Goal: Transaction & Acquisition: Purchase product/service

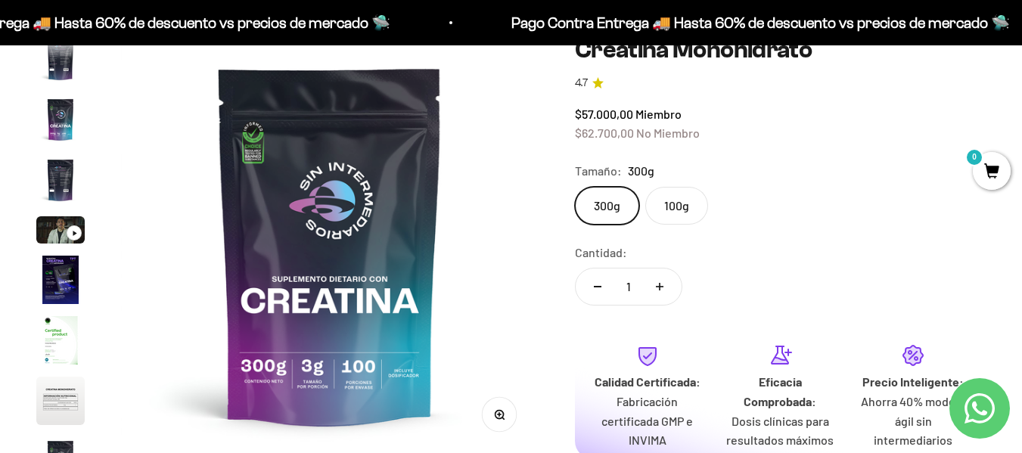
scroll to position [151, 0]
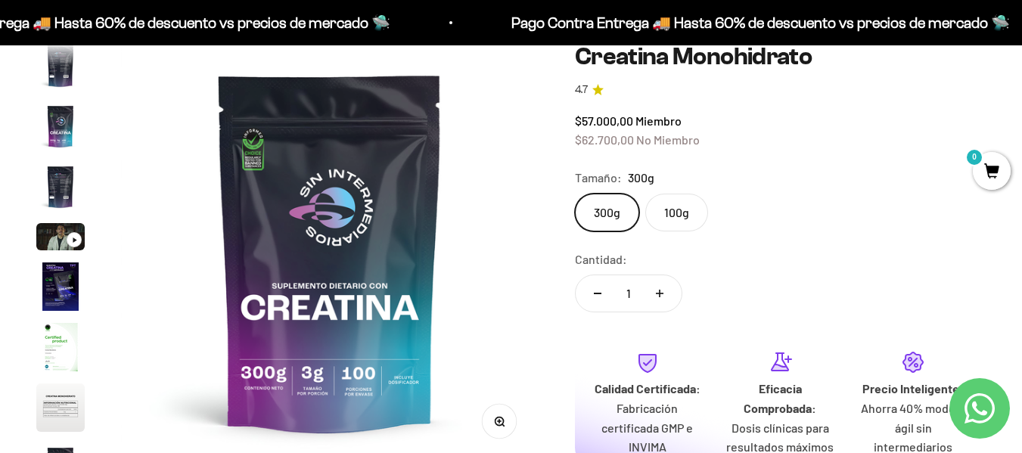
click at [53, 392] on img "Ir al artículo 8" at bounding box center [60, 407] width 48 height 48
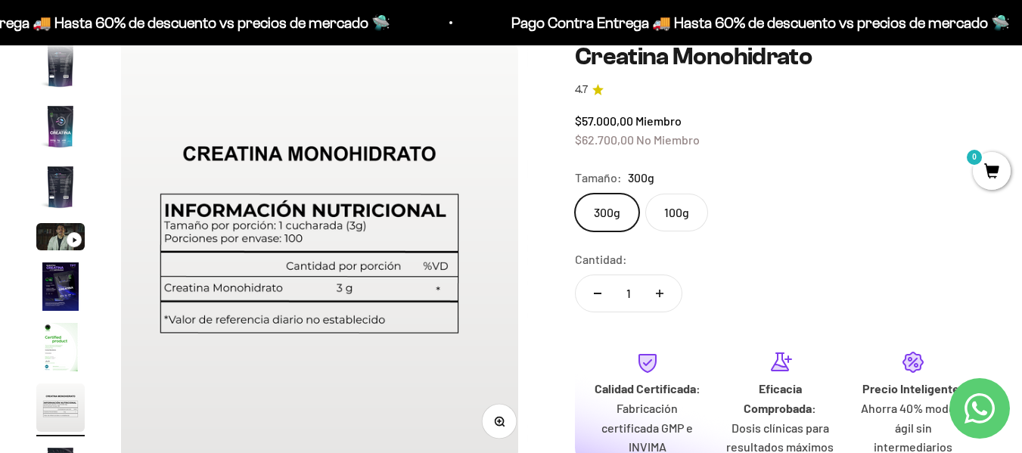
scroll to position [0, 2985]
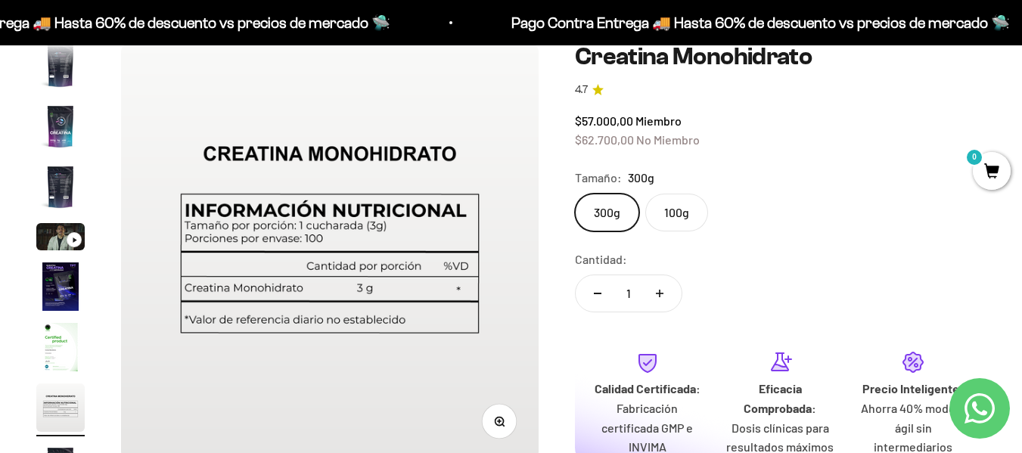
click at [620, 213] on label "300g" at bounding box center [607, 213] width 64 height 38
click at [575, 194] on input "300g" at bounding box center [574, 193] width 1 height 1
click at [681, 207] on label "100g" at bounding box center [676, 213] width 63 height 38
click at [575, 194] on input "100g" at bounding box center [574, 193] width 1 height 1
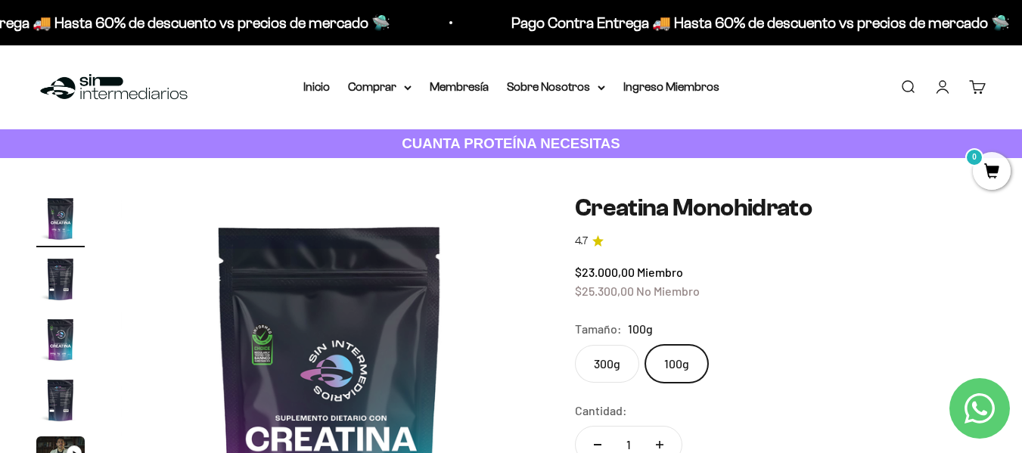
scroll to position [76, 0]
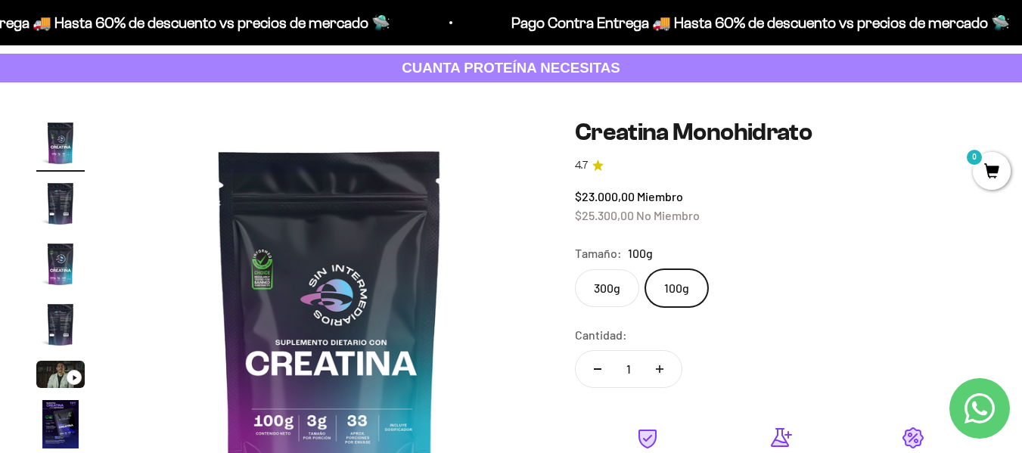
click at [619, 290] on label "300g" at bounding box center [607, 288] width 64 height 38
click at [575, 269] on input "300g" at bounding box center [574, 268] width 1 height 1
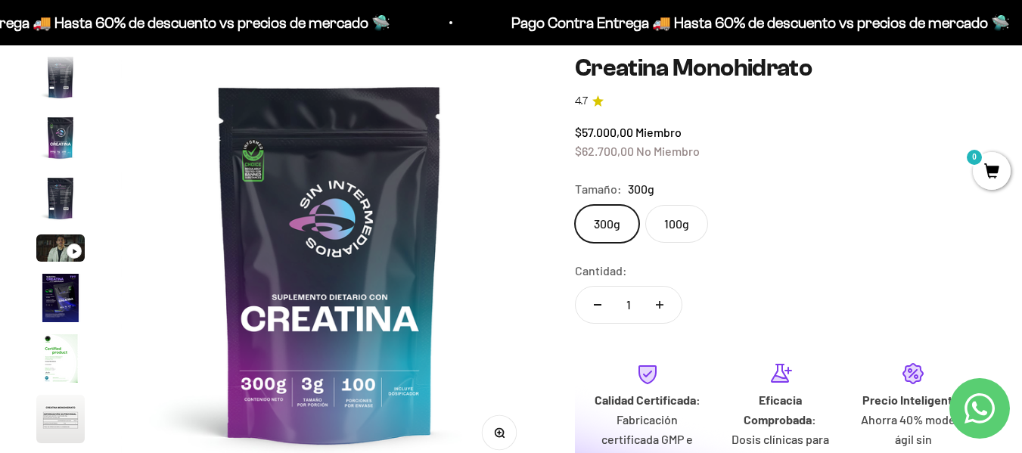
scroll to position [227, 0]
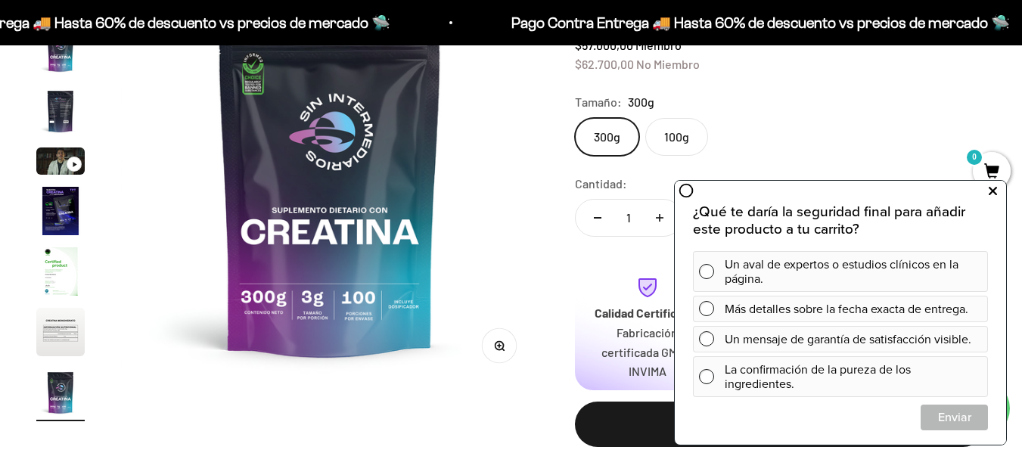
click at [990, 195] on icon at bounding box center [992, 192] width 8 height 20
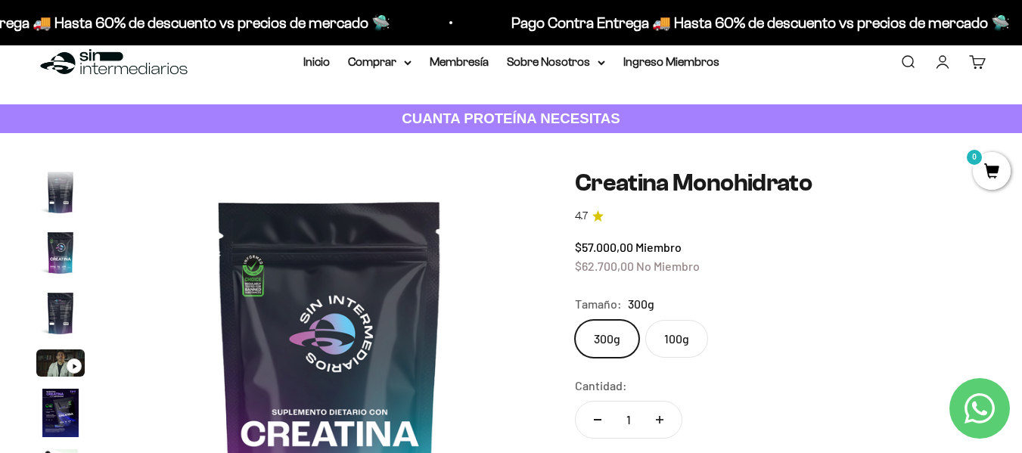
scroll to position [0, 0]
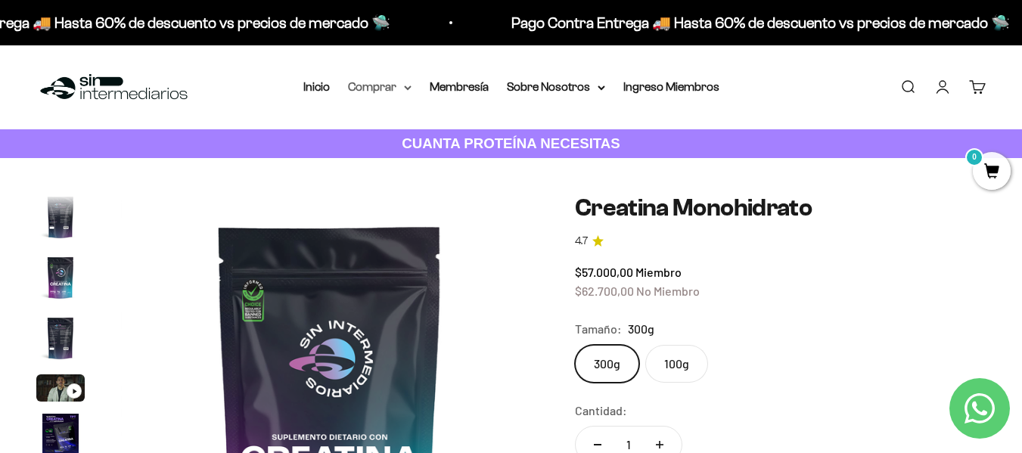
click at [396, 87] on summary "Comprar" at bounding box center [380, 87] width 64 height 20
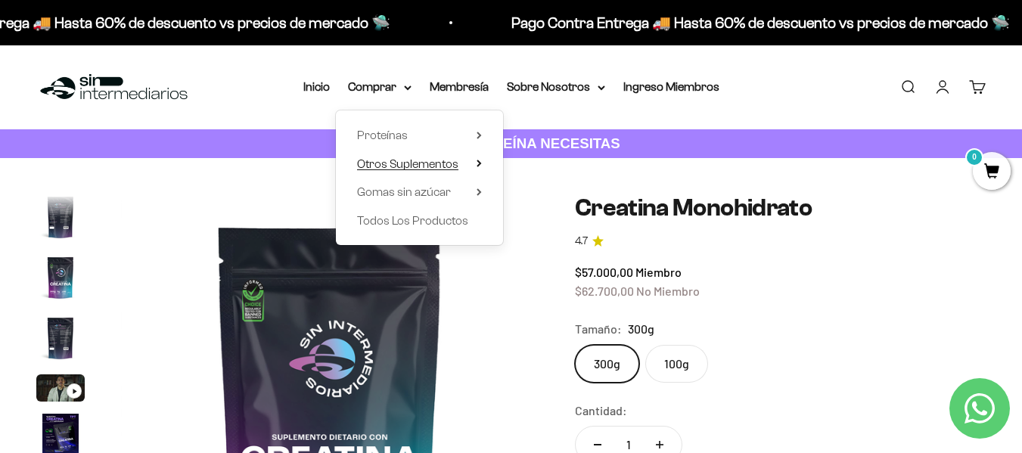
click at [473, 160] on summary "Otros Suplementos" at bounding box center [419, 164] width 125 height 20
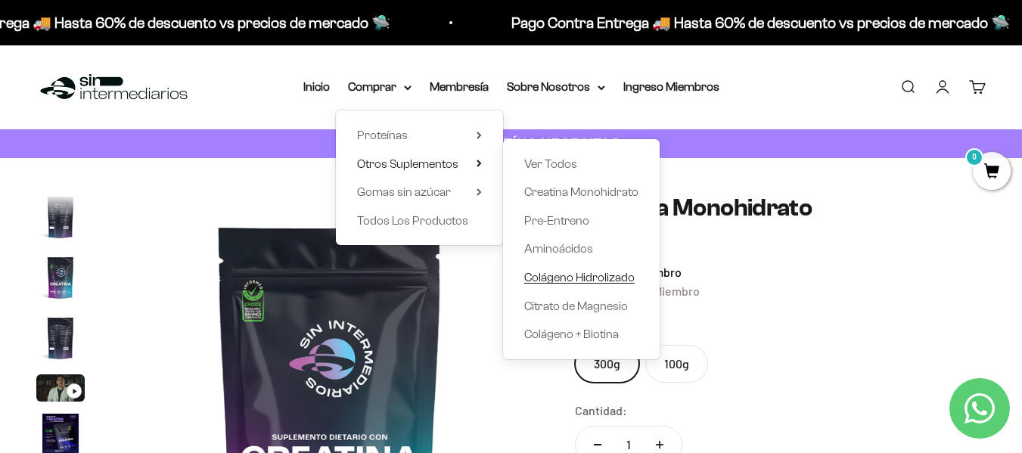
click at [587, 282] on span "Colágeno Hidrolizado" at bounding box center [579, 277] width 110 height 13
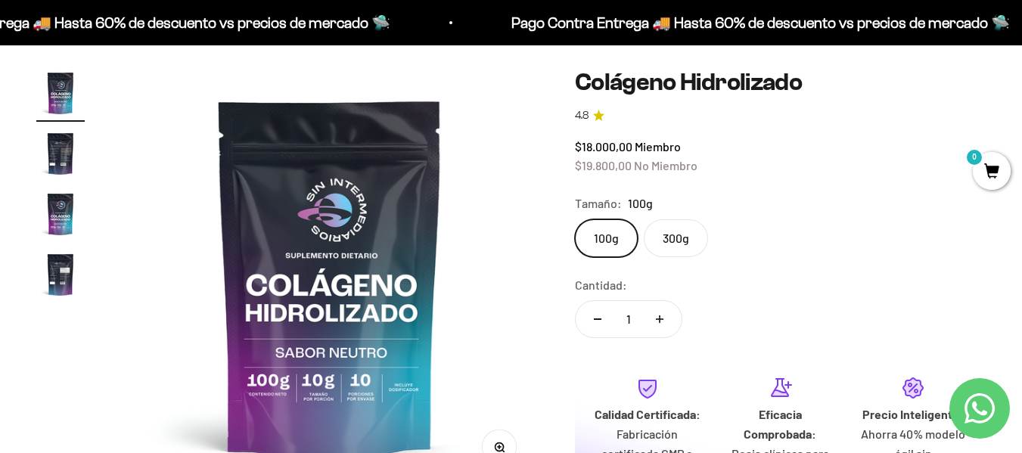
scroll to position [151, 0]
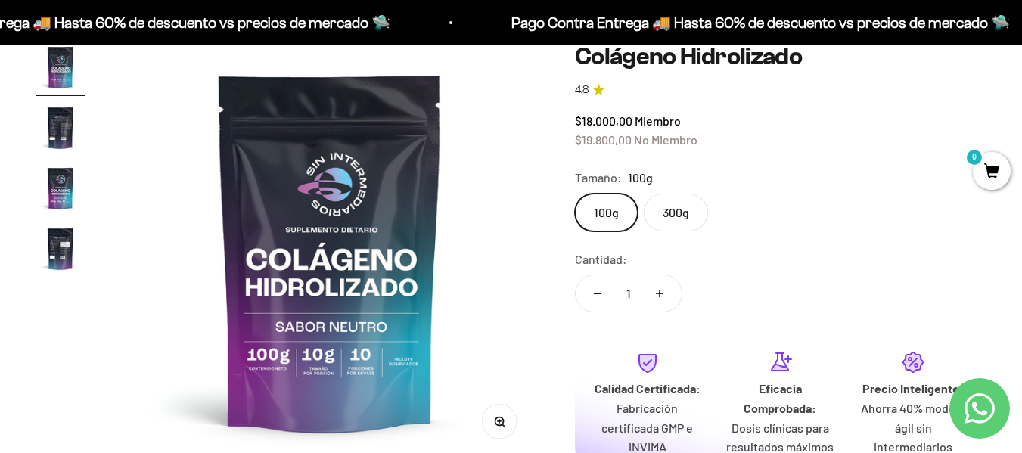
click at [67, 141] on img "Ir al artículo 2" at bounding box center [60, 128] width 48 height 48
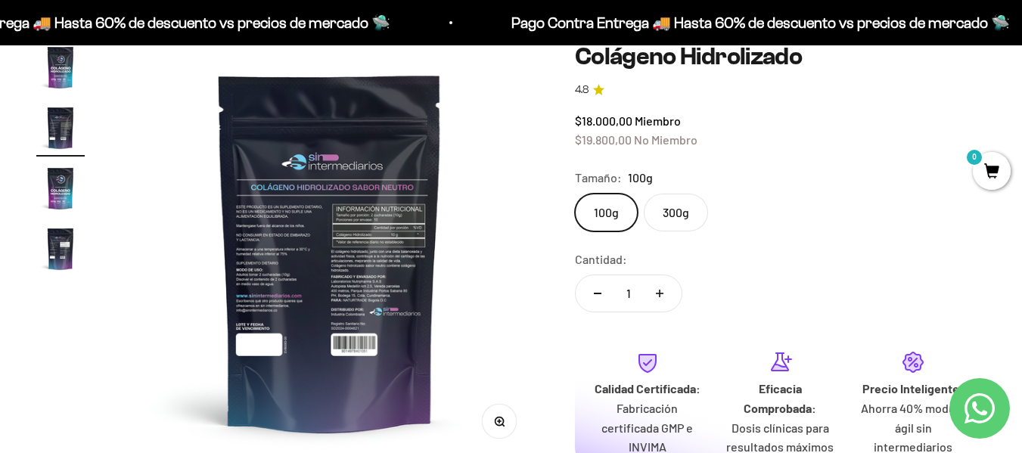
click at [310, 271] on img at bounding box center [329, 251] width 417 height 417
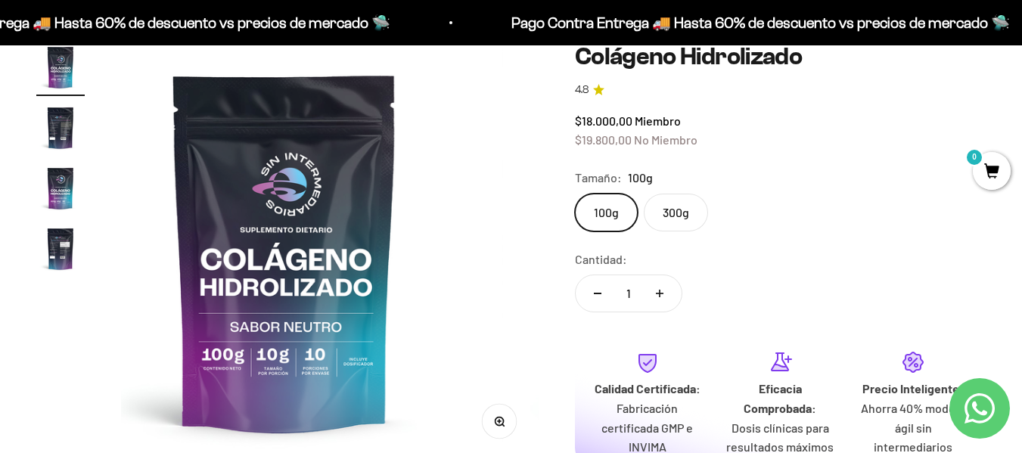
scroll to position [0, 0]
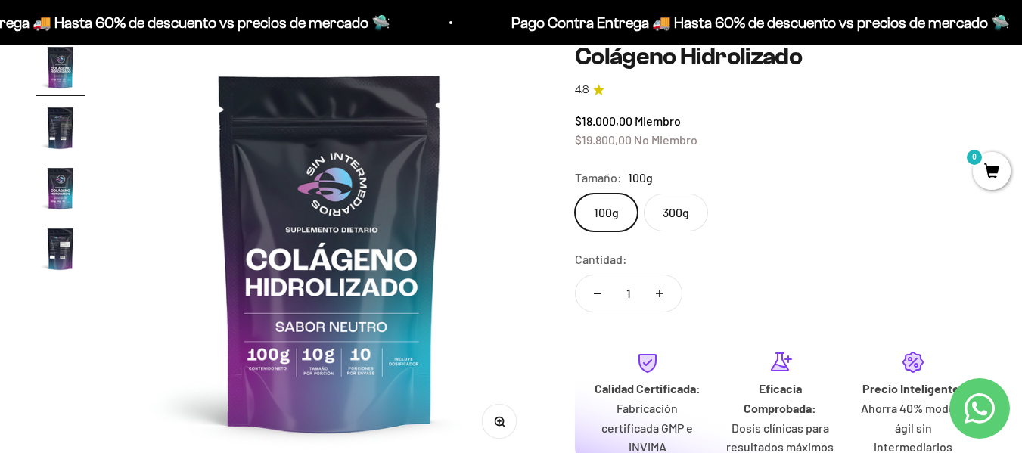
click at [61, 136] on img "Ir al artículo 2" at bounding box center [60, 128] width 48 height 48
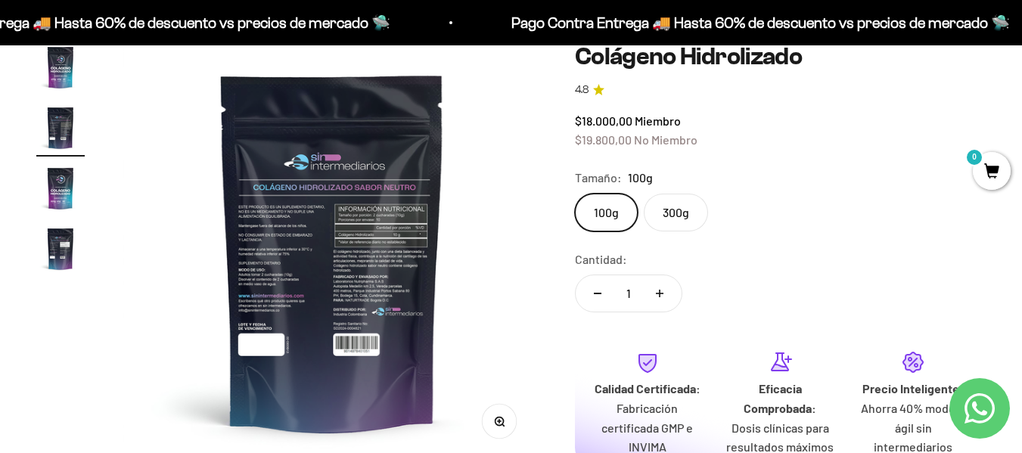
scroll to position [0, 427]
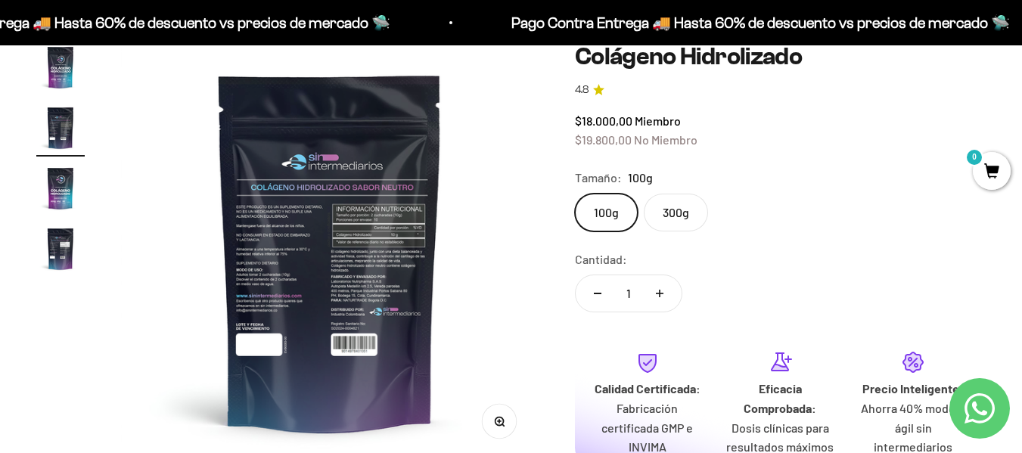
click at [499, 423] on icon "button" at bounding box center [499, 421] width 4 height 4
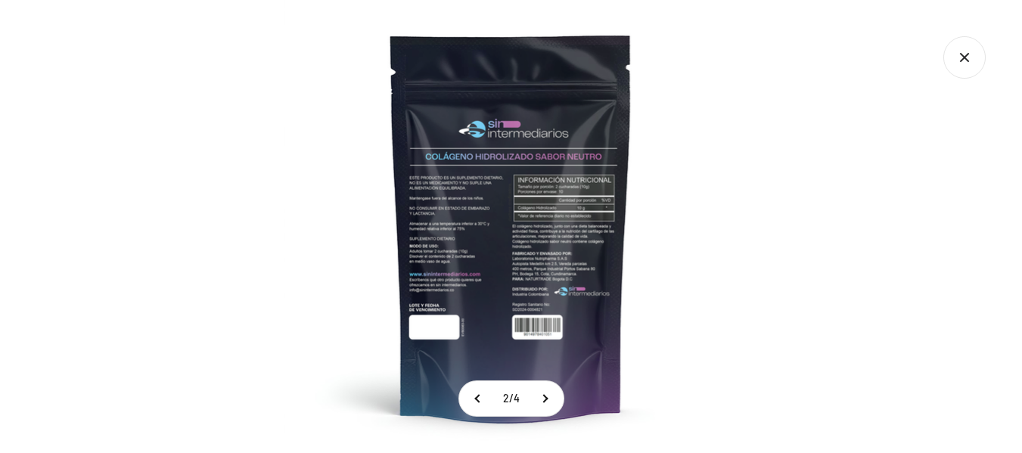
click at [537, 272] on img at bounding box center [510, 226] width 453 height 453
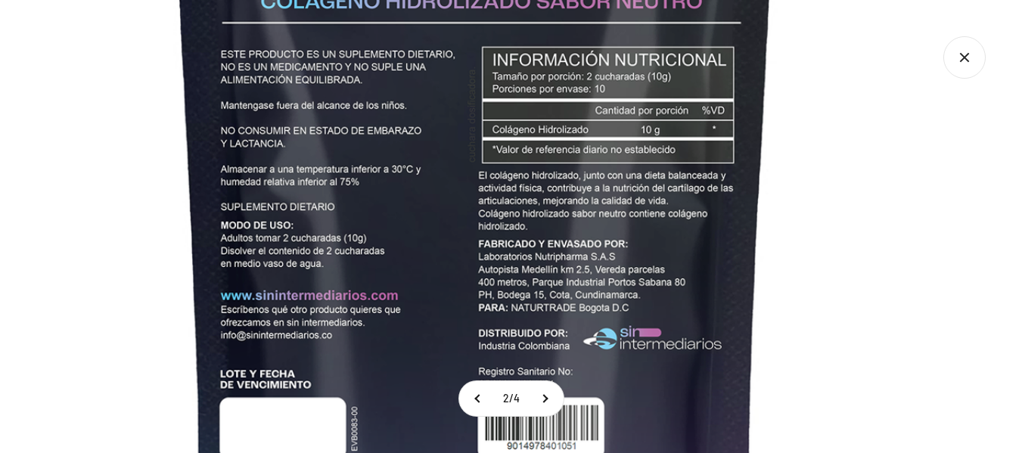
click at [337, 151] on img at bounding box center [475, 176] width 1134 height 1134
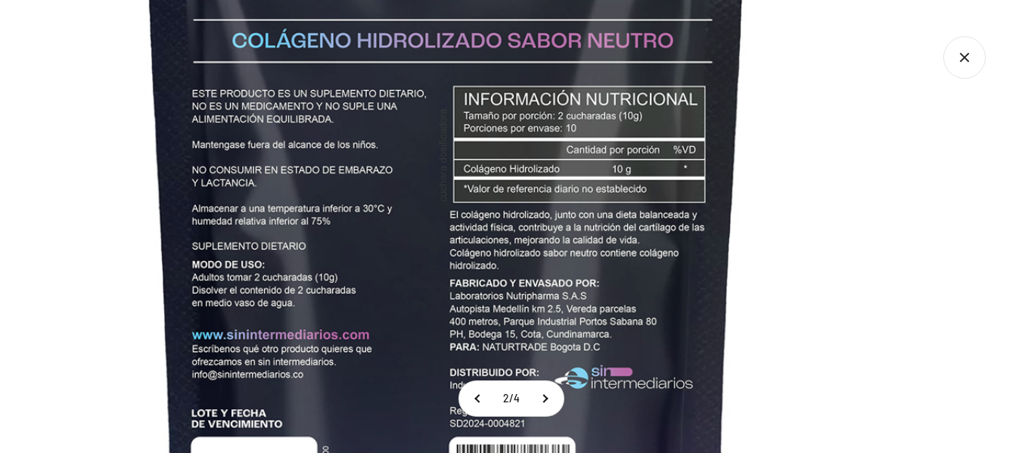
click at [260, 304] on img at bounding box center [446, 215] width 1134 height 1134
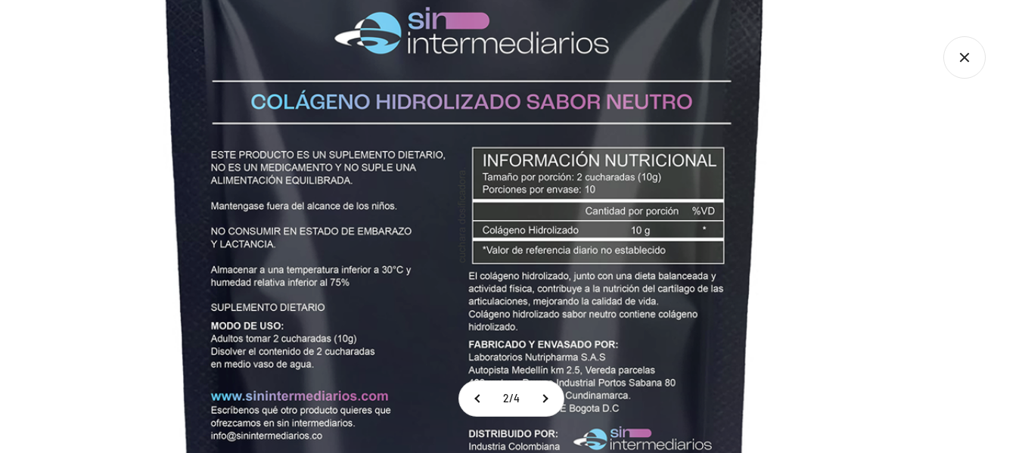
click at [554, 312] on img at bounding box center [465, 277] width 1134 height 1134
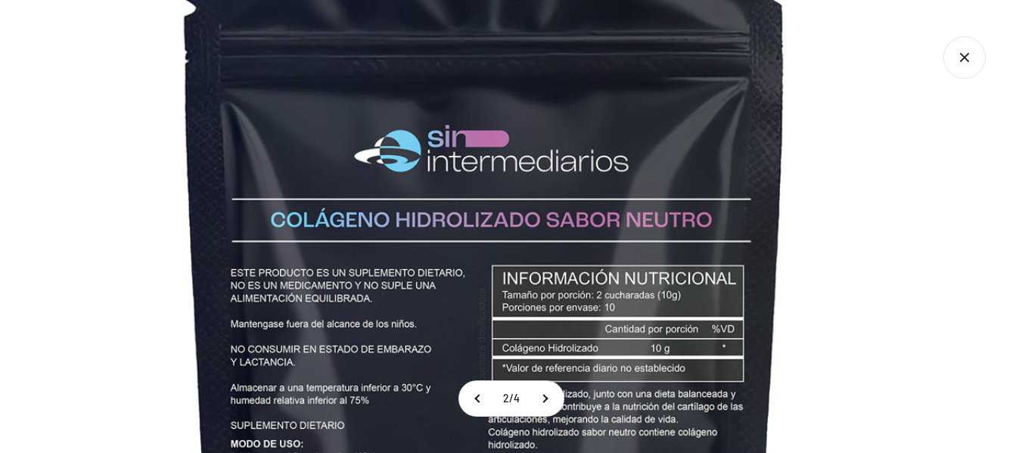
click at [522, 79] on img at bounding box center [485, 395] width 1134 height 1134
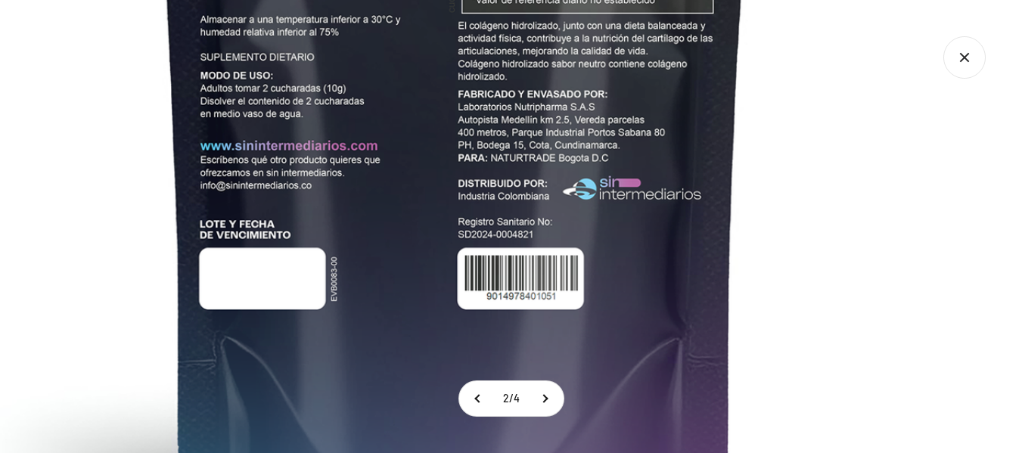
click at [558, 371] on img at bounding box center [454, 26] width 1134 height 1134
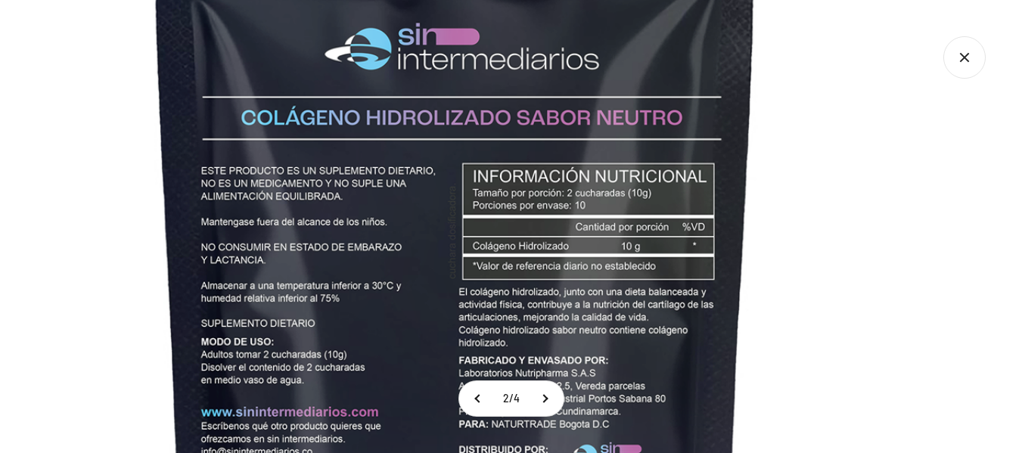
click at [572, 295] on img at bounding box center [455, 292] width 1134 height 1134
click at [973, 64] on icon "Cerrar galería" at bounding box center [964, 57] width 42 height 42
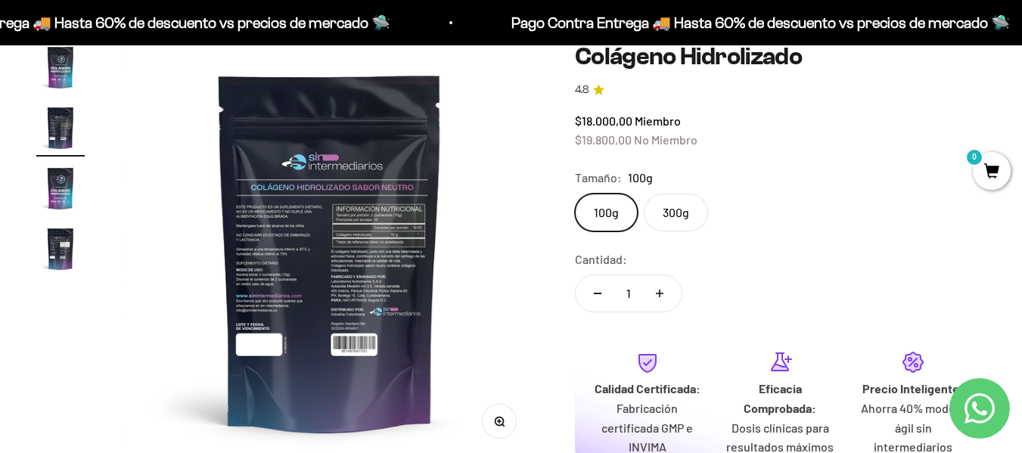
scroll to position [76, 0]
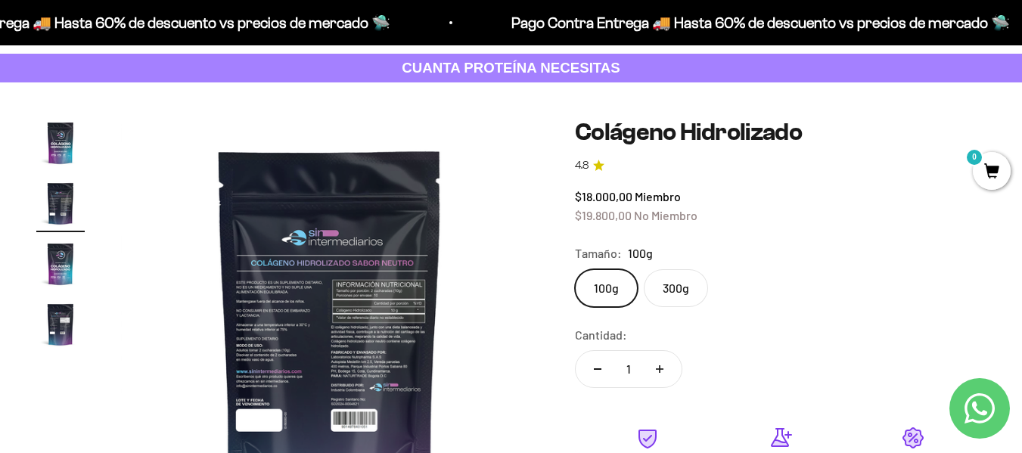
click at [678, 282] on label "300g" at bounding box center [676, 288] width 64 height 38
click at [575, 269] on input "300g" at bounding box center [574, 268] width 1 height 1
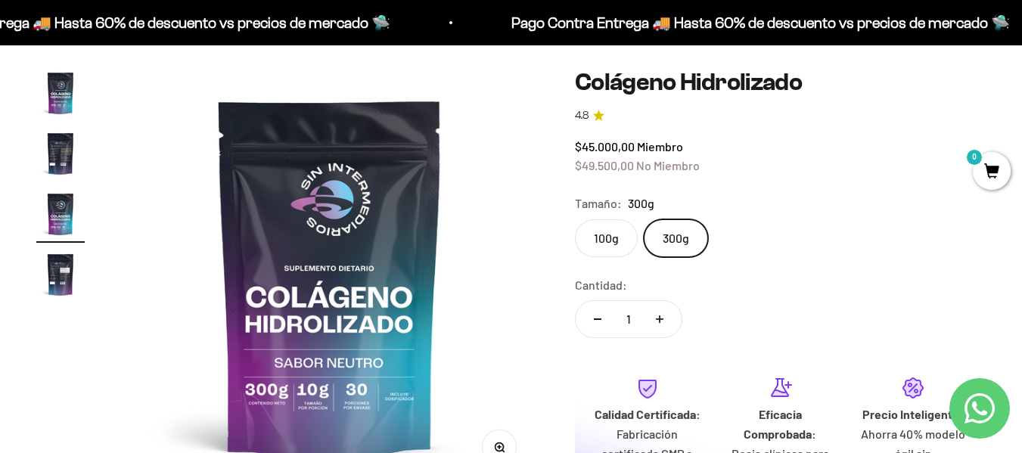
scroll to position [151, 0]
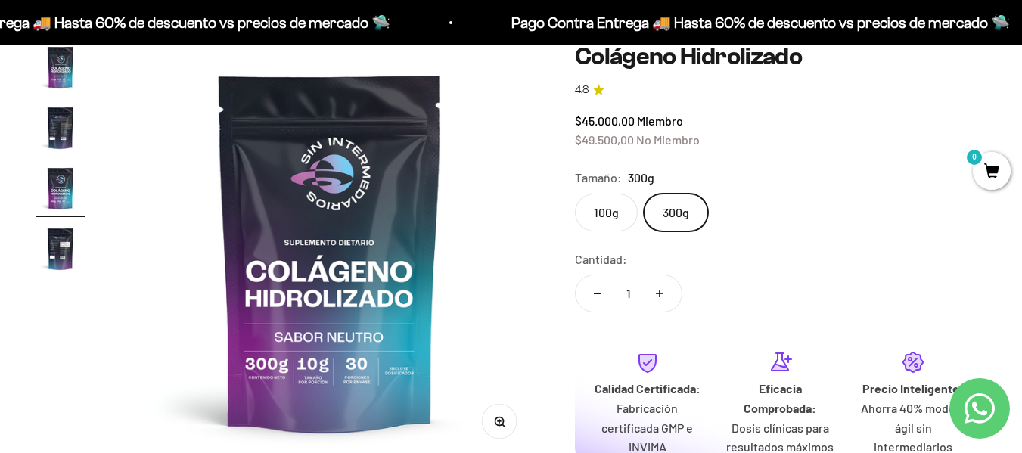
click at [358, 325] on img at bounding box center [329, 251] width 417 height 417
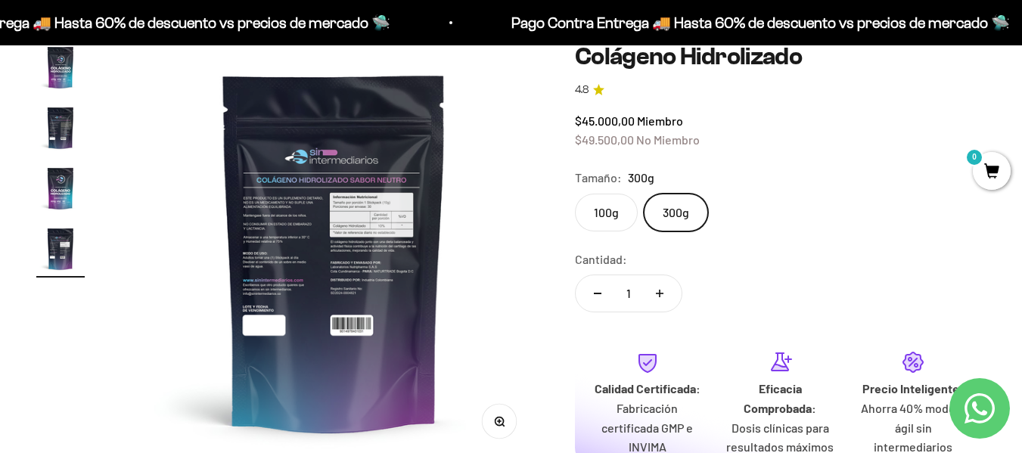
scroll to position [0, 1279]
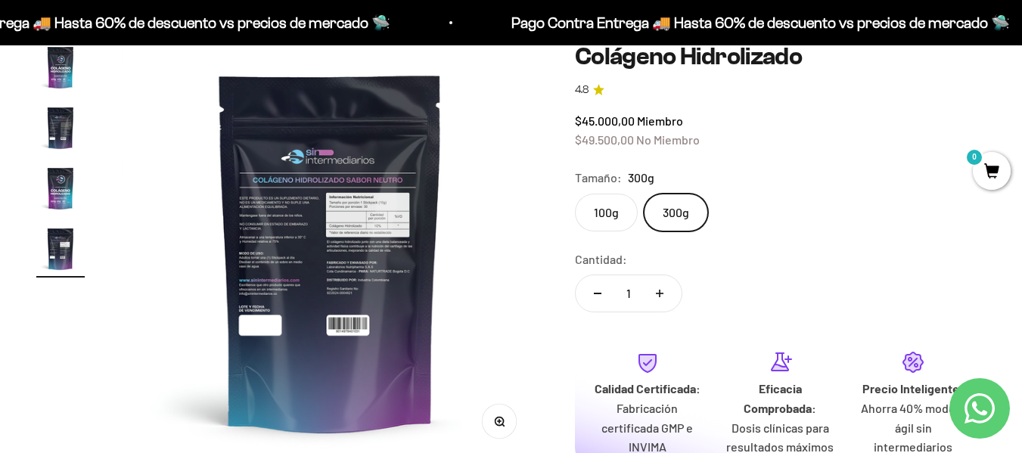
click at [504, 419] on icon "button" at bounding box center [499, 421] width 11 height 11
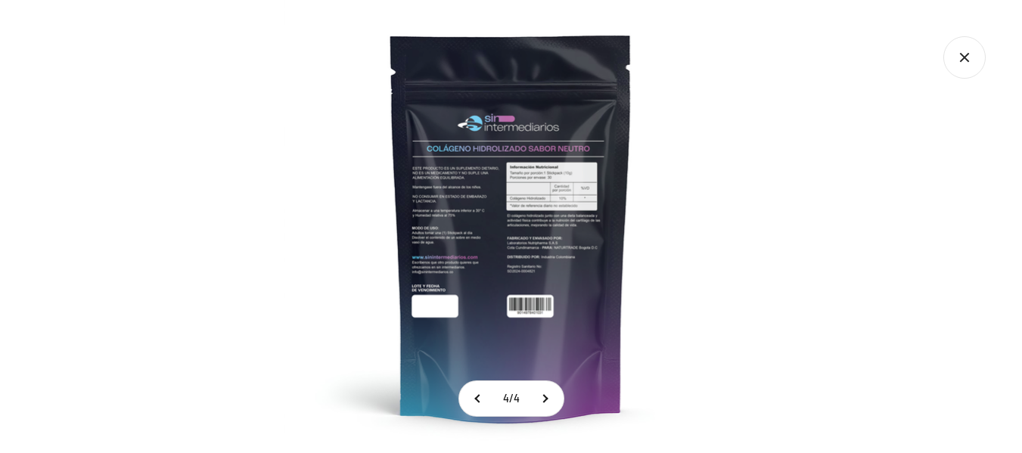
click at [555, 222] on img at bounding box center [510, 226] width 453 height 453
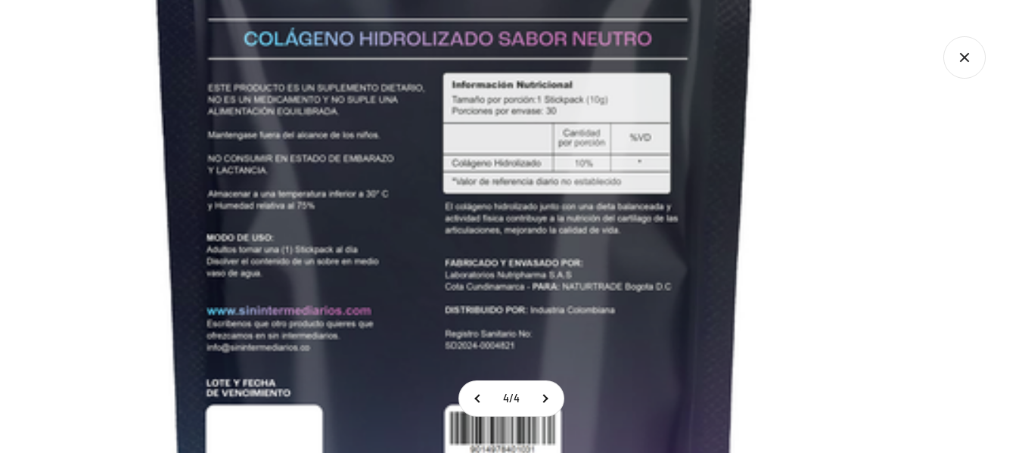
click at [518, 136] on img at bounding box center [454, 233] width 1134 height 1134
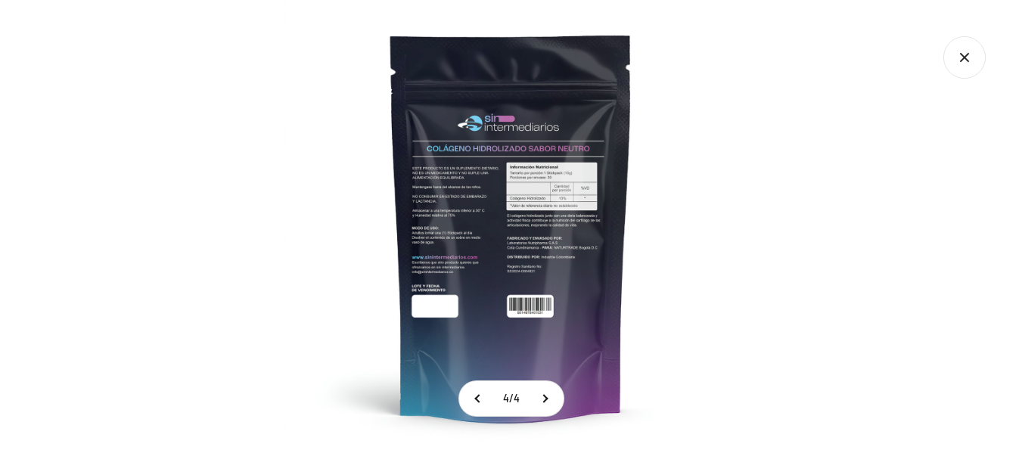
click at [956, 57] on icon "Cerrar galería" at bounding box center [964, 57] width 42 height 42
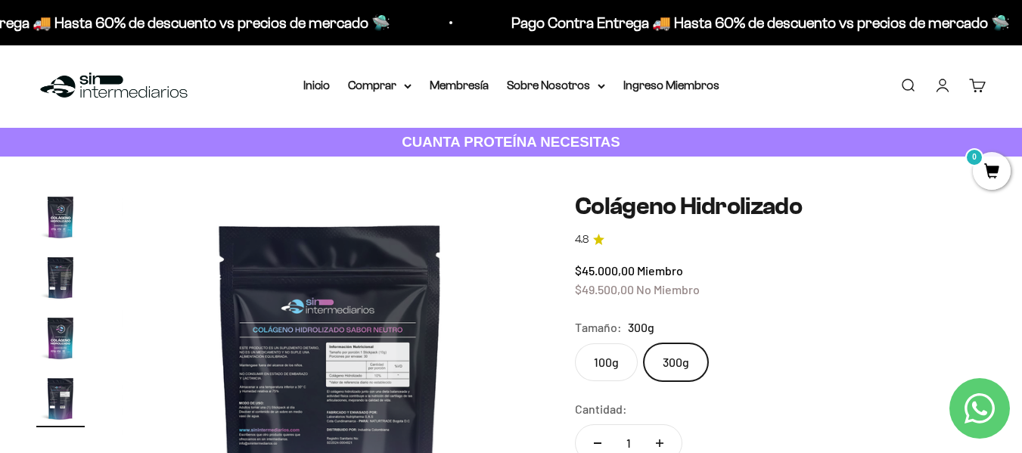
scroll to position [0, 0]
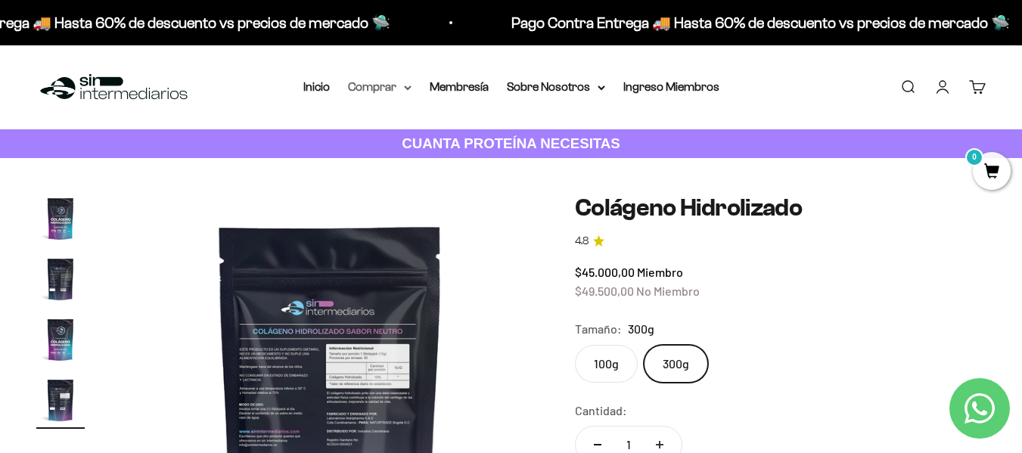
click at [381, 89] on summary "Comprar" at bounding box center [380, 87] width 64 height 20
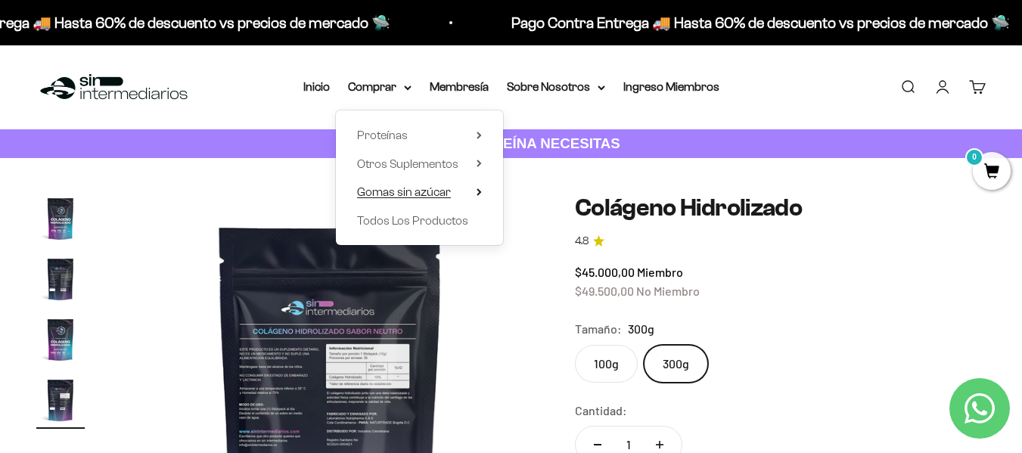
click at [459, 192] on summary "Gomas sin azúcar" at bounding box center [419, 192] width 125 height 20
click at [464, 165] on summary "Otros Suplementos" at bounding box center [419, 164] width 125 height 20
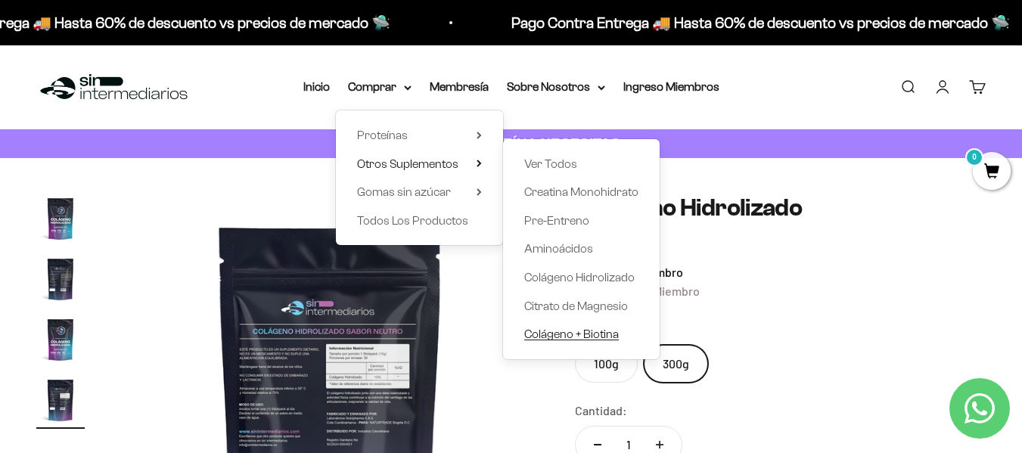
click at [573, 336] on span "Colágeno + Biotina" at bounding box center [571, 333] width 95 height 13
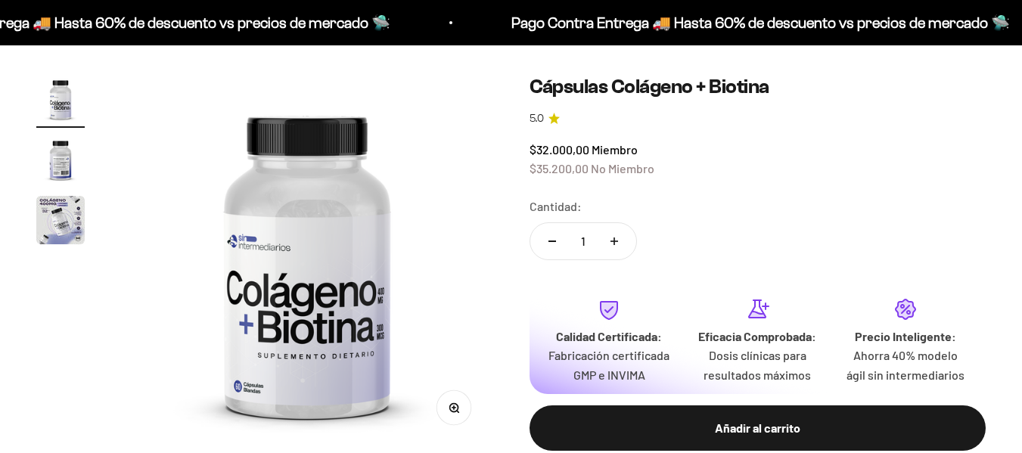
scroll to position [151, 0]
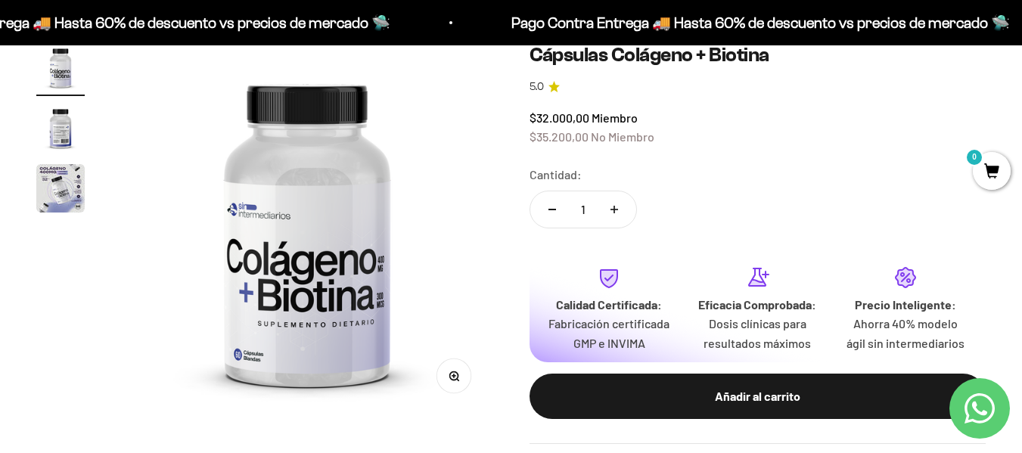
click at [60, 132] on img "Ir al artículo 2" at bounding box center [60, 128] width 48 height 48
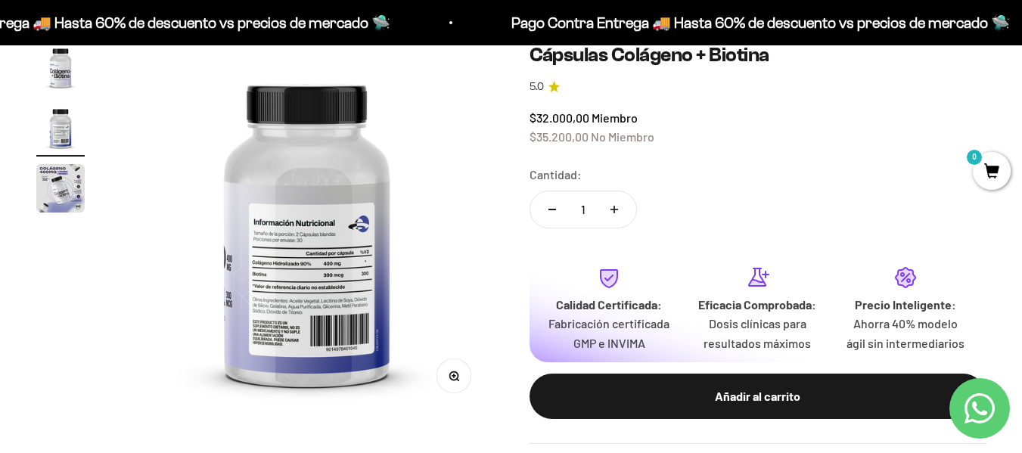
click at [52, 173] on img "Ir al artículo 3" at bounding box center [60, 188] width 48 height 48
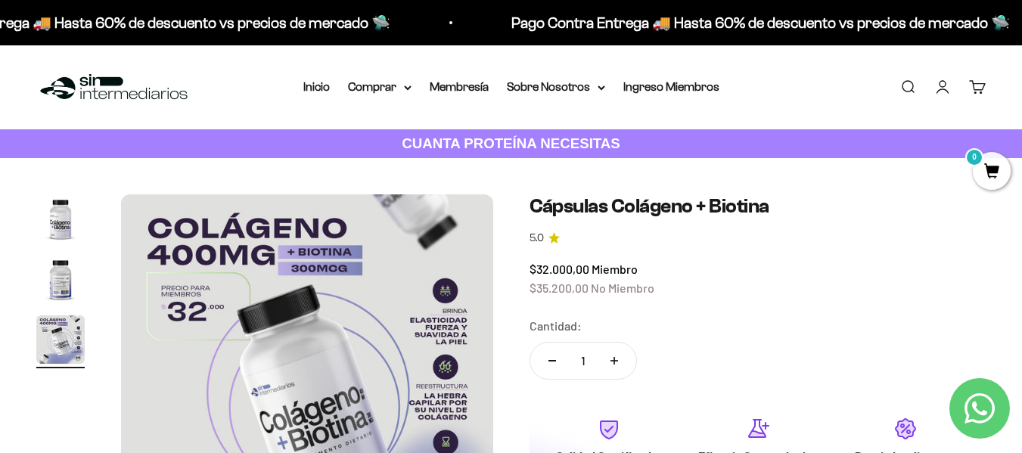
scroll to position [76, 0]
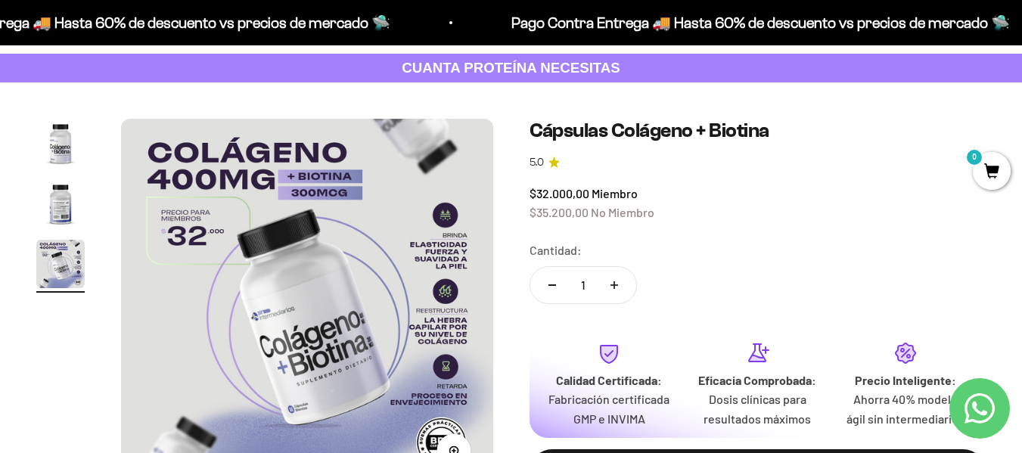
click at [64, 150] on img "Ir al artículo 1" at bounding box center [60, 143] width 48 height 48
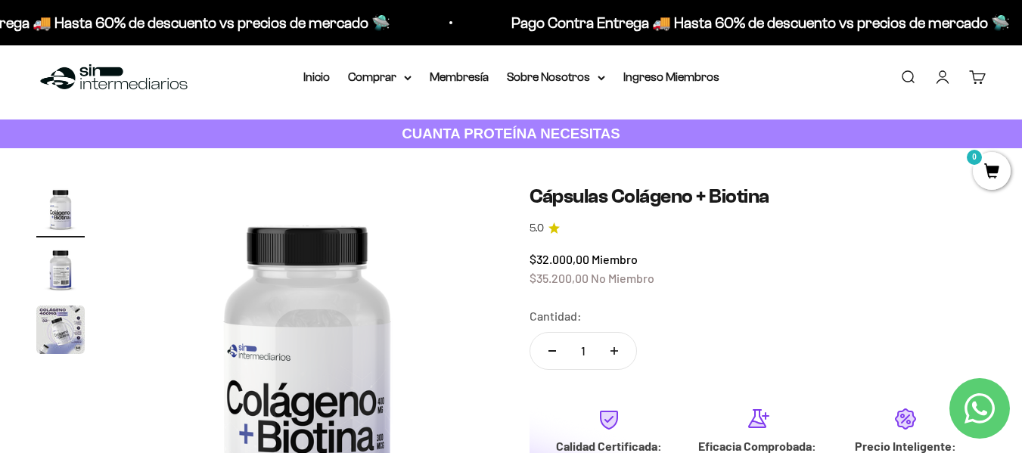
scroll to position [0, 0]
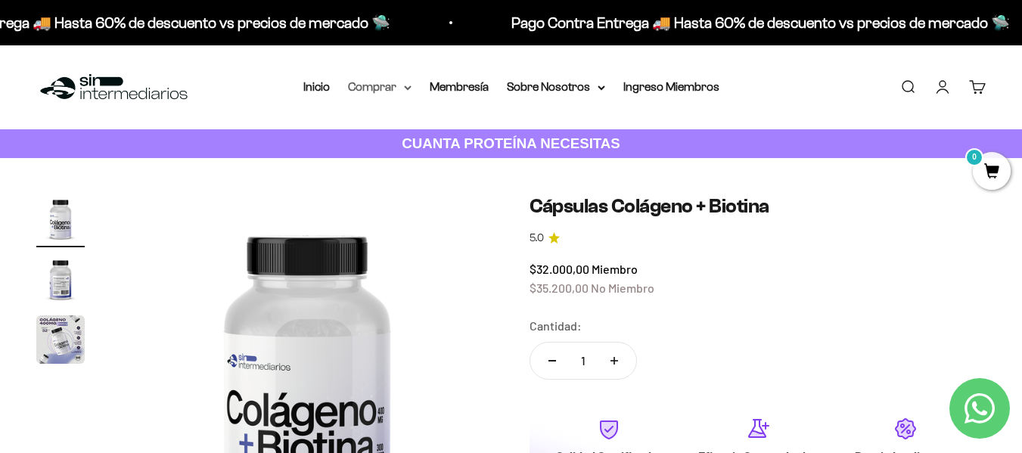
click at [384, 89] on summary "Comprar" at bounding box center [380, 87] width 64 height 20
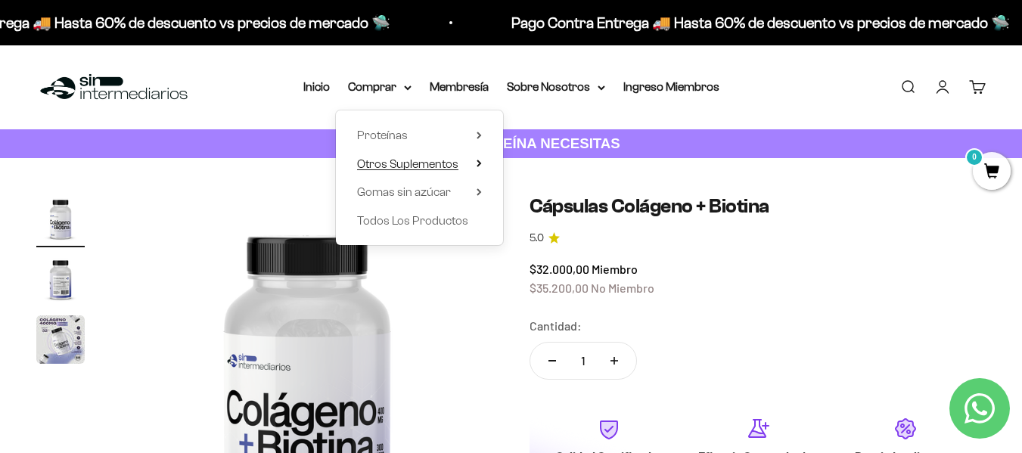
click at [439, 165] on span "Otros Suplementos" at bounding box center [407, 163] width 101 height 13
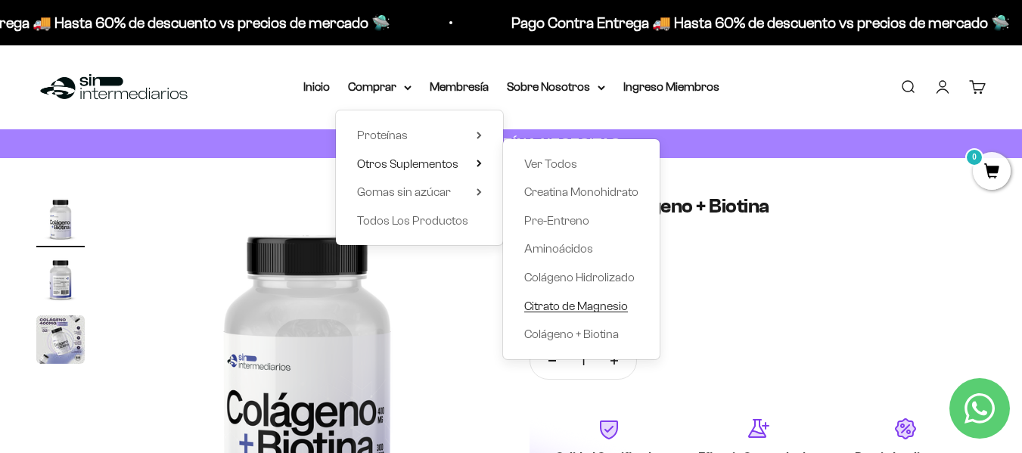
click at [608, 308] on span "Citrato de Magnesio" at bounding box center [576, 305] width 104 height 13
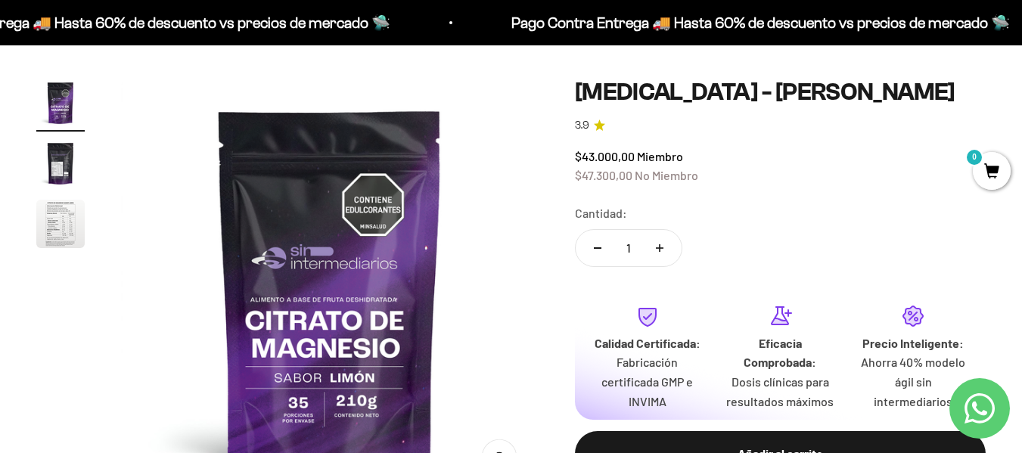
scroll to position [151, 0]
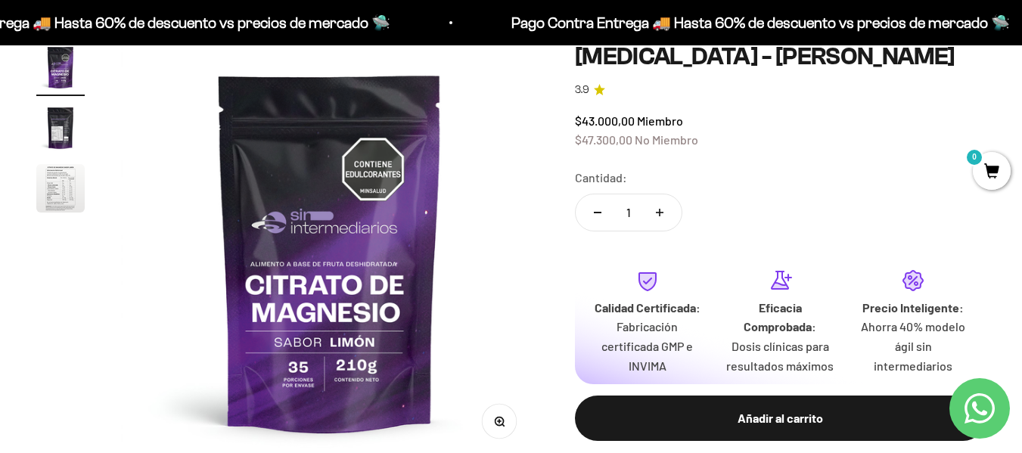
click at [43, 185] on img "Ir al artículo 3" at bounding box center [60, 188] width 48 height 48
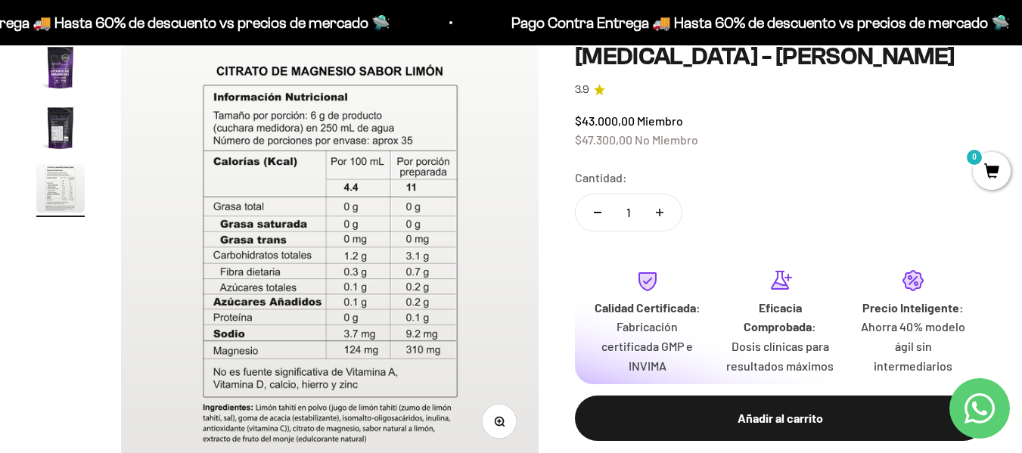
click at [57, 130] on img "Ir al artículo 2" at bounding box center [60, 128] width 48 height 48
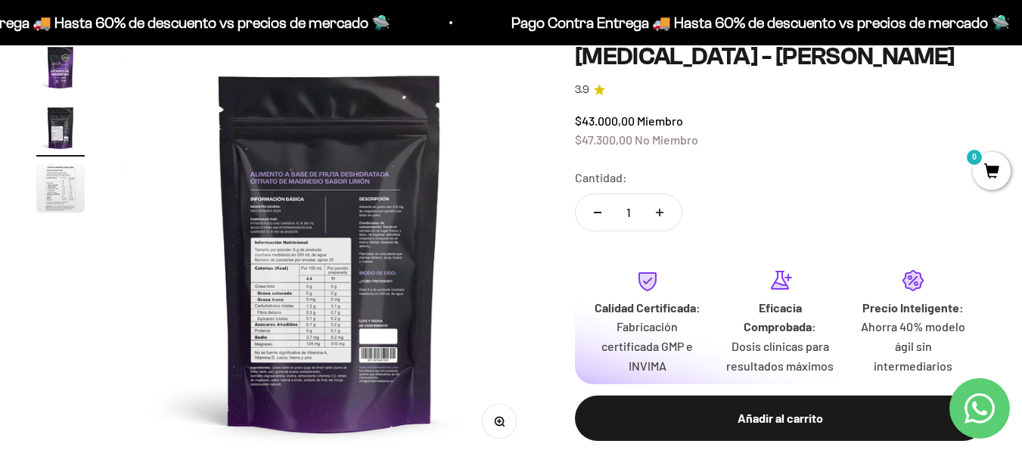
click at [59, 83] on img "Ir al artículo 1" at bounding box center [60, 67] width 48 height 48
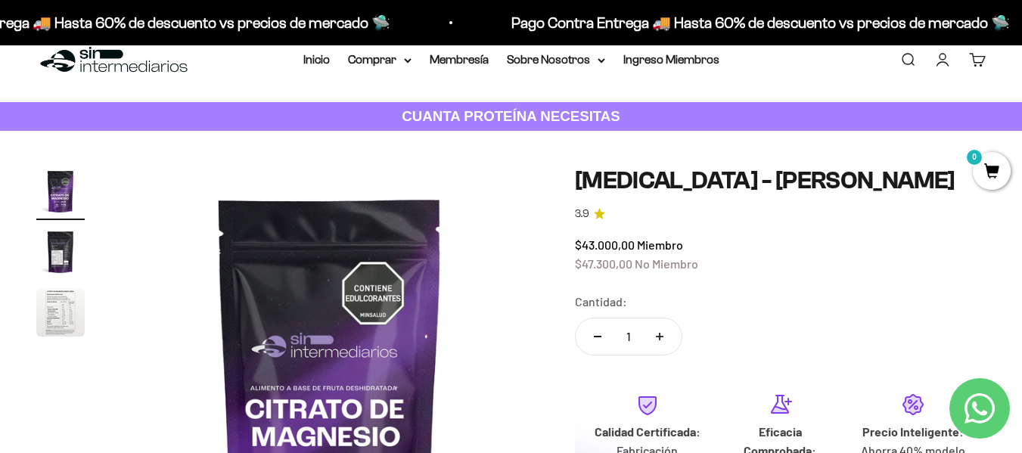
scroll to position [0, 0]
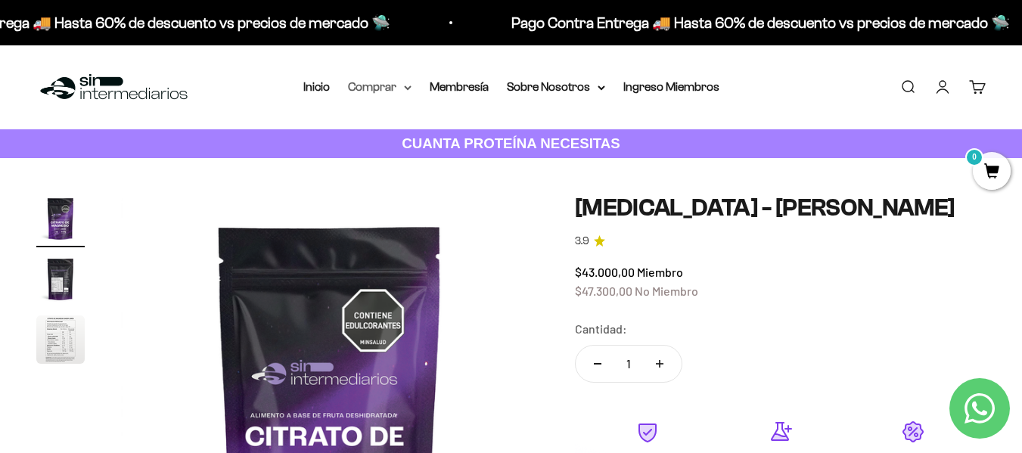
click at [378, 88] on summary "Comprar" at bounding box center [380, 87] width 64 height 20
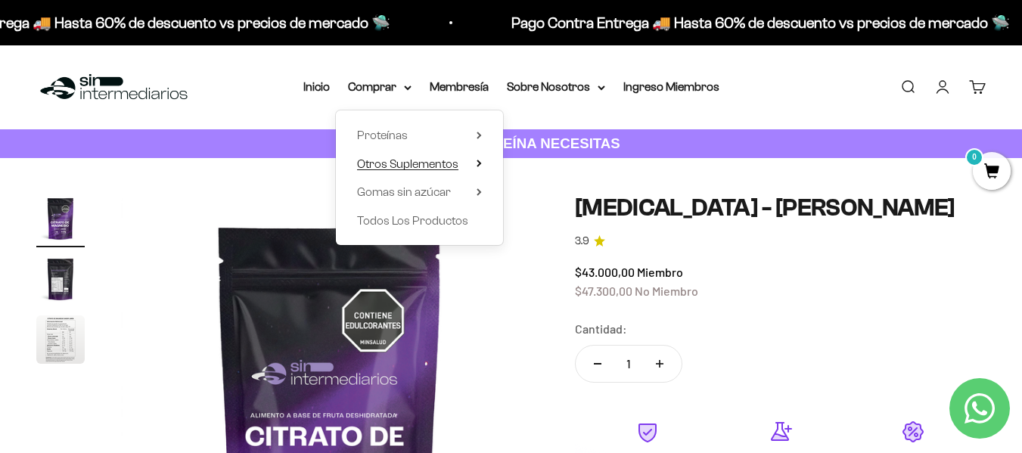
click at [433, 168] on span "Otros Suplementos" at bounding box center [407, 163] width 101 height 13
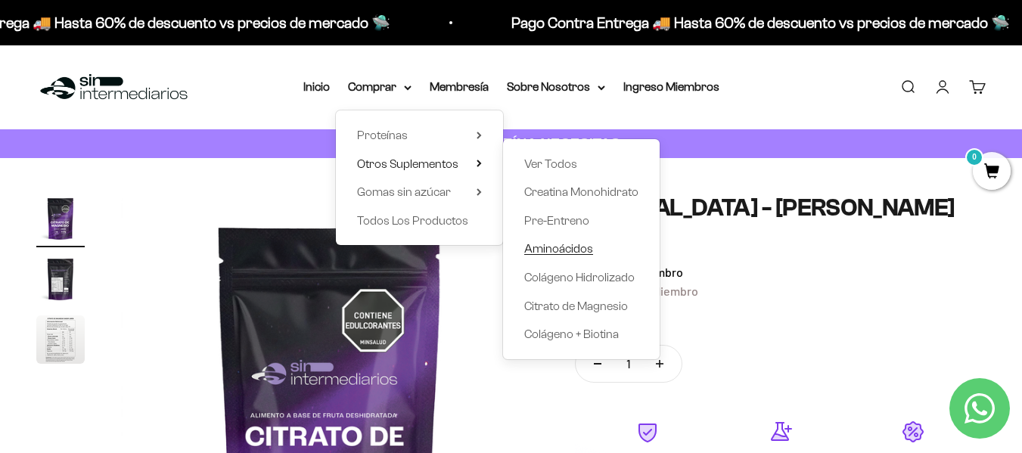
click at [557, 245] on span "Aminoácidos" at bounding box center [558, 248] width 69 height 13
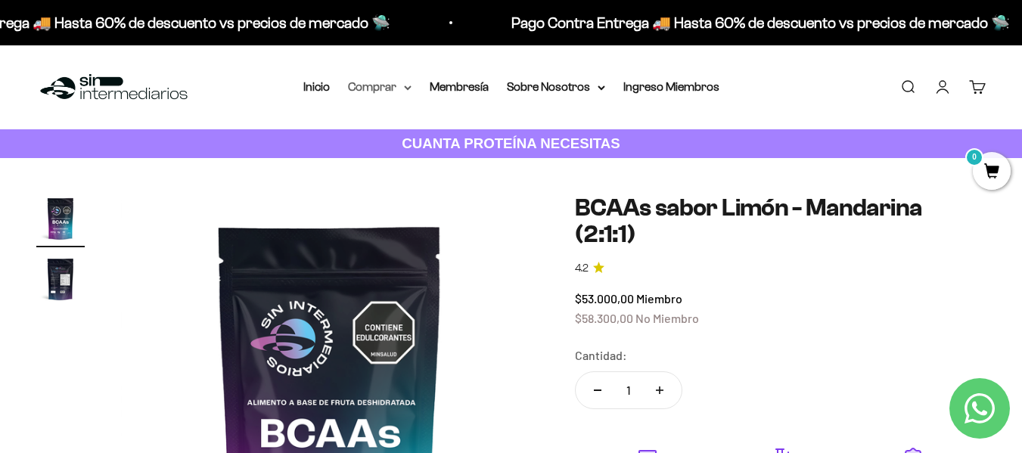
click at [400, 91] on summary "Comprar" at bounding box center [380, 87] width 64 height 20
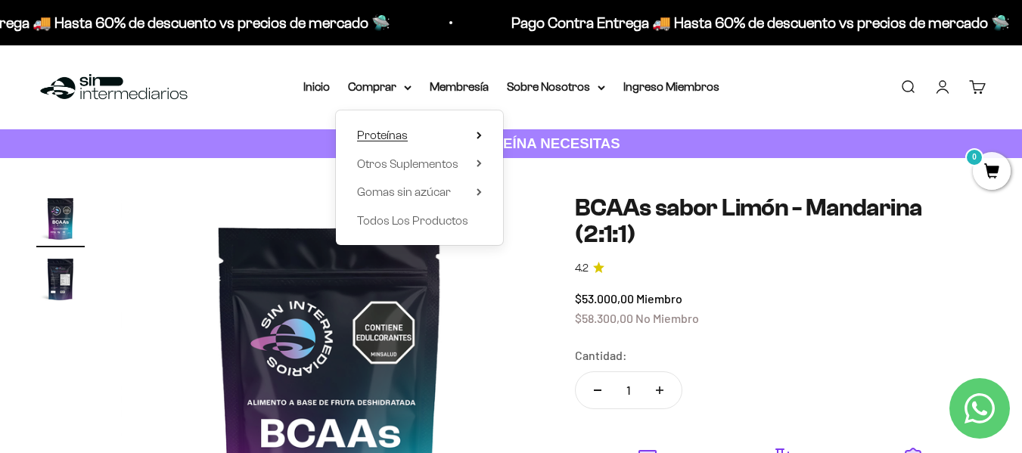
click at [439, 133] on summary "Proteínas" at bounding box center [419, 136] width 125 height 20
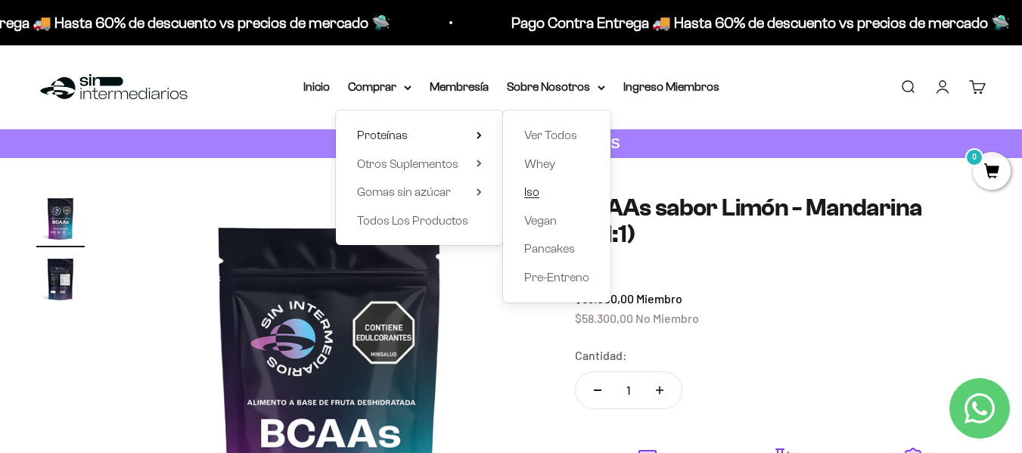
click at [533, 193] on span "Iso" at bounding box center [531, 191] width 15 height 13
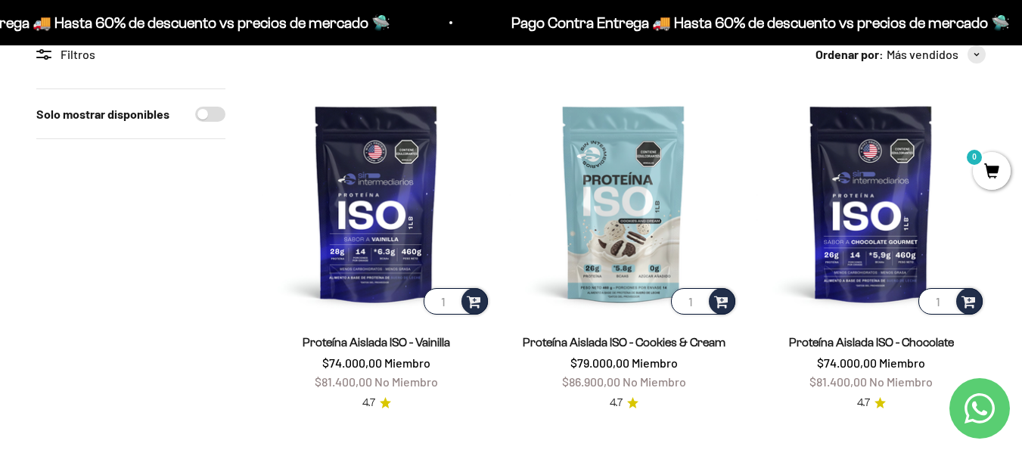
scroll to position [151, 0]
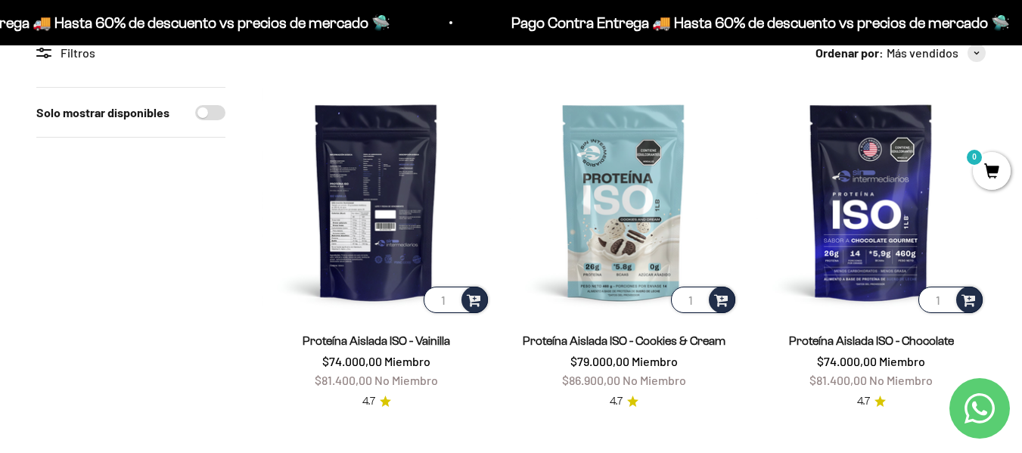
click at [365, 191] on img at bounding box center [376, 201] width 229 height 229
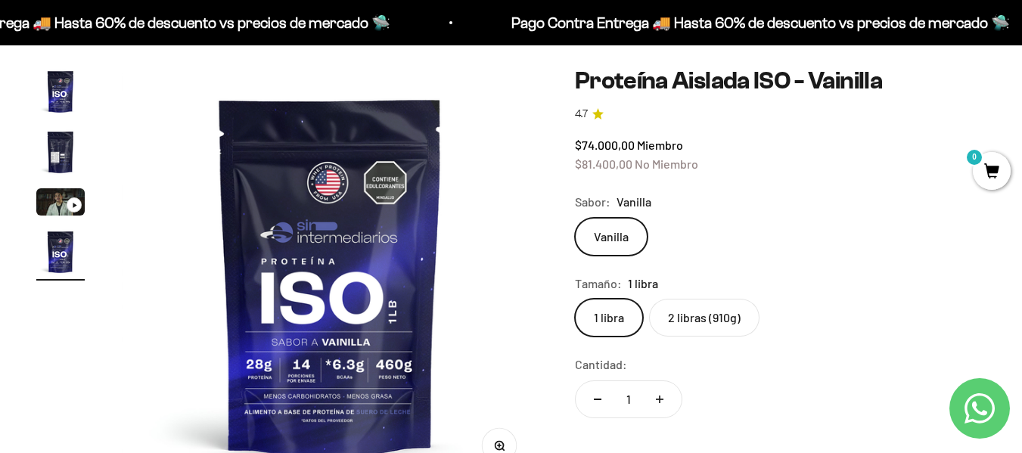
scroll to position [151, 0]
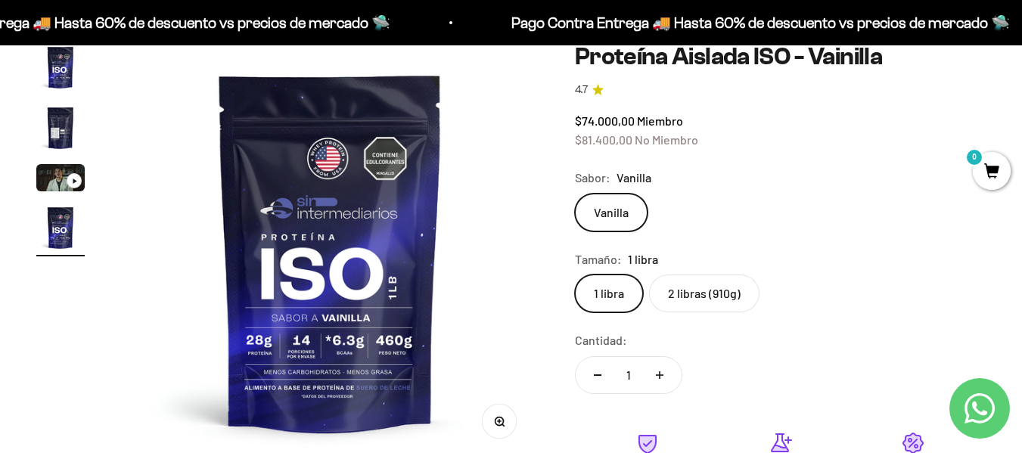
click at [698, 306] on label "2 libras (910g)" at bounding box center [704, 294] width 110 height 38
click at [575, 275] on input "2 libras (910g)" at bounding box center [574, 274] width 1 height 1
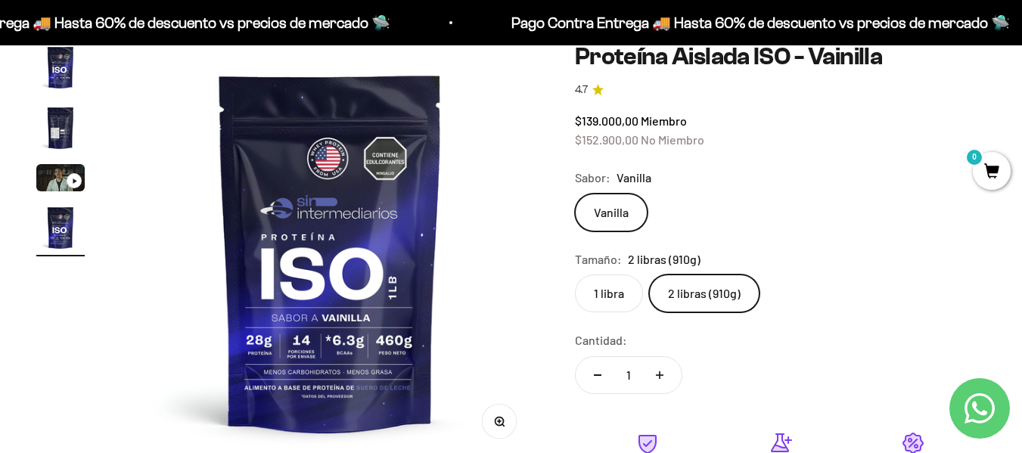
click at [613, 299] on label "1 libra" at bounding box center [609, 294] width 68 height 38
click at [575, 275] on input "1 libra" at bounding box center [574, 274] width 1 height 1
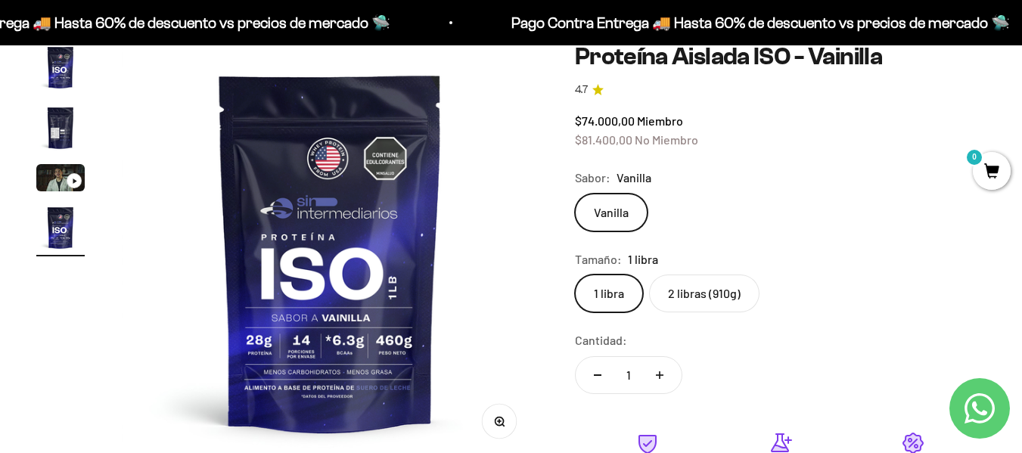
click at [54, 138] on img "Ir al artículo 2" at bounding box center [60, 128] width 48 height 48
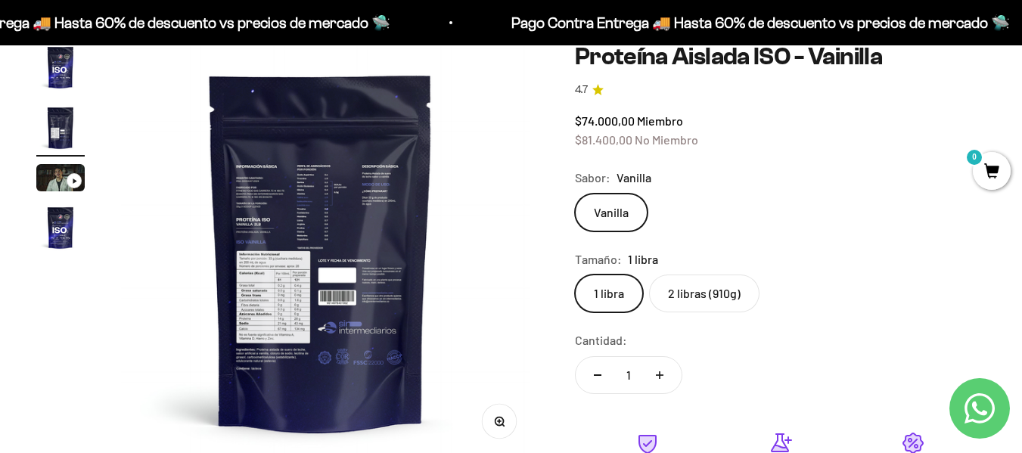
scroll to position [0, 427]
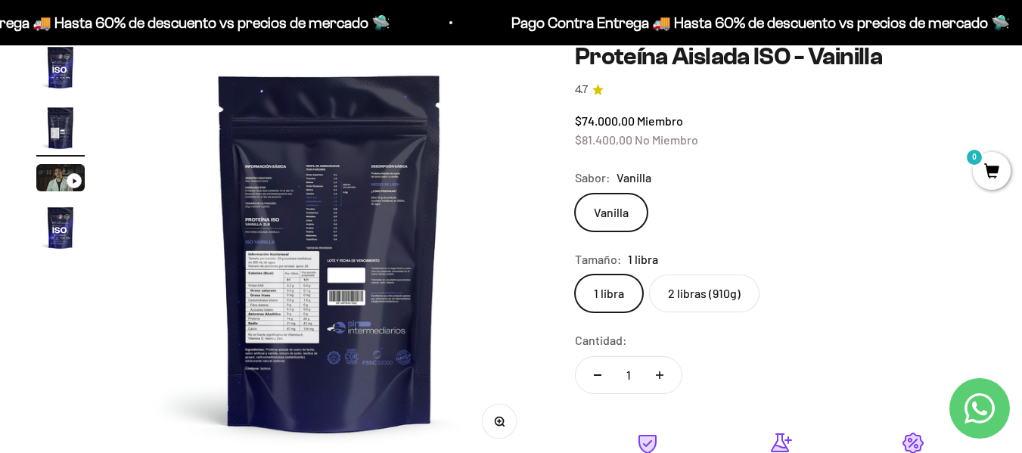
drag, startPoint x: 535, startPoint y: 434, endPoint x: 506, endPoint y: 428, distance: 30.1
click at [537, 434] on img at bounding box center [329, 251] width 417 height 417
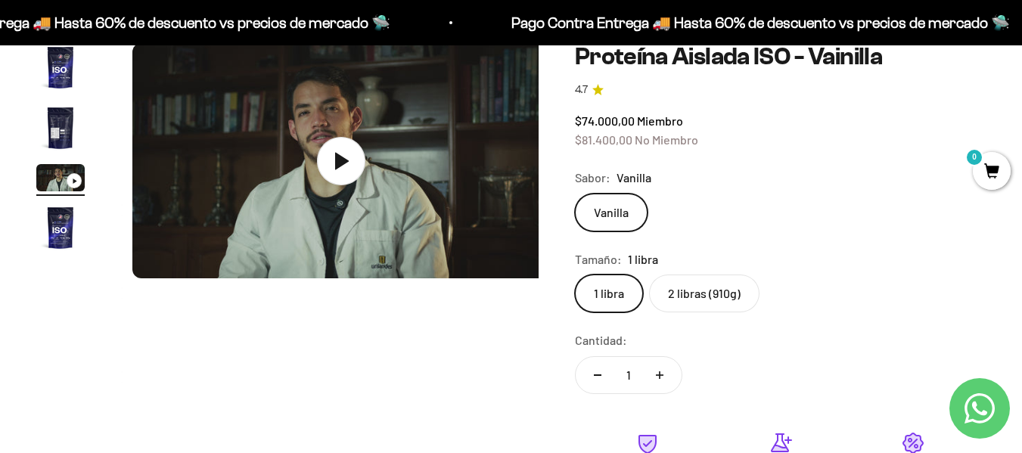
click at [506, 428] on media-carousel at bounding box center [329, 251] width 417 height 417
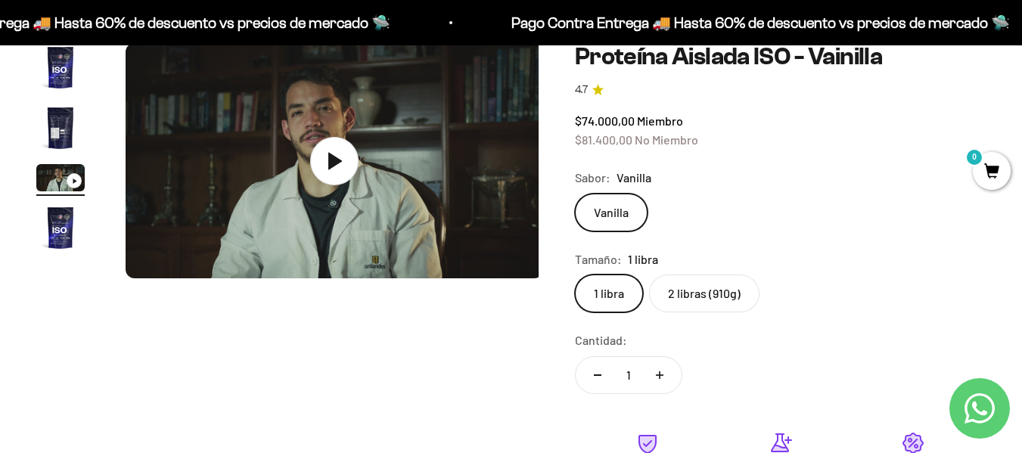
scroll to position [0, 853]
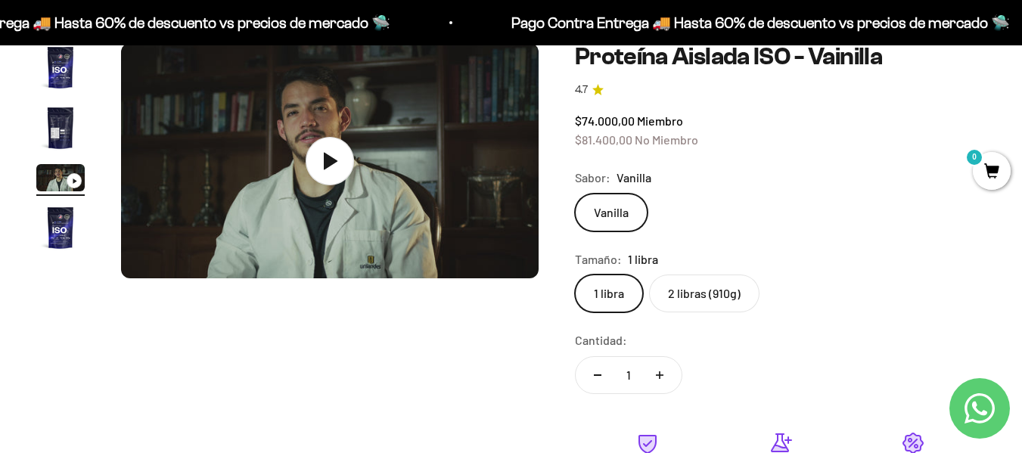
click at [77, 128] on img "Ir al artículo 2" at bounding box center [60, 128] width 48 height 48
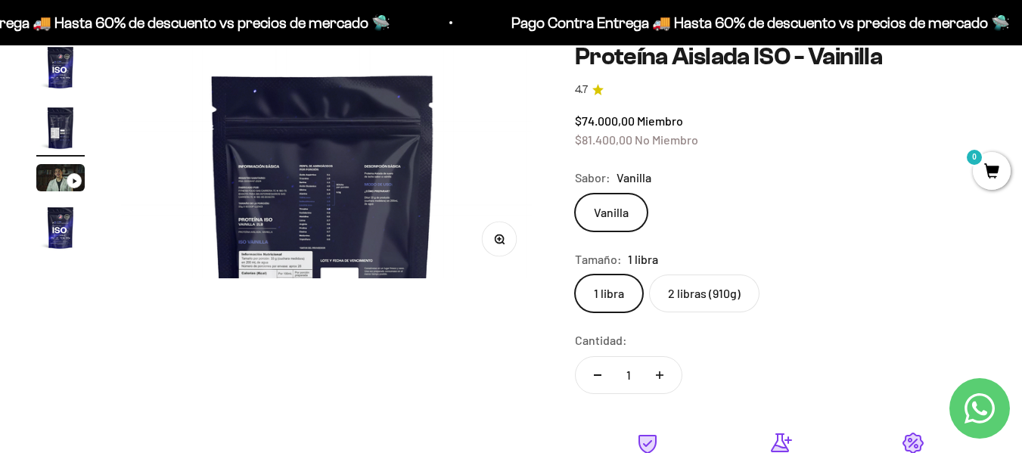
scroll to position [0, 427]
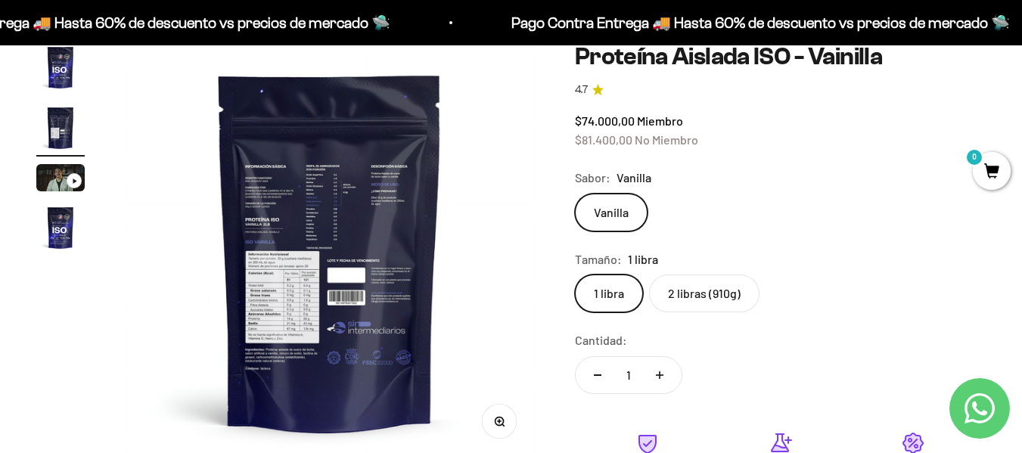
click at [498, 427] on button "Zoom" at bounding box center [499, 422] width 34 height 34
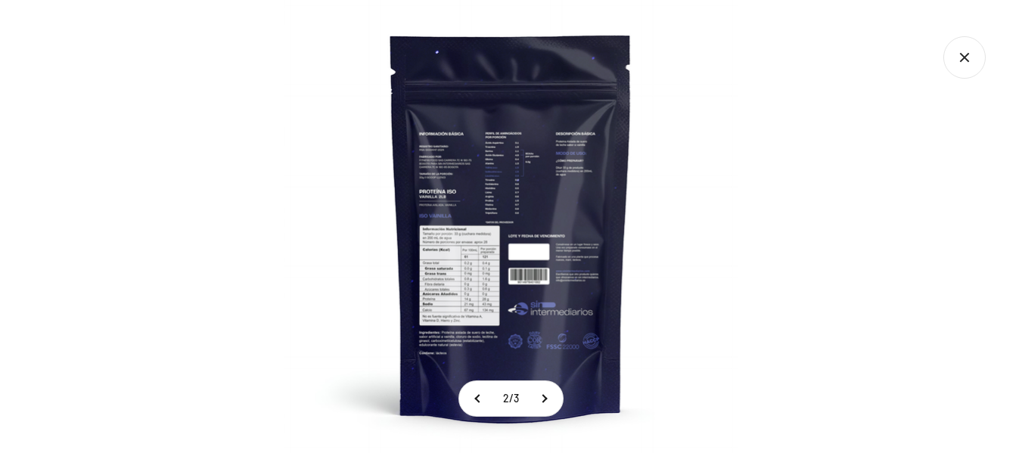
click at [486, 257] on img at bounding box center [510, 226] width 453 height 453
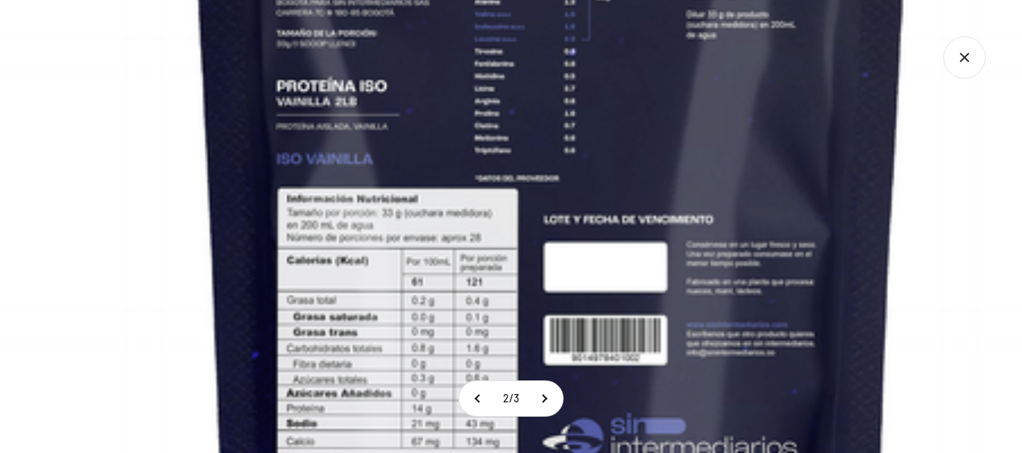
click at [542, 174] on img at bounding box center [551, 190] width 1359 height 1359
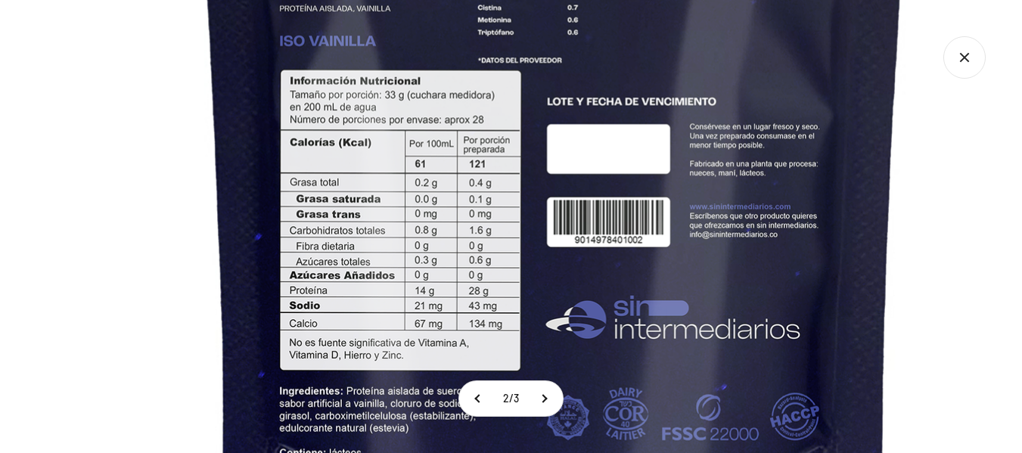
click at [468, 179] on img at bounding box center [554, 72] width 1359 height 1359
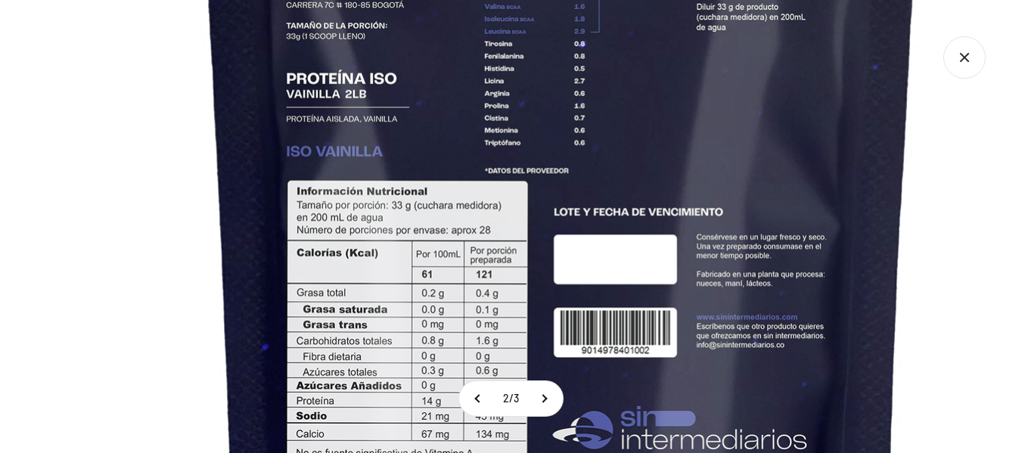
click at [559, 396] on section "2 / 3" at bounding box center [511, 226] width 1022 height 453
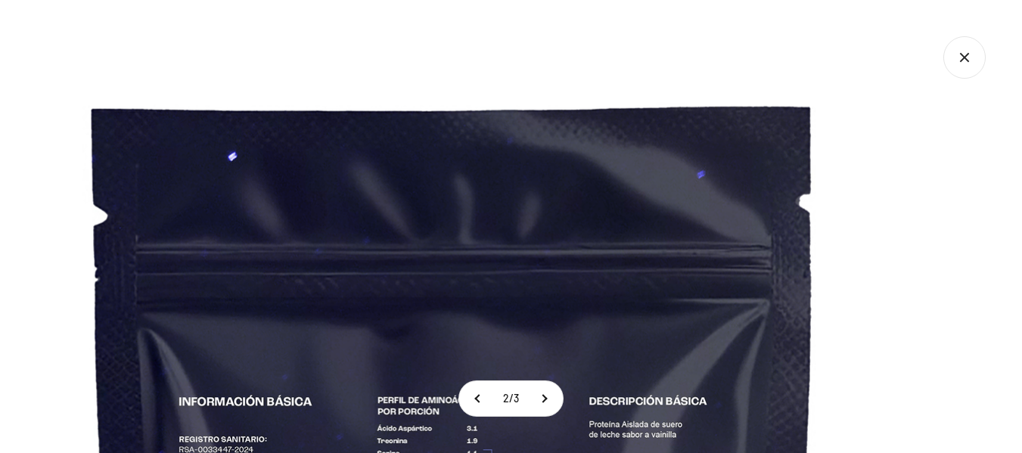
click at [963, 64] on icon "Cerrar galería" at bounding box center [964, 57] width 42 height 42
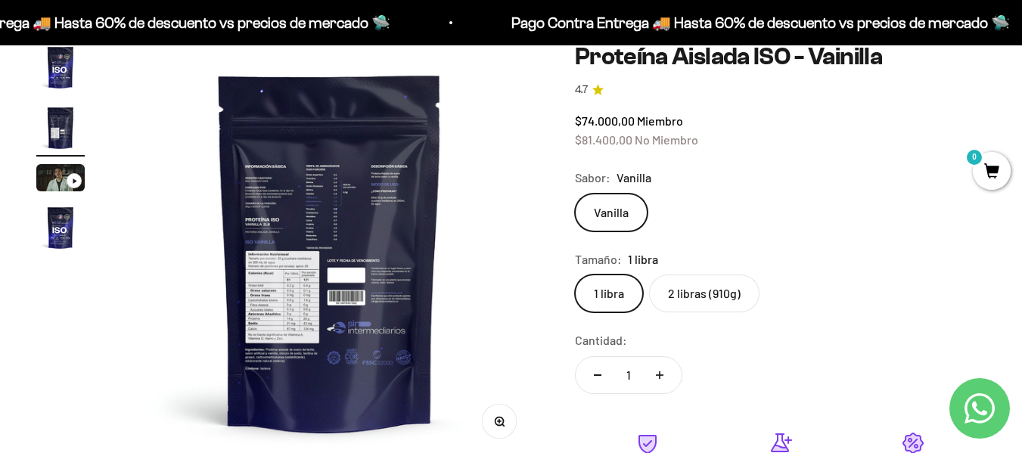
click at [66, 229] on img "Ir al artículo 4" at bounding box center [60, 227] width 48 height 48
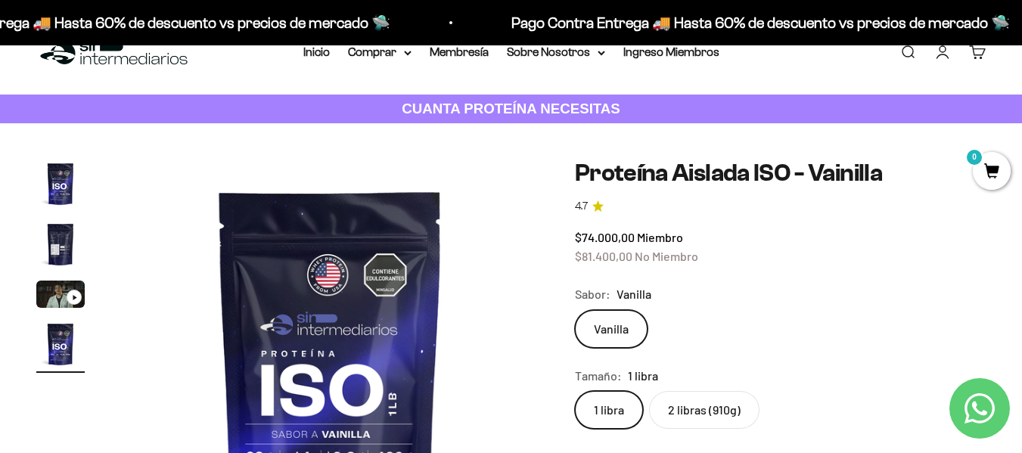
scroll to position [0, 0]
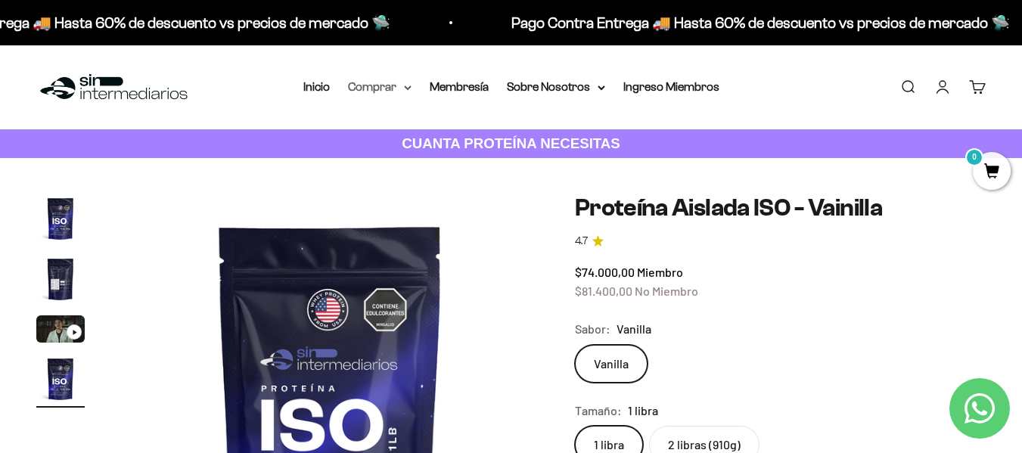
click at [399, 87] on summary "Comprar" at bounding box center [380, 87] width 64 height 20
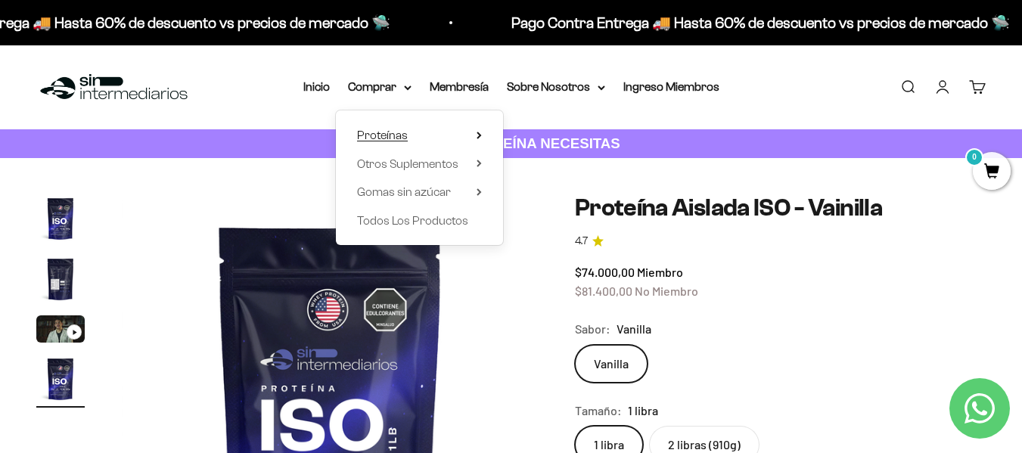
click at [402, 137] on span "Proteínas" at bounding box center [382, 135] width 51 height 13
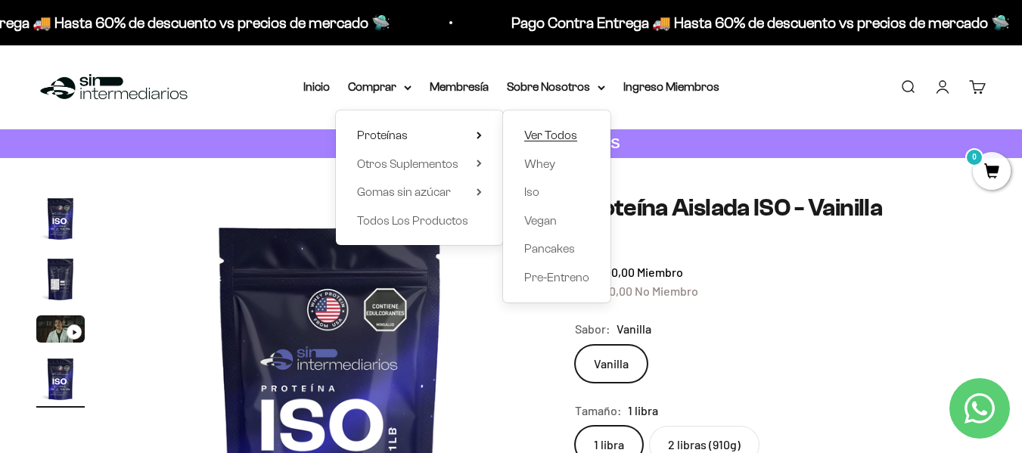
click at [538, 131] on span "Ver Todos" at bounding box center [550, 135] width 53 height 13
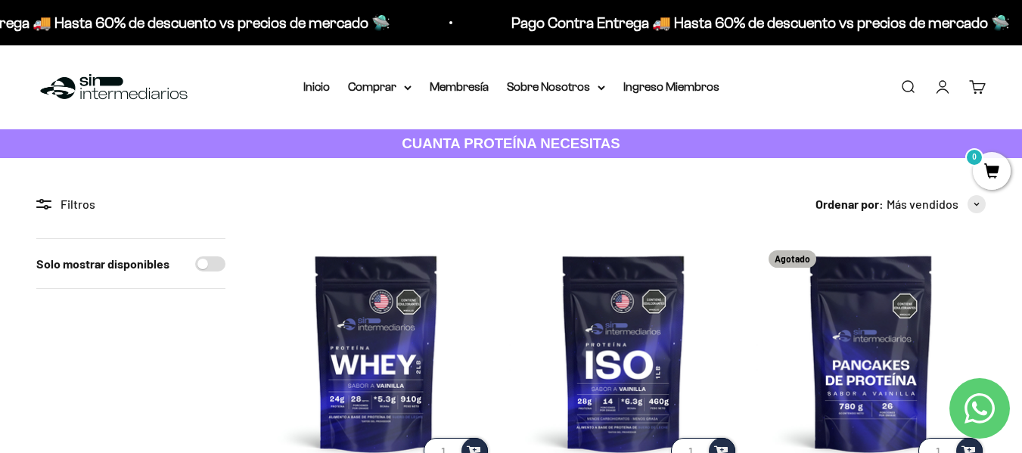
click at [214, 265] on input "Solo mostrar disponibles" at bounding box center [210, 263] width 30 height 15
checkbox input "true"
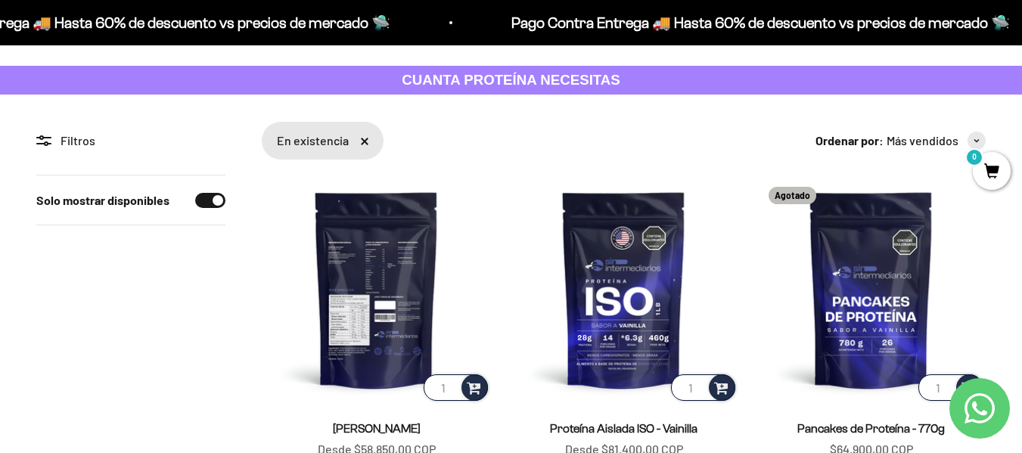
scroll to position [227, 0]
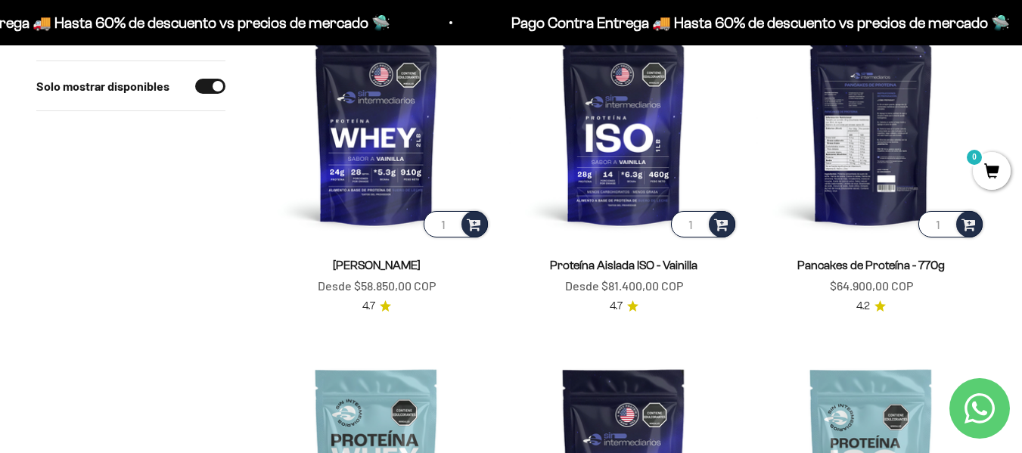
click at [867, 155] on img at bounding box center [870, 125] width 229 height 229
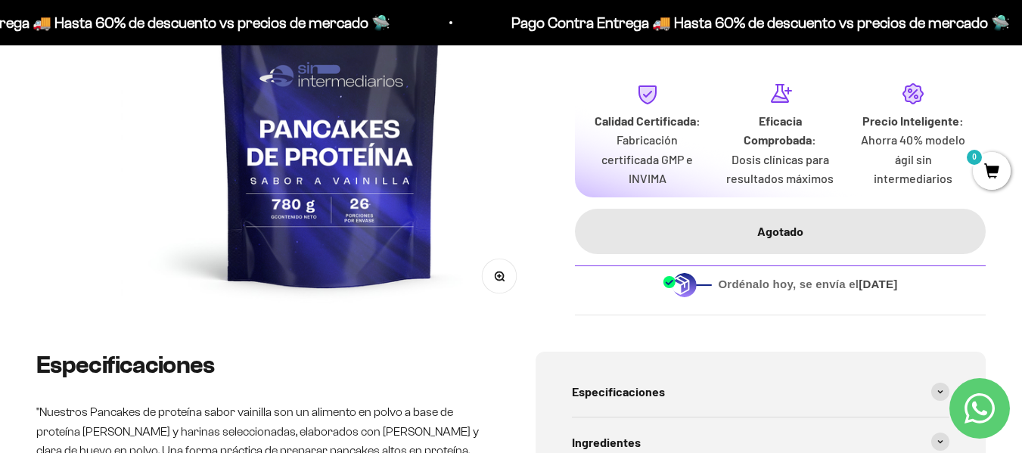
scroll to position [76, 0]
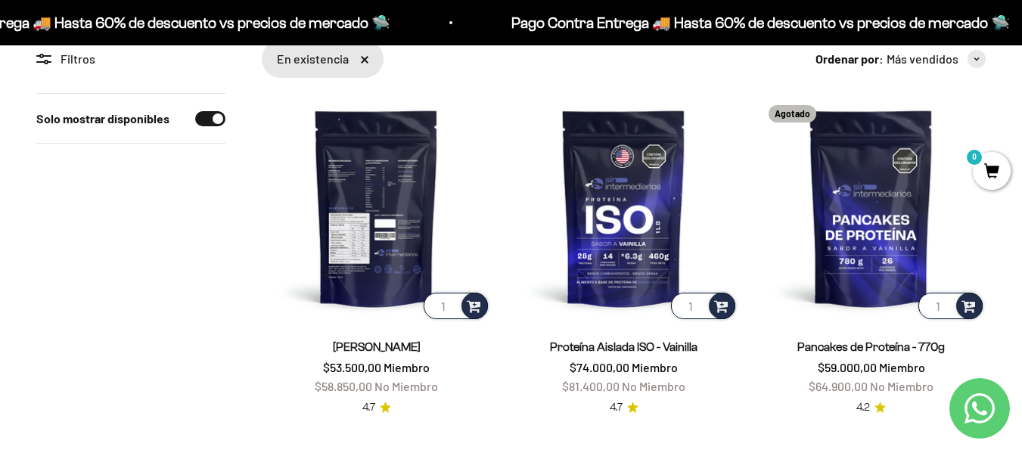
scroll to position [151, 0]
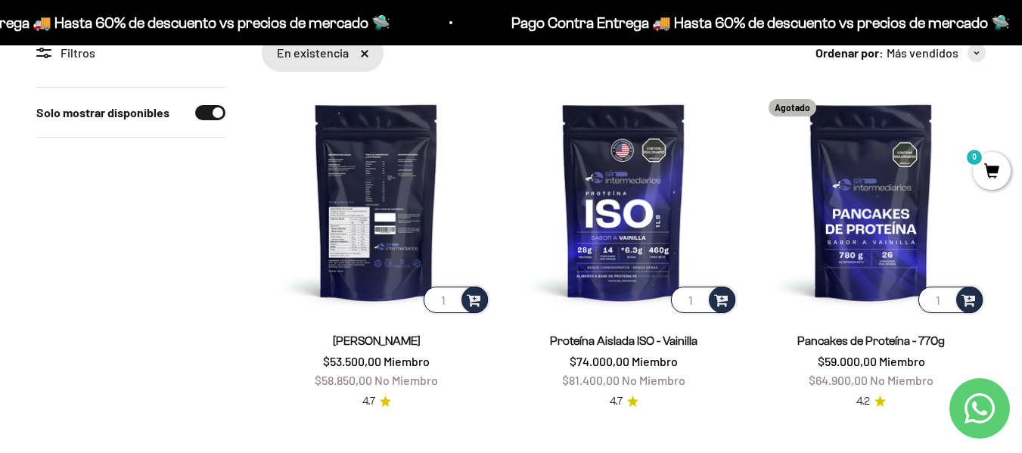
click at [386, 209] on img at bounding box center [376, 201] width 229 height 229
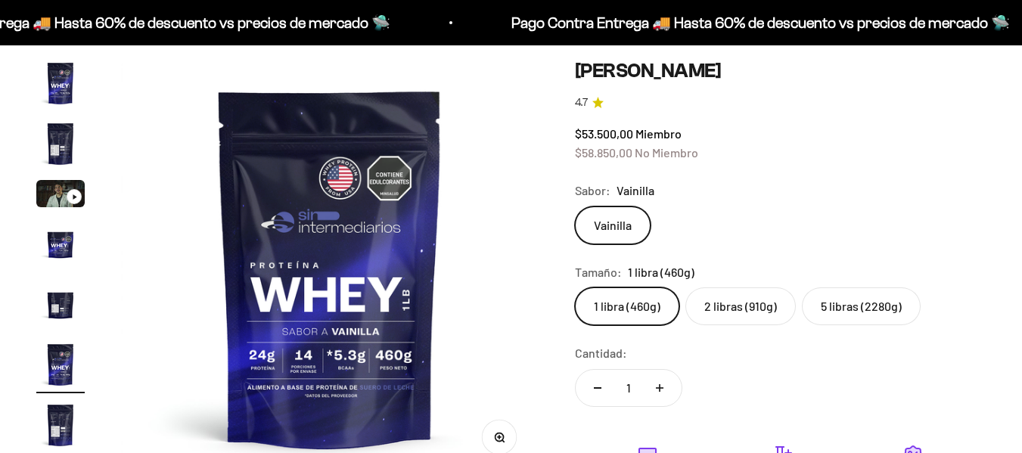
scroll to position [151, 0]
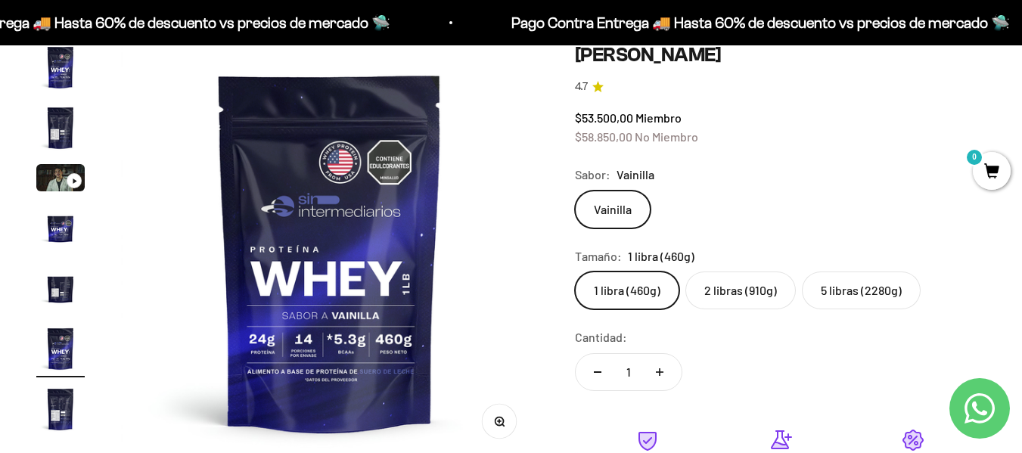
click at [644, 303] on label "1 libra (460g)" at bounding box center [627, 291] width 104 height 38
click at [575, 272] on input "1 libra (460g)" at bounding box center [574, 271] width 1 height 1
click at [731, 296] on label "2 libras (910g)" at bounding box center [740, 291] width 110 height 38
click at [575, 272] on input "2 libras (910g)" at bounding box center [574, 271] width 1 height 1
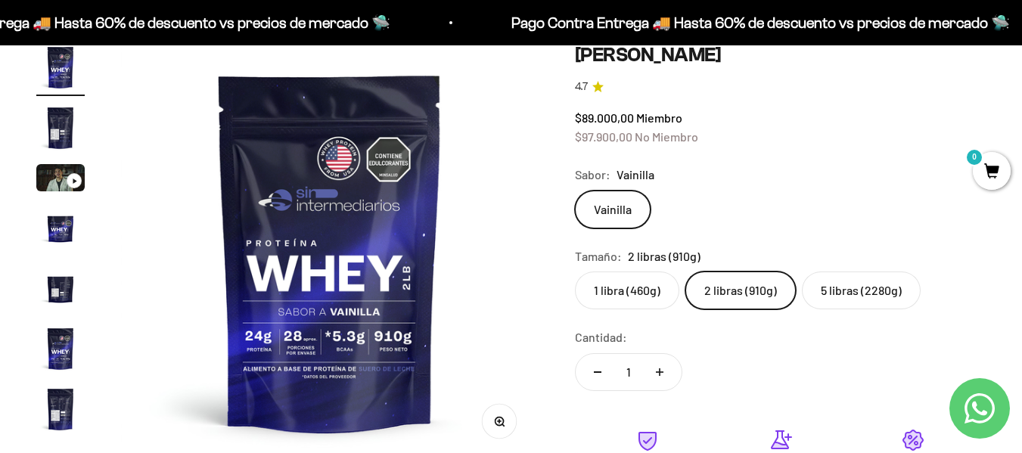
click at [886, 275] on label "5 libras (2280g)" at bounding box center [861, 291] width 119 height 38
click at [575, 272] on input "5 libras (2280g)" at bounding box center [574, 271] width 1 height 1
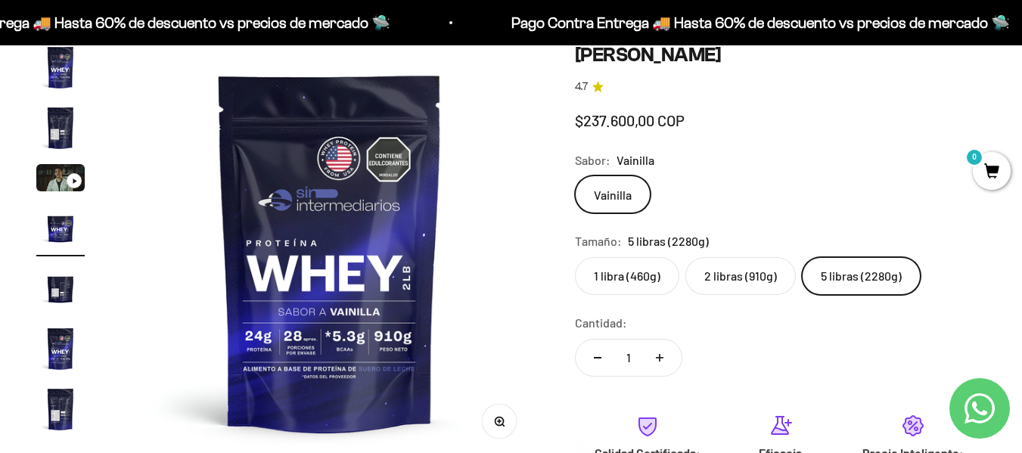
scroll to position [0, 1280]
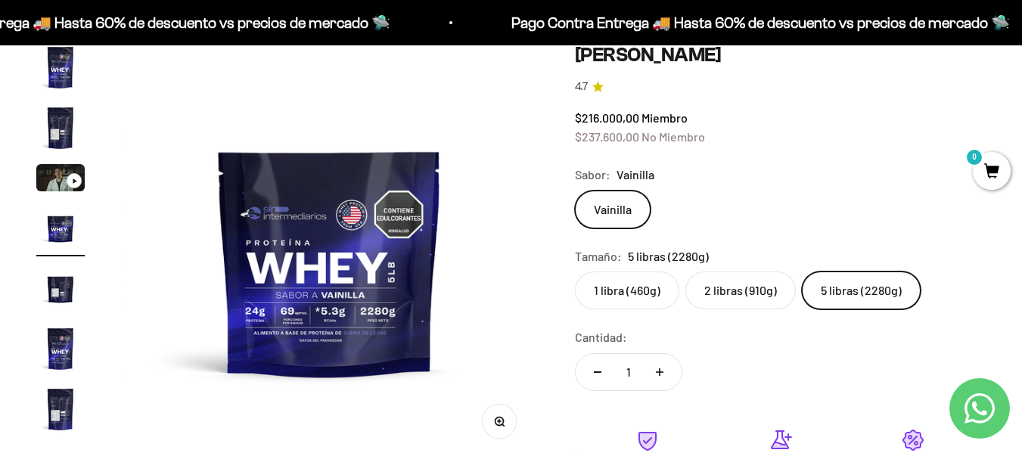
click at [738, 298] on label "2 libras (910g)" at bounding box center [740, 291] width 110 height 38
click at [575, 272] on input "2 libras (910g)" at bounding box center [574, 271] width 1 height 1
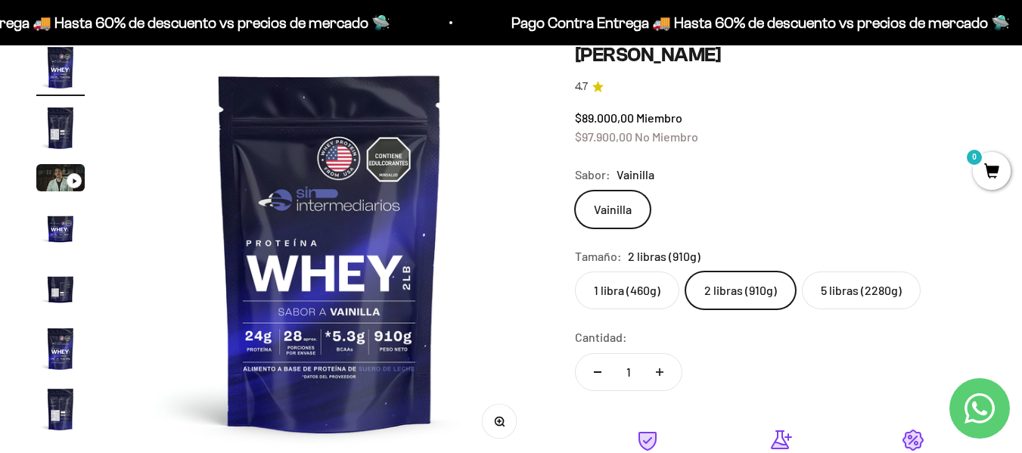
click at [635, 290] on label "1 libra (460g)" at bounding box center [627, 291] width 104 height 38
click at [575, 272] on input "1 libra (460g)" at bounding box center [574, 271] width 1 height 1
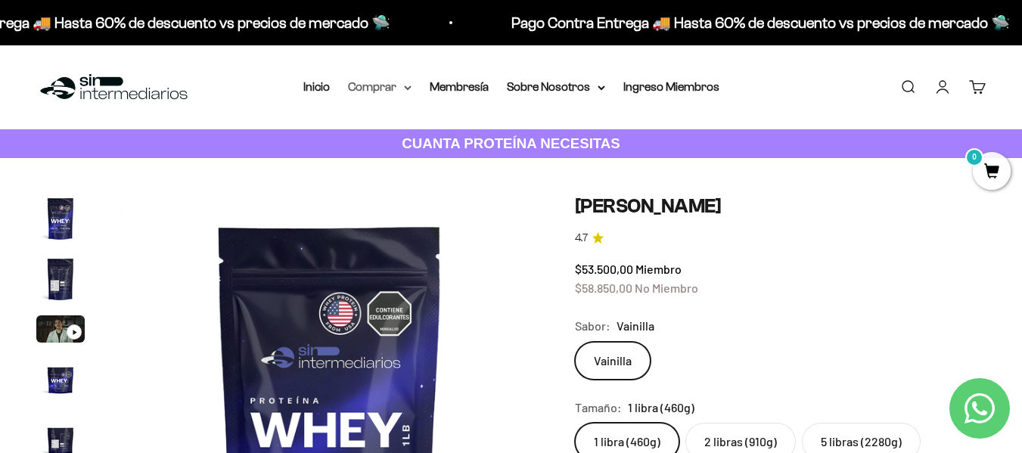
click at [408, 92] on summary "Comprar" at bounding box center [380, 87] width 64 height 20
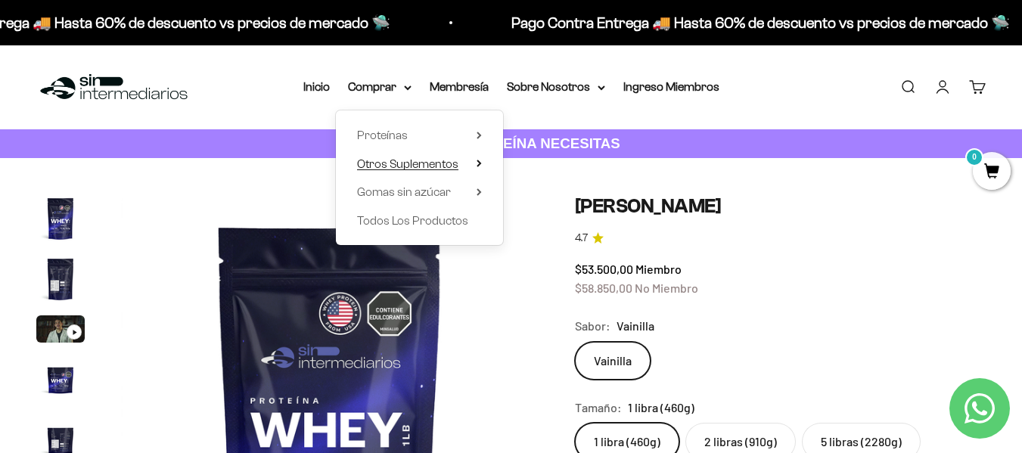
click at [461, 164] on summary "Otros Suplementos" at bounding box center [419, 164] width 125 height 20
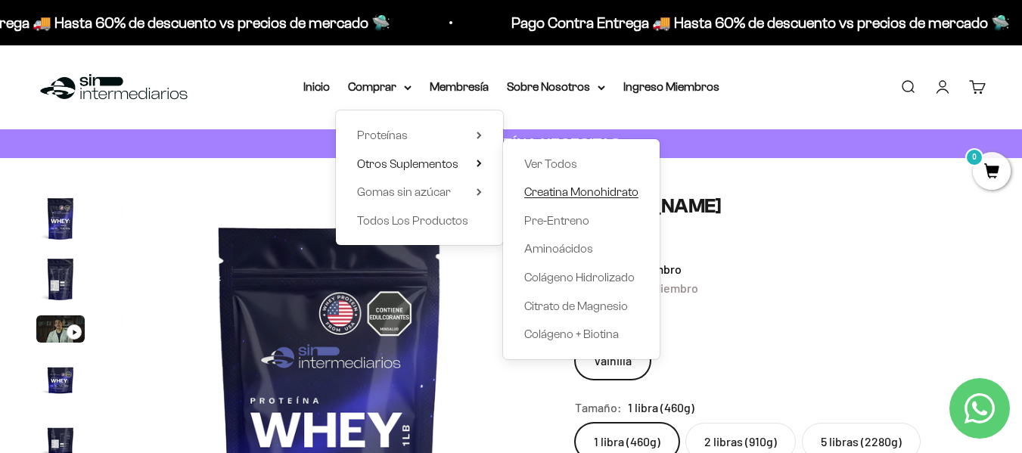
click at [576, 187] on span "Creatina Monohidrato" at bounding box center [581, 191] width 114 height 13
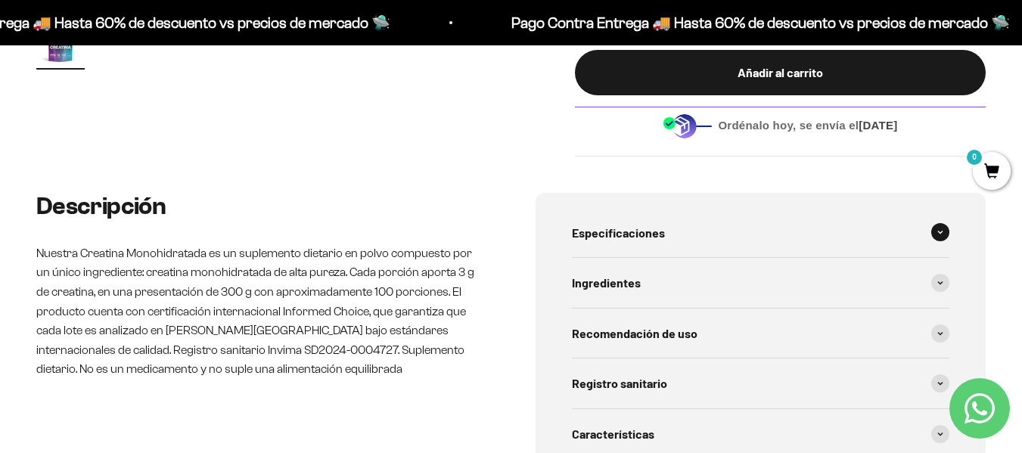
scroll to position [605, 0]
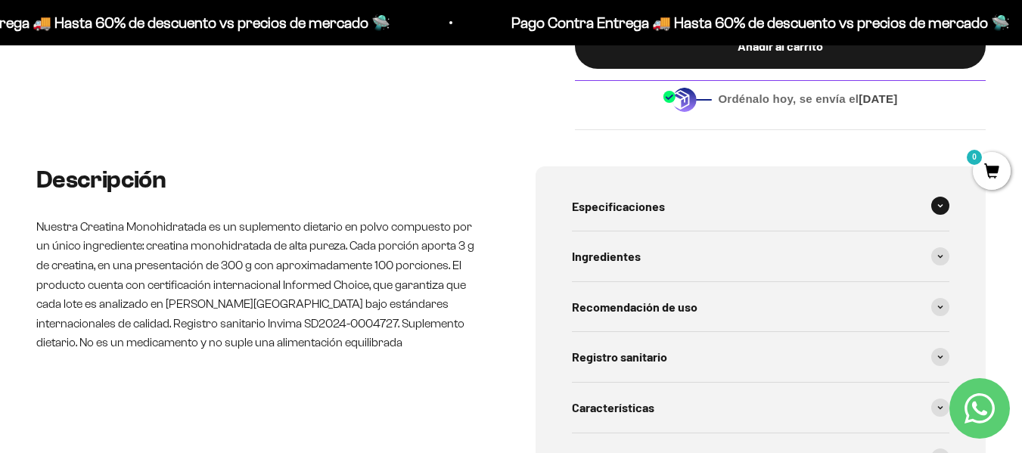
click at [942, 205] on icon at bounding box center [940, 206] width 5 height 2
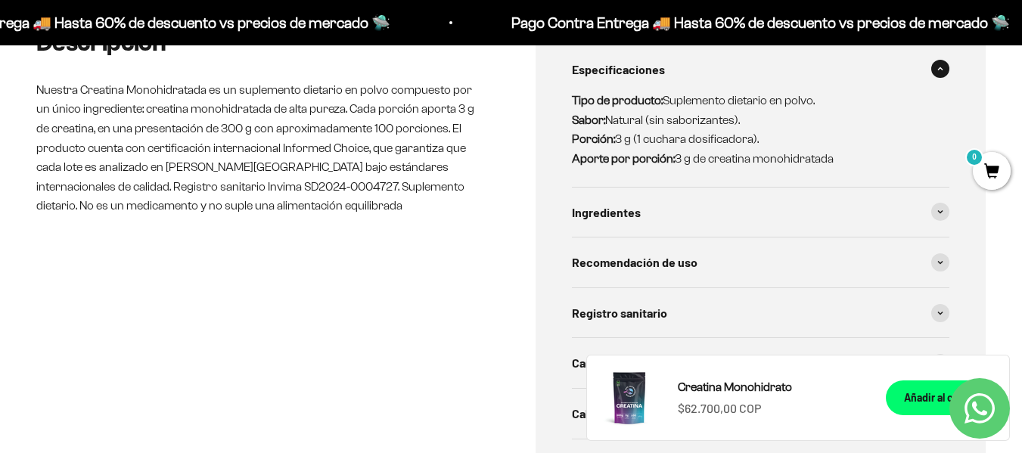
scroll to position [756, 0]
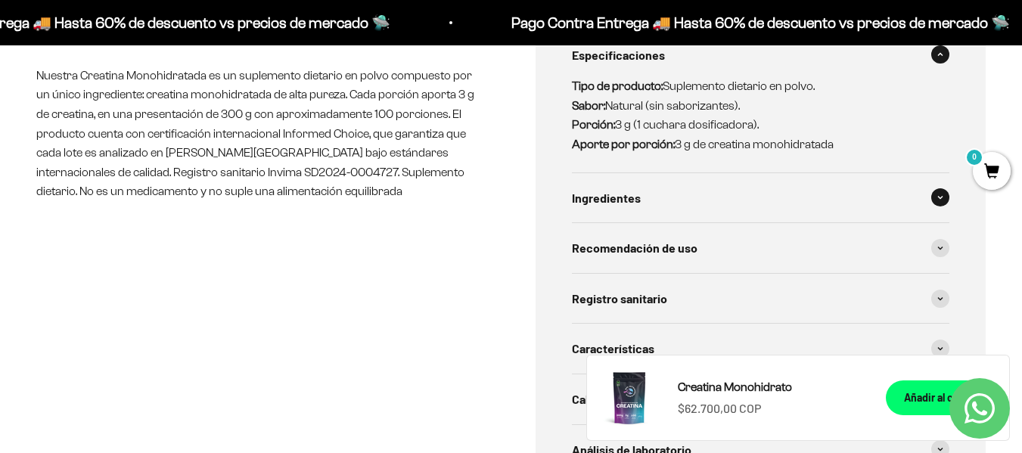
click at [934, 188] on div "Ingredientes" at bounding box center [761, 198] width 378 height 50
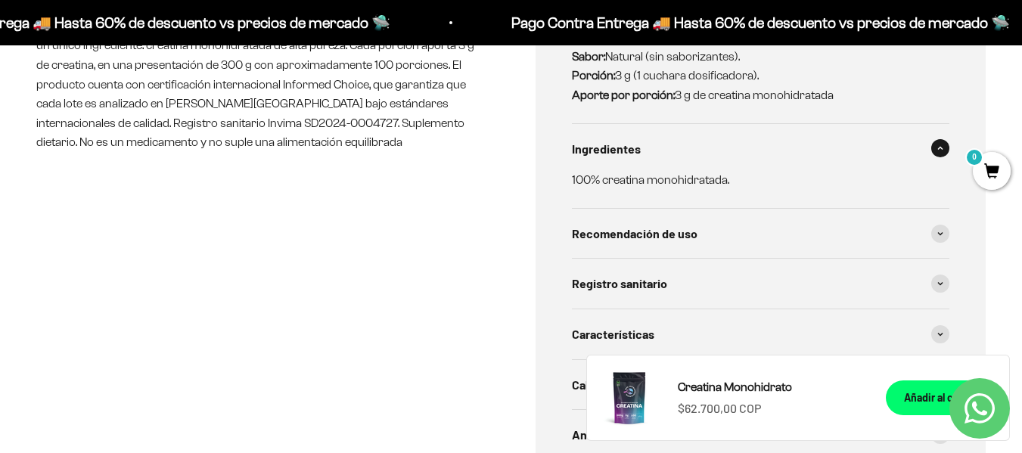
scroll to position [832, 0]
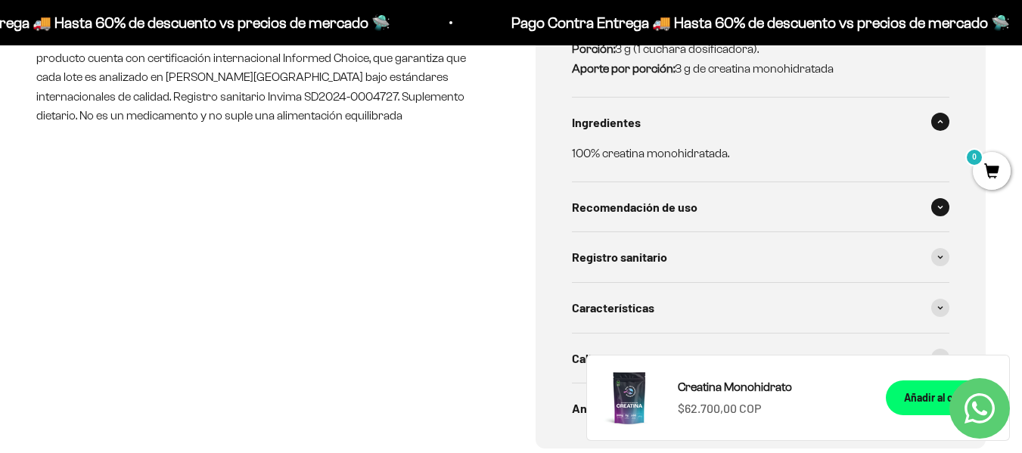
click at [933, 206] on span at bounding box center [940, 207] width 18 height 18
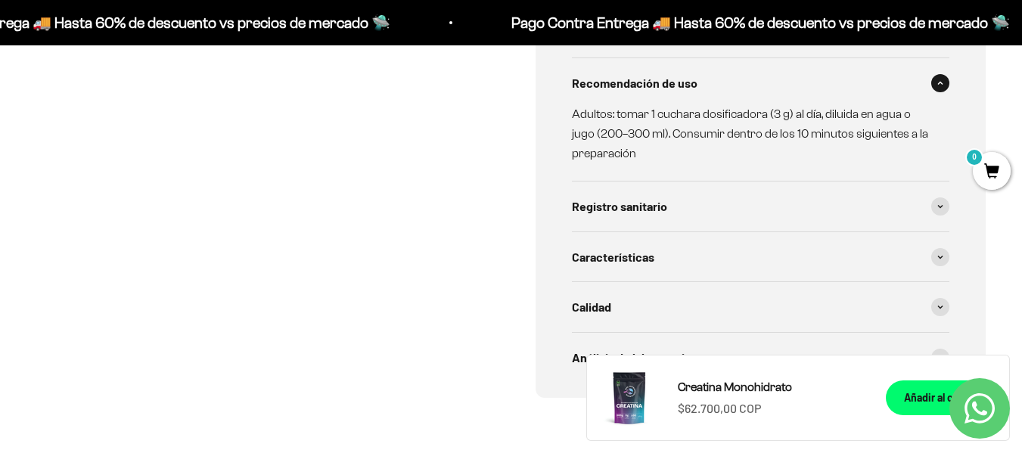
scroll to position [983, 0]
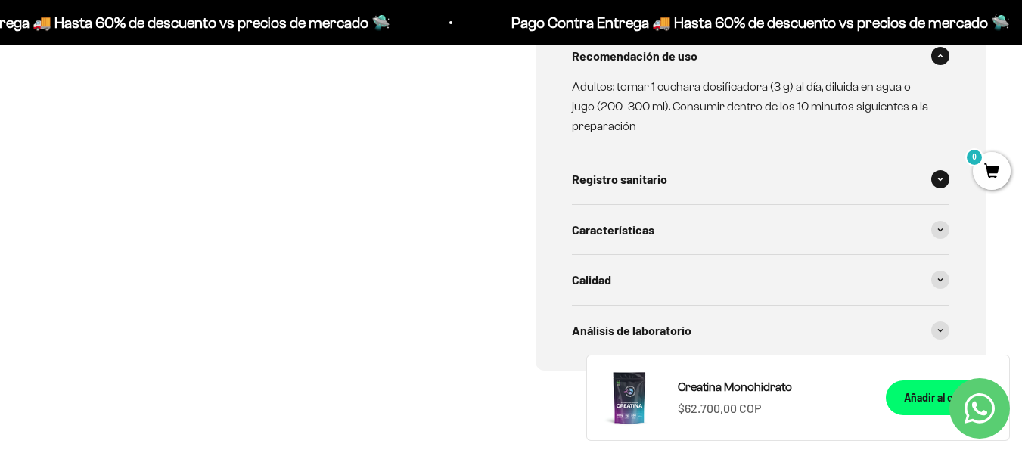
click at [933, 182] on span at bounding box center [940, 179] width 18 height 18
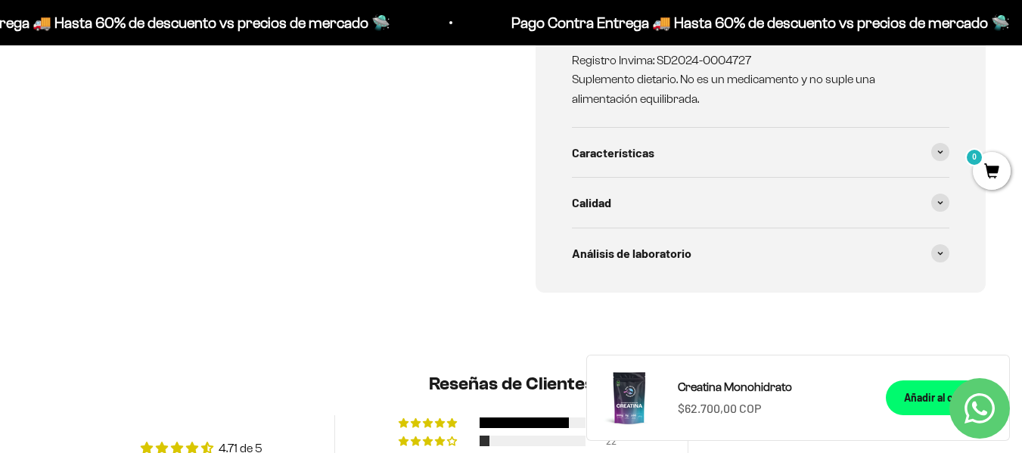
scroll to position [1134, 0]
click at [929, 154] on div "Características" at bounding box center [761, 152] width 378 height 50
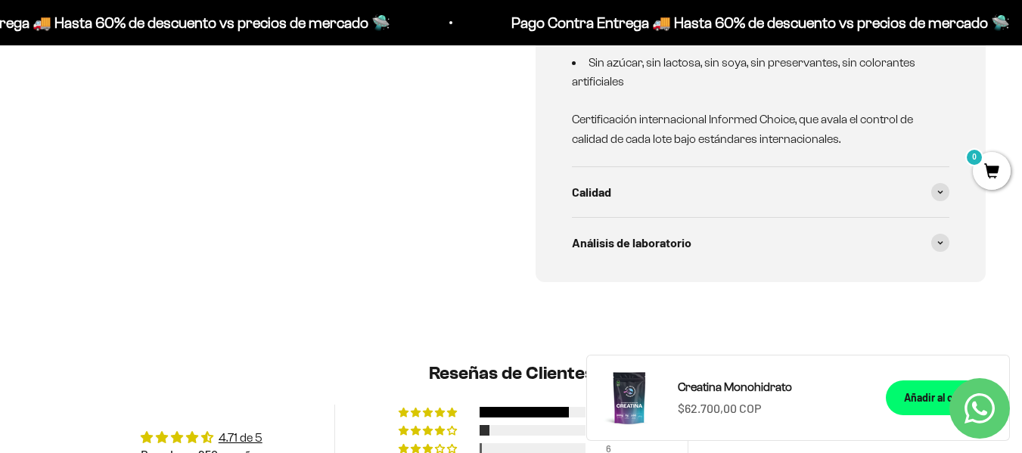
scroll to position [1361, 0]
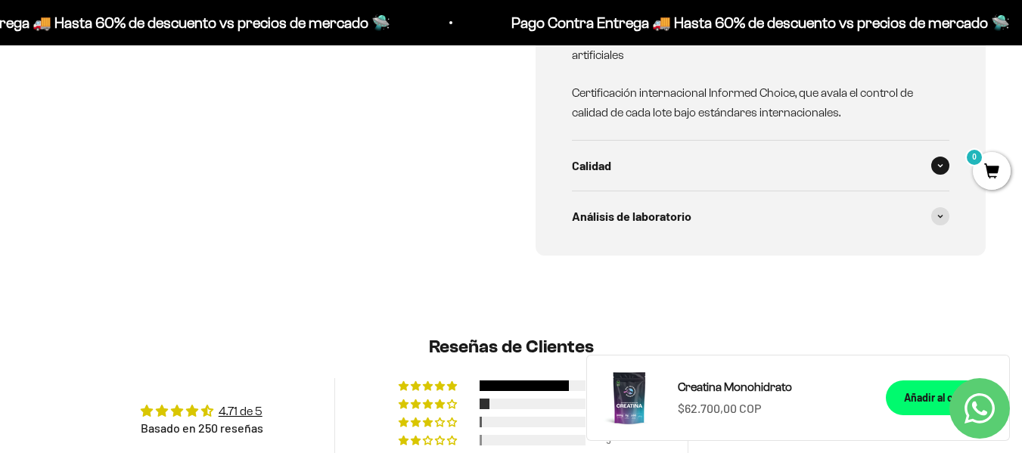
click at [911, 168] on div "Calidad" at bounding box center [761, 166] width 378 height 50
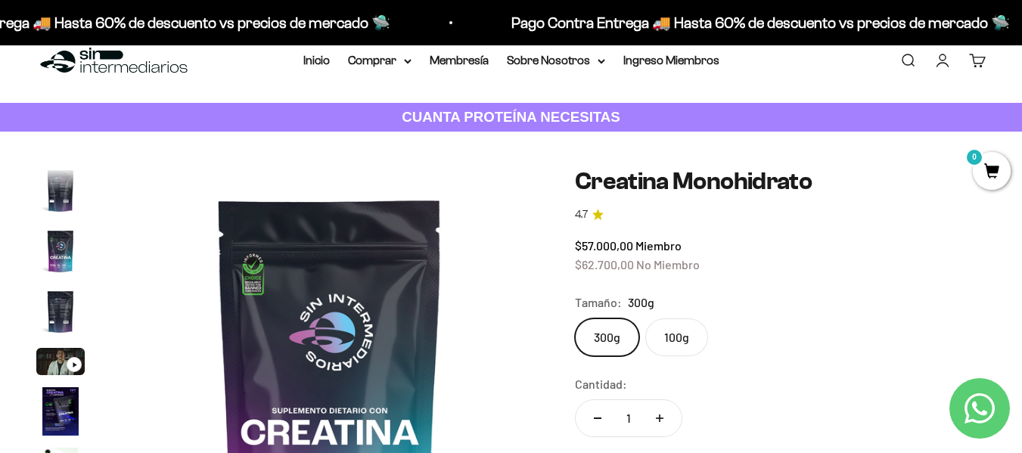
scroll to position [0, 0]
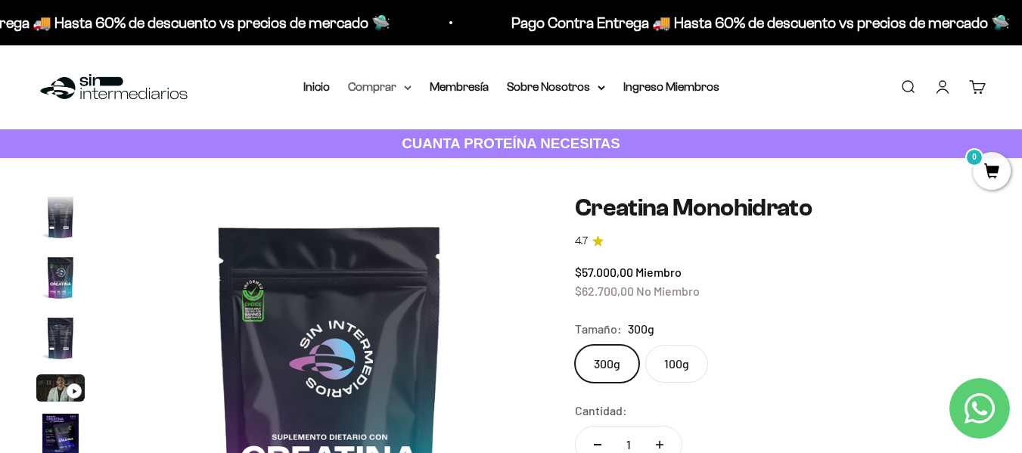
click at [401, 88] on summary "Comprar" at bounding box center [380, 87] width 64 height 20
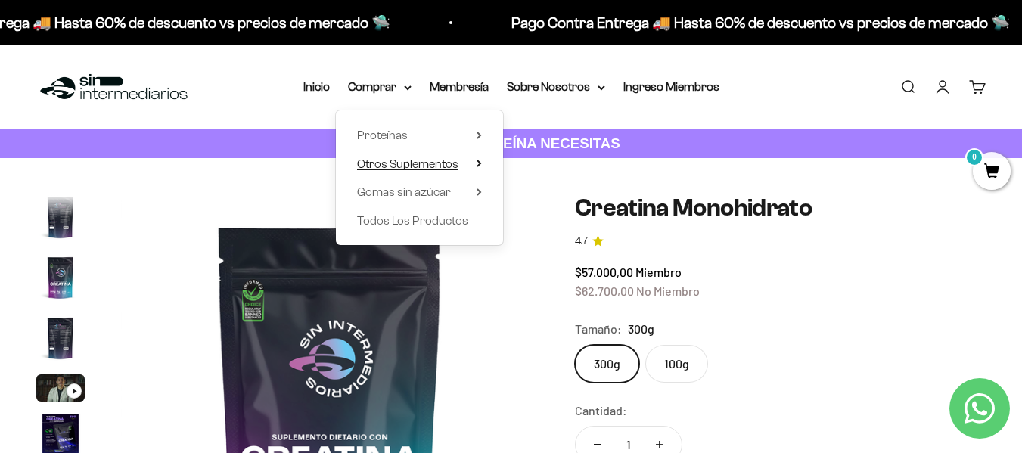
click at [408, 157] on span "Otros Suplementos" at bounding box center [407, 163] width 101 height 13
click at [435, 192] on span "Gomas sin azúcar" at bounding box center [404, 191] width 94 height 13
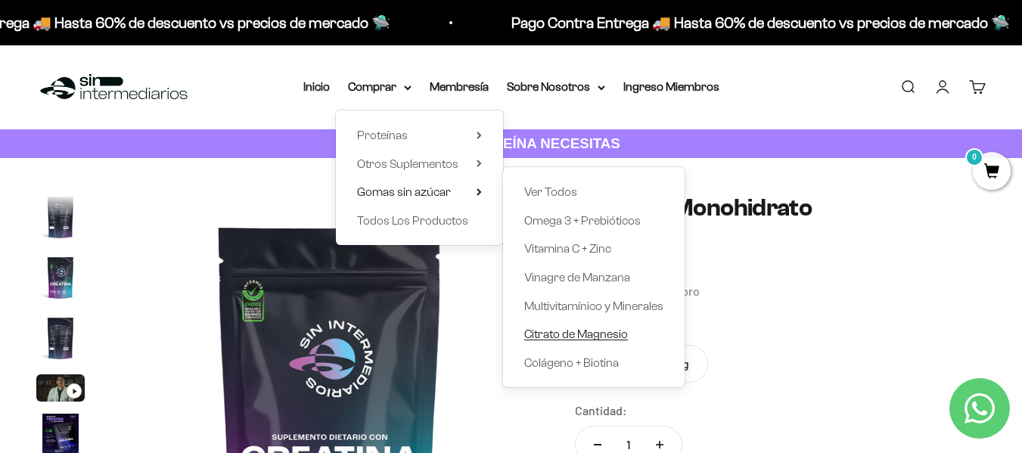
click at [603, 340] on span "Citrato de Magnesio" at bounding box center [576, 333] width 104 height 13
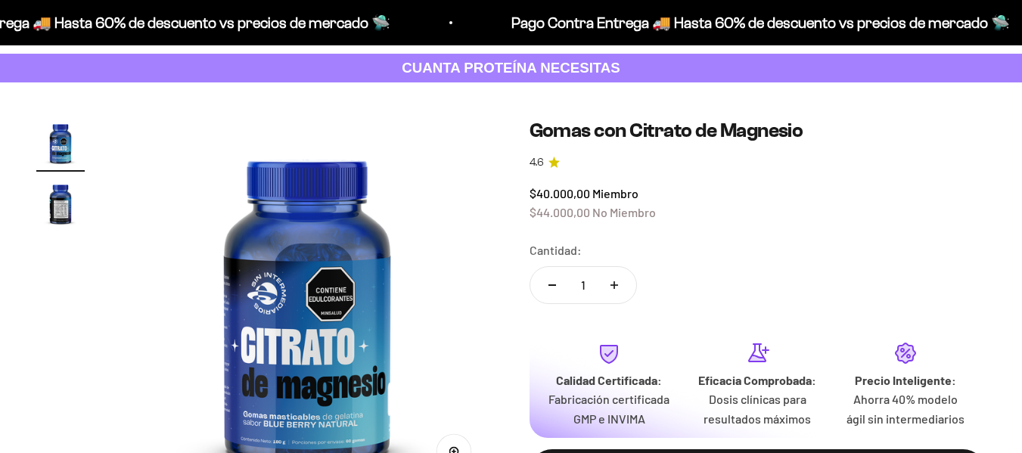
scroll to position [151, 0]
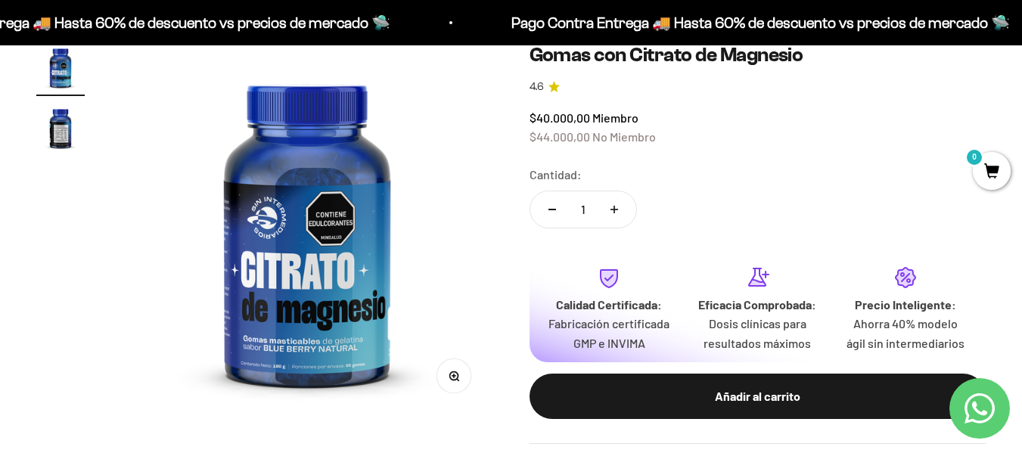
click at [303, 331] on img at bounding box center [307, 229] width 372 height 372
click at [53, 133] on img "Ir al artículo 2" at bounding box center [60, 128] width 48 height 48
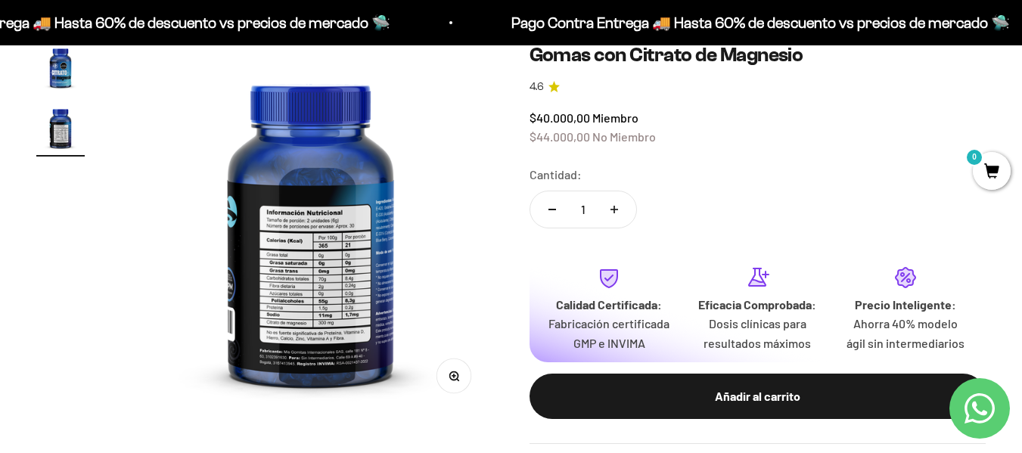
scroll to position [0, 380]
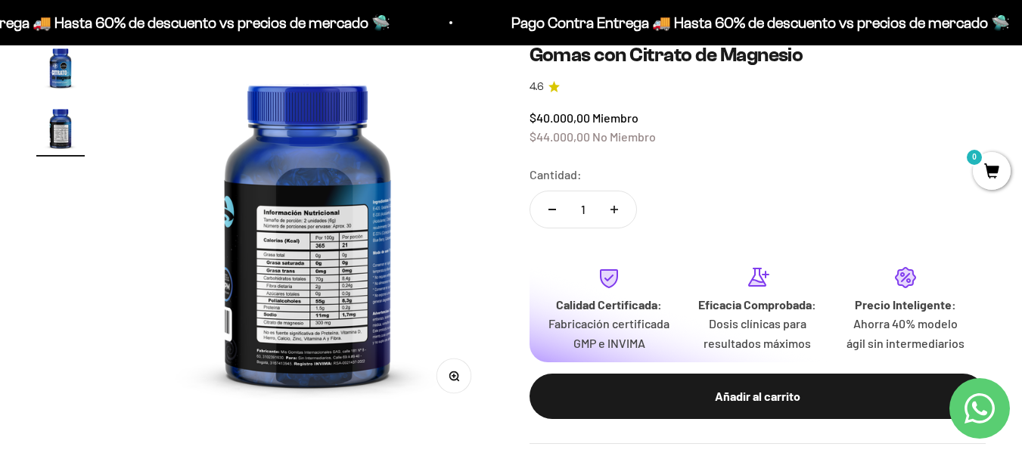
click at [452, 371] on circle "button" at bounding box center [453, 375] width 8 height 8
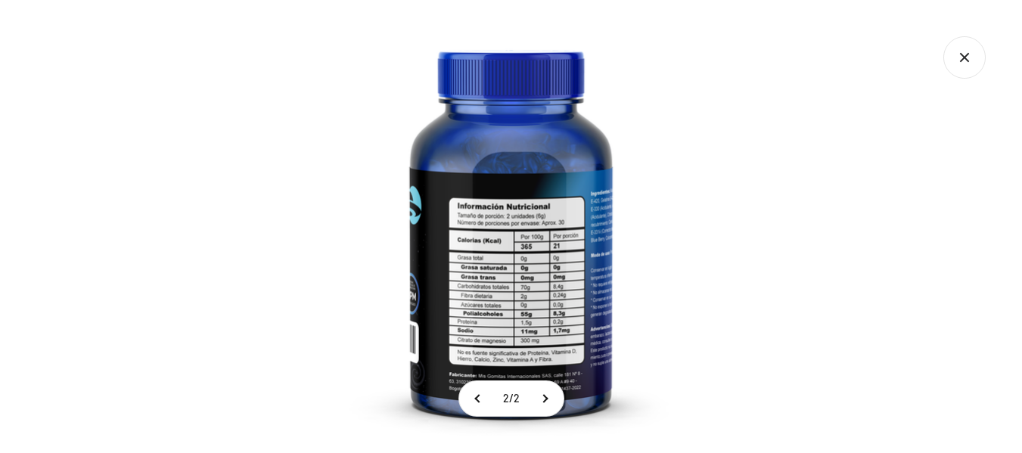
click at [973, 64] on icon "Cerrar galería" at bounding box center [964, 57] width 42 height 42
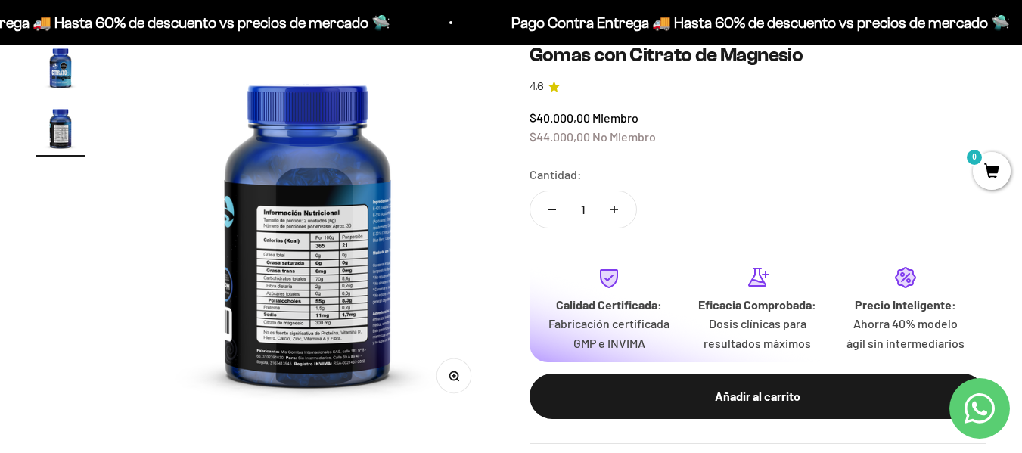
click at [57, 66] on img "Ir al artículo 1" at bounding box center [60, 67] width 48 height 48
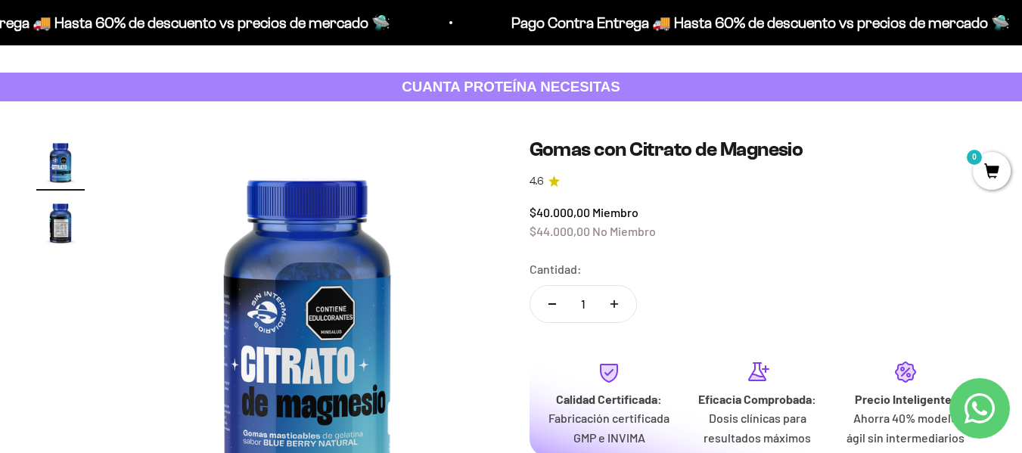
scroll to position [0, 0]
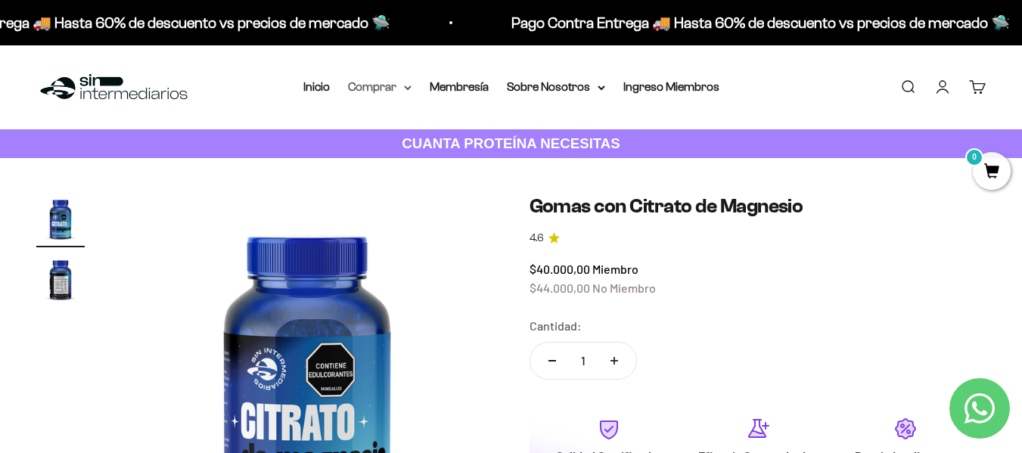
click at [394, 84] on summary "Comprar" at bounding box center [380, 87] width 64 height 20
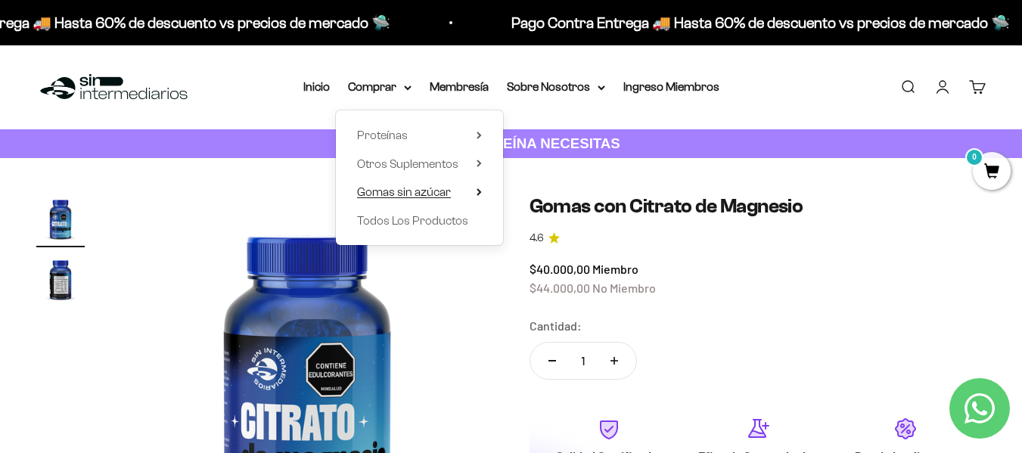
click at [439, 195] on span "Gomas sin azúcar" at bounding box center [404, 191] width 94 height 13
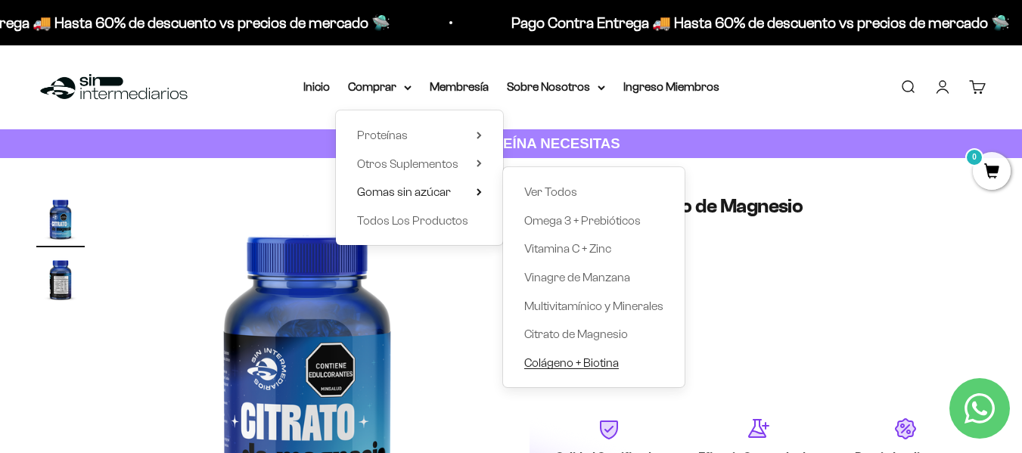
click at [569, 365] on span "Colágeno + Biotina" at bounding box center [571, 362] width 95 height 13
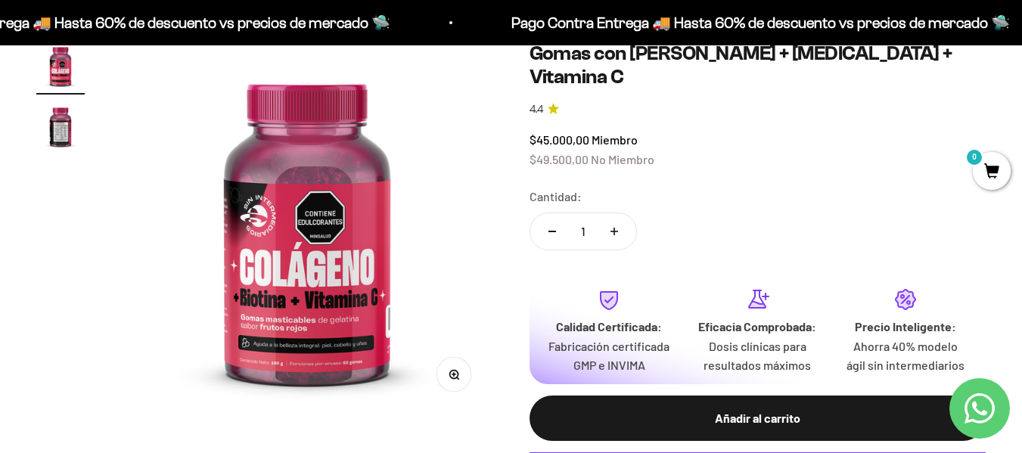
scroll to position [227, 0]
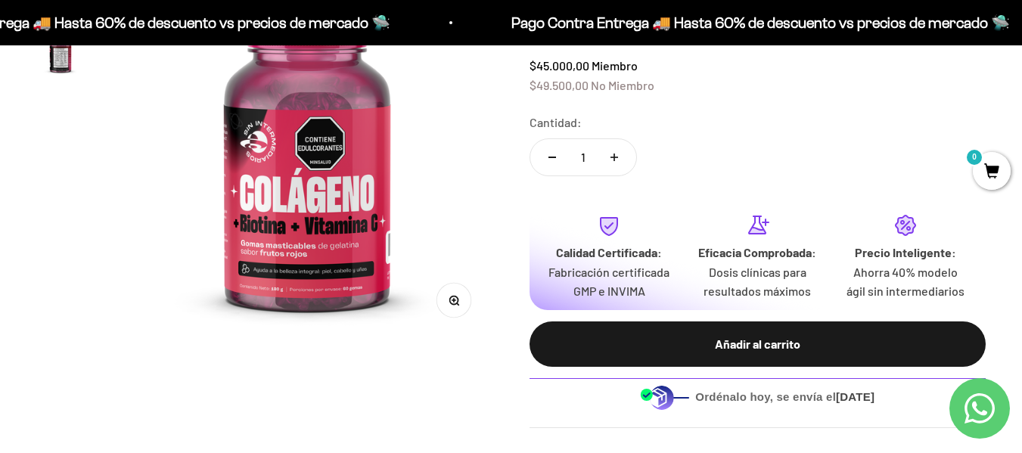
click at [294, 247] on img at bounding box center [307, 153] width 372 height 372
click at [454, 303] on icon "button" at bounding box center [453, 300] width 11 height 11
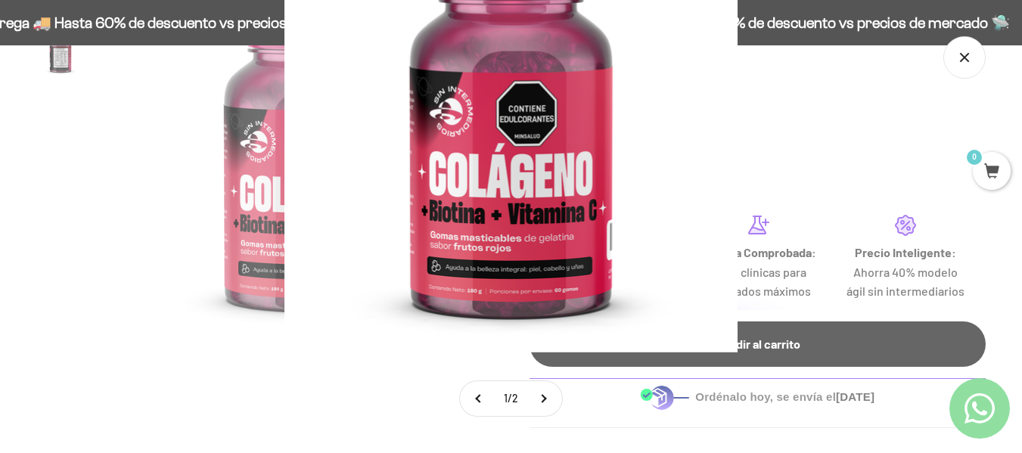
click at [493, 144] on img at bounding box center [510, 125] width 453 height 453
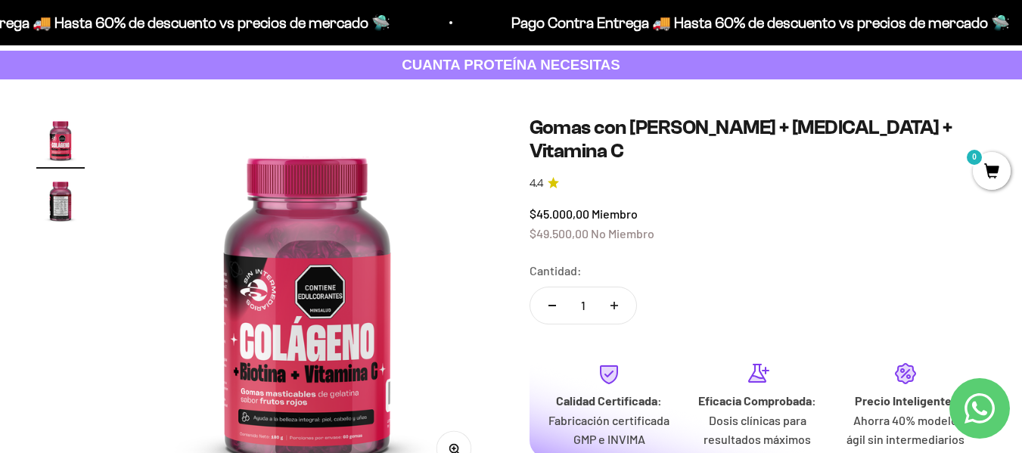
scroll to position [76, 0]
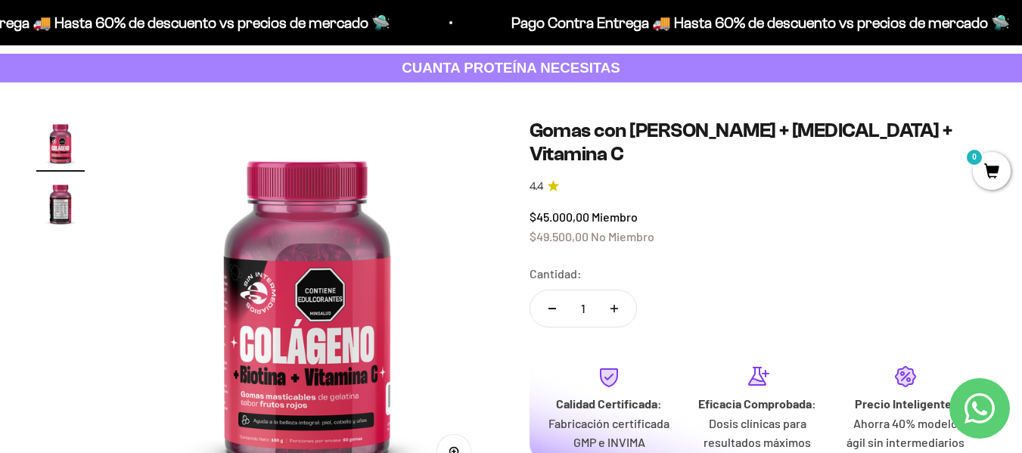
click at [58, 197] on img "Ir al artículo 2" at bounding box center [60, 203] width 48 height 48
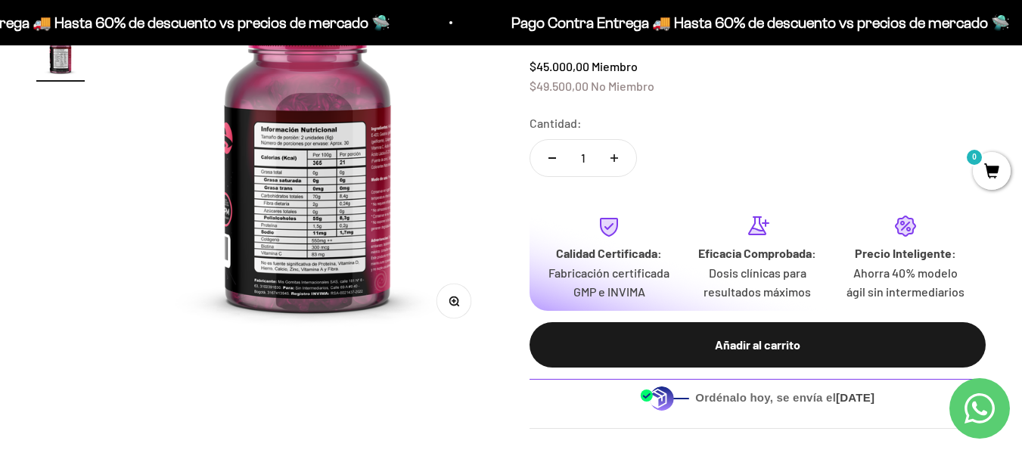
scroll to position [227, 0]
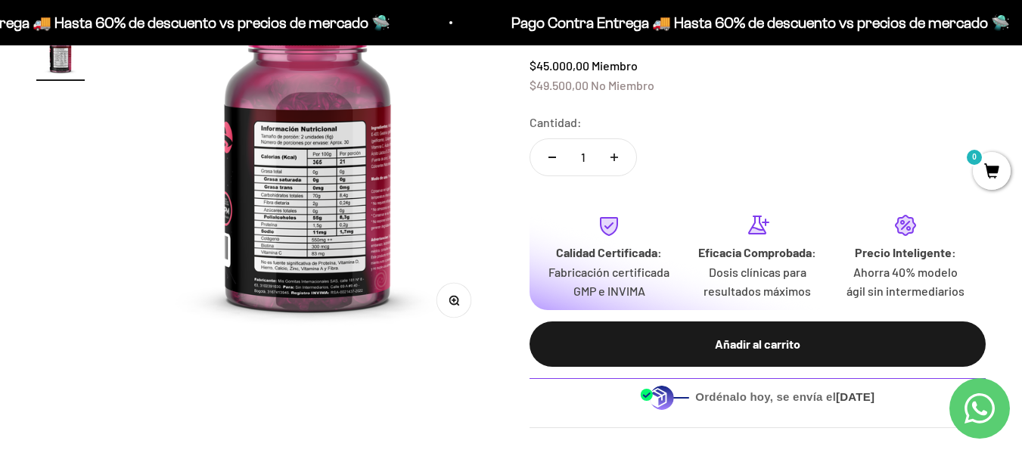
click at [460, 305] on button "Zoom" at bounding box center [453, 300] width 34 height 34
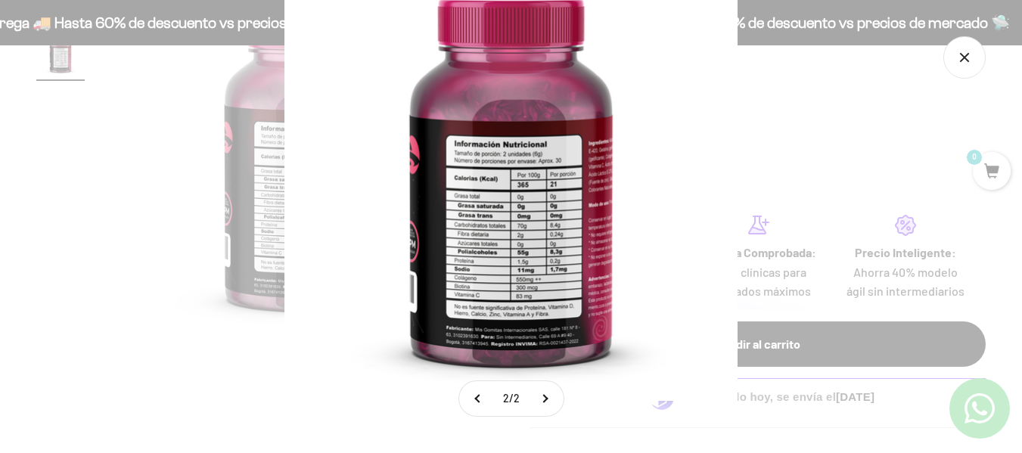
click at [442, 216] on img at bounding box center [510, 174] width 453 height 453
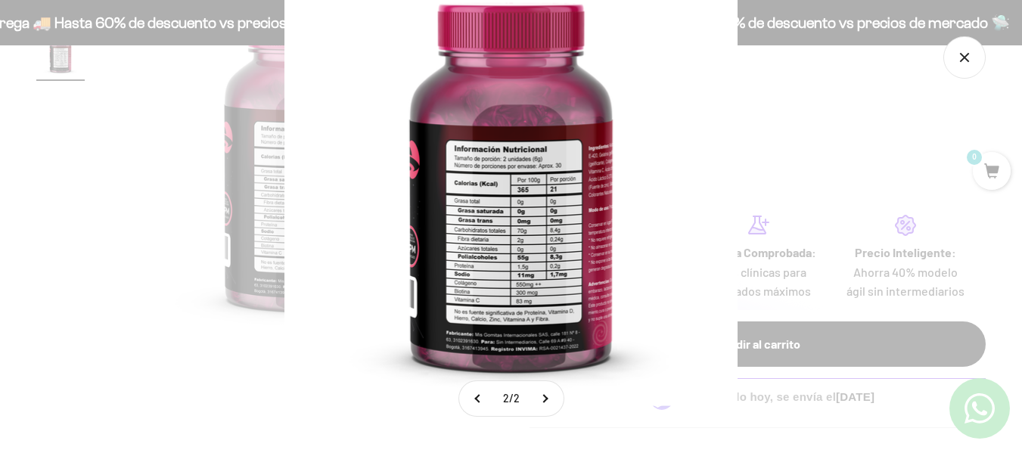
click at [505, 228] on img at bounding box center [510, 179] width 453 height 453
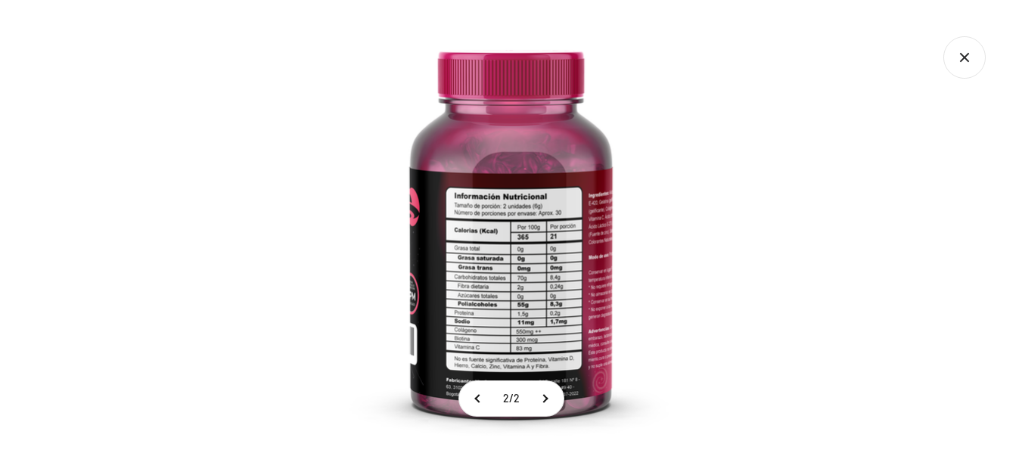
click at [962, 50] on icon "Cerrar galería" at bounding box center [964, 57] width 42 height 42
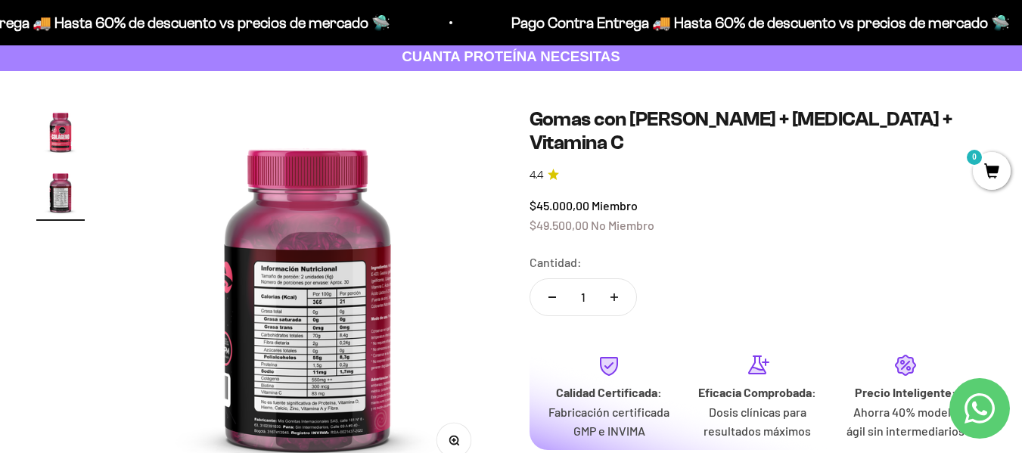
scroll to position [0, 0]
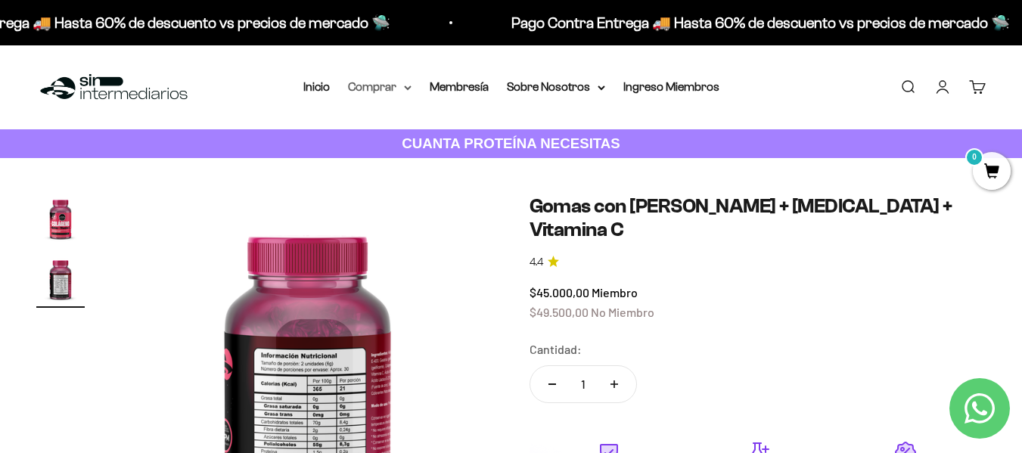
click at [383, 81] on summary "Comprar" at bounding box center [380, 87] width 64 height 20
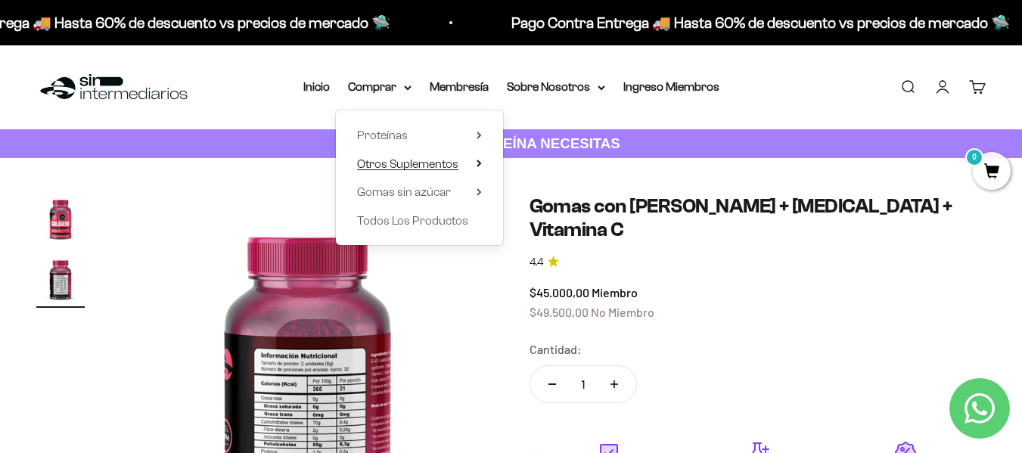
click at [435, 165] on span "Otros Suplementos" at bounding box center [407, 163] width 101 height 13
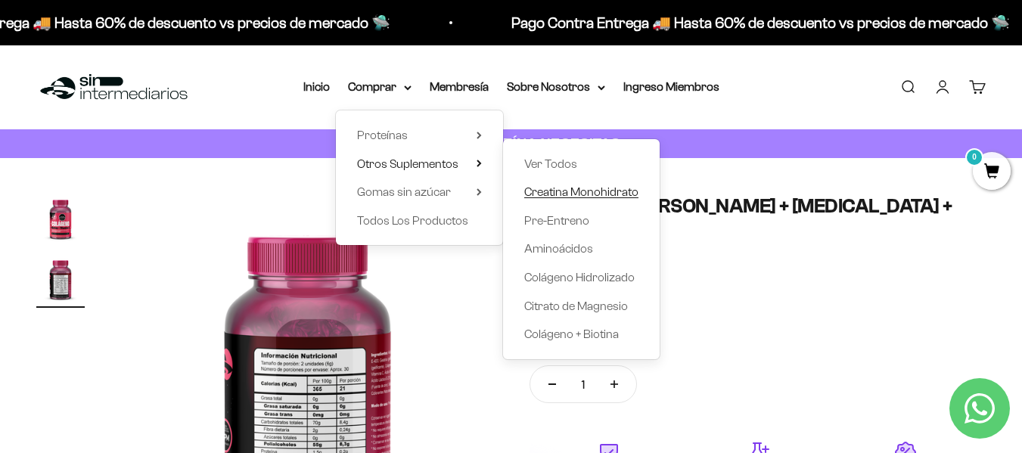
click at [569, 193] on span "Creatina Monohidrato" at bounding box center [581, 191] width 114 height 13
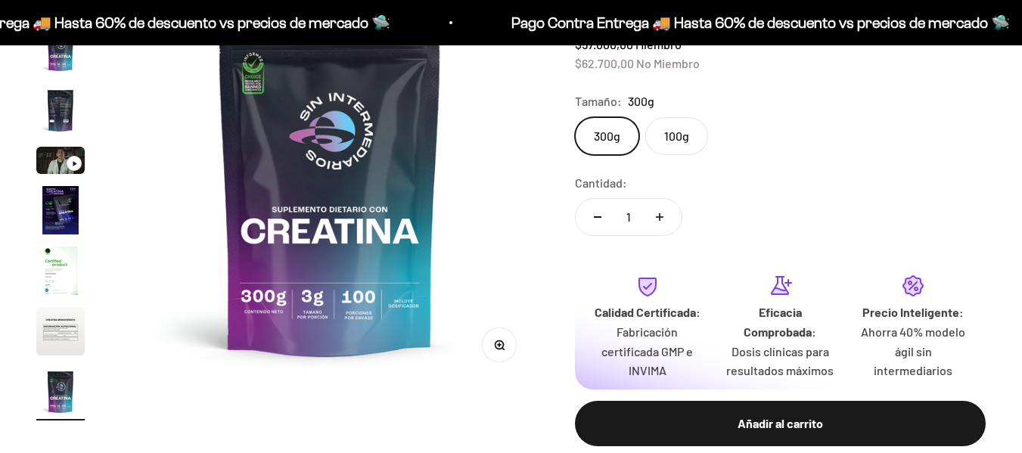
scroll to position [227, 0]
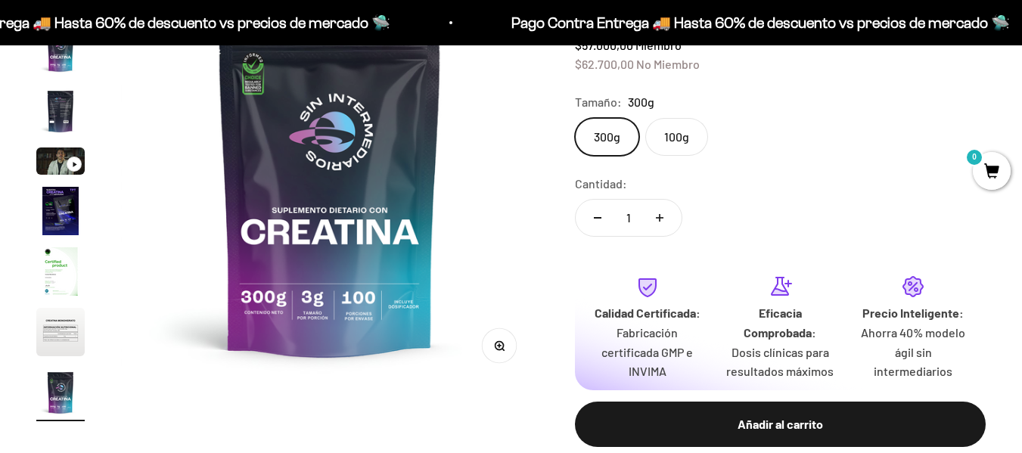
click at [683, 133] on label "100g" at bounding box center [676, 137] width 63 height 38
click at [575, 118] on input "100g" at bounding box center [574, 117] width 1 height 1
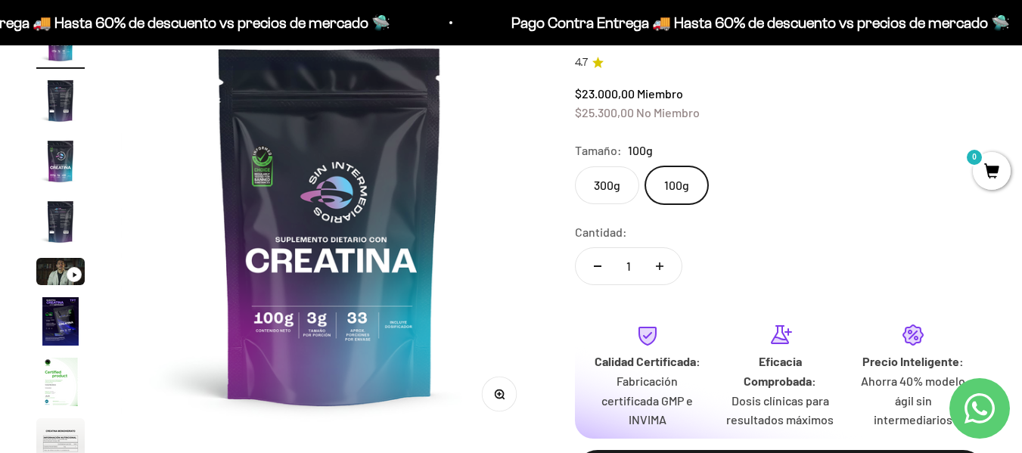
scroll to position [151, 0]
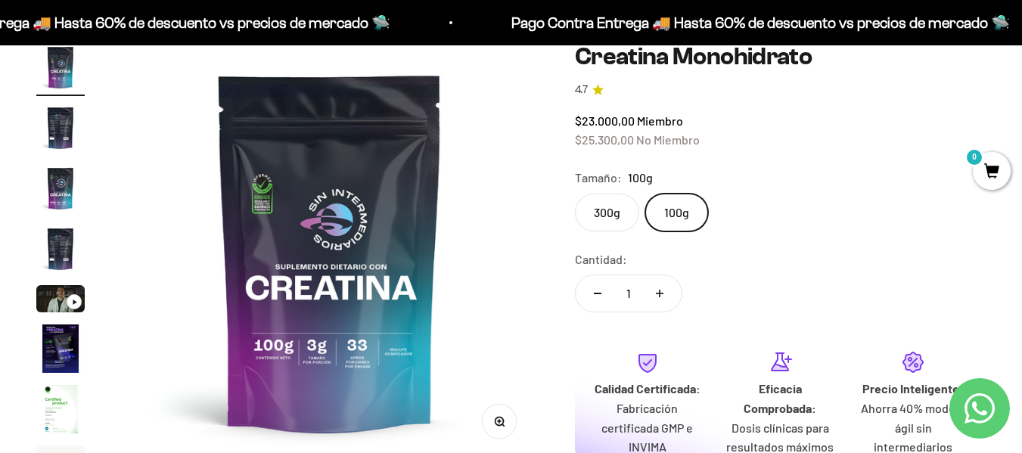
click at [600, 213] on label "300g" at bounding box center [607, 213] width 64 height 38
click at [575, 194] on input "300g" at bounding box center [574, 193] width 1 height 1
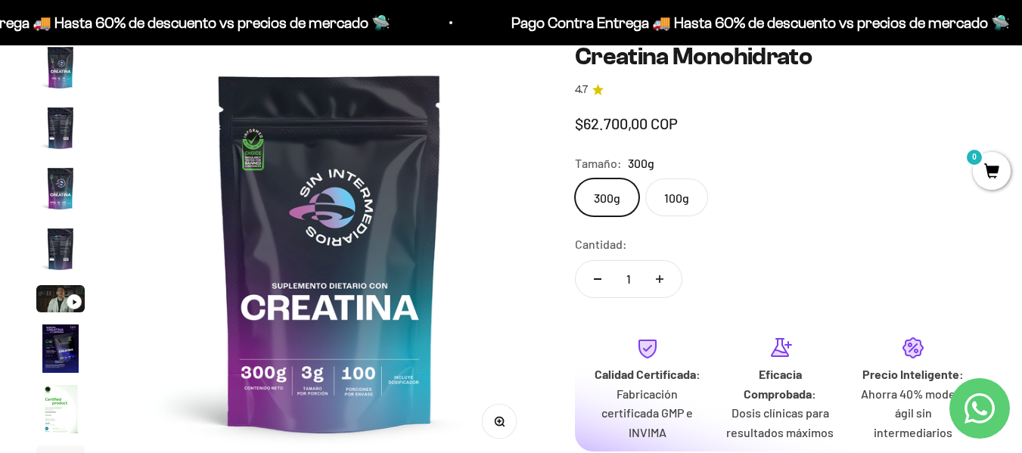
scroll to position [62, 0]
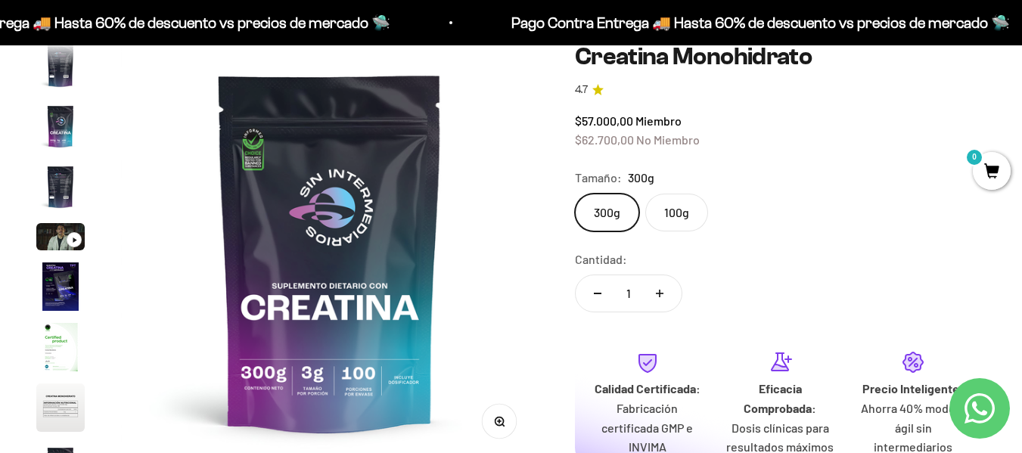
click at [669, 214] on label "100g" at bounding box center [676, 213] width 63 height 38
click at [575, 194] on input "100g" at bounding box center [574, 193] width 1 height 1
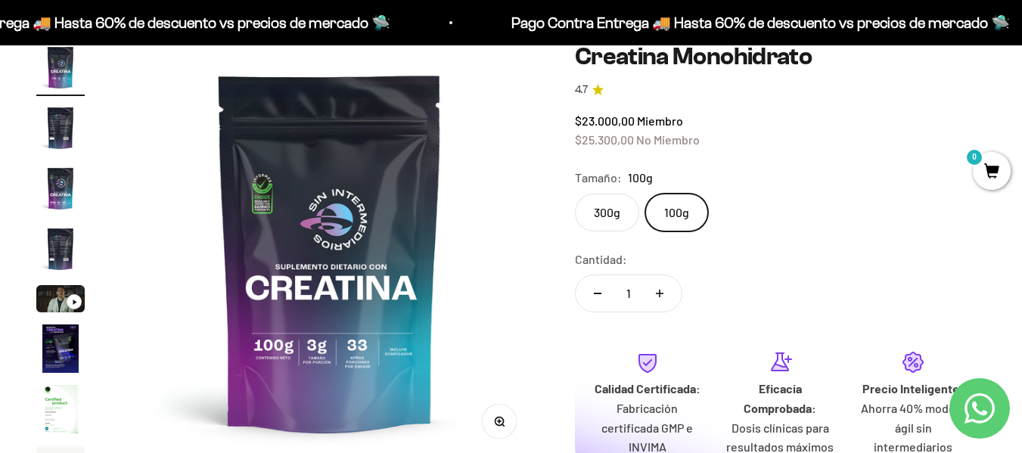
click at [615, 214] on label "300g" at bounding box center [607, 213] width 64 height 38
click at [575, 194] on input "300g" at bounding box center [574, 193] width 1 height 1
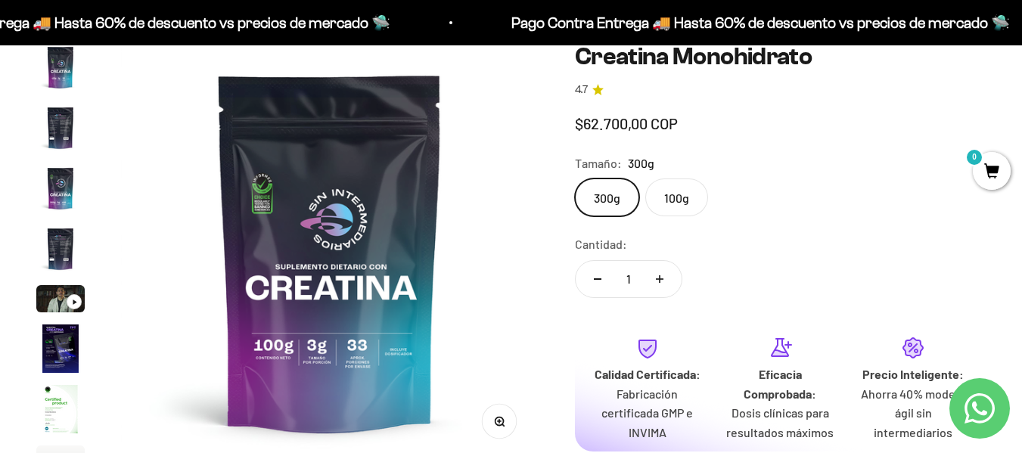
scroll to position [62, 0]
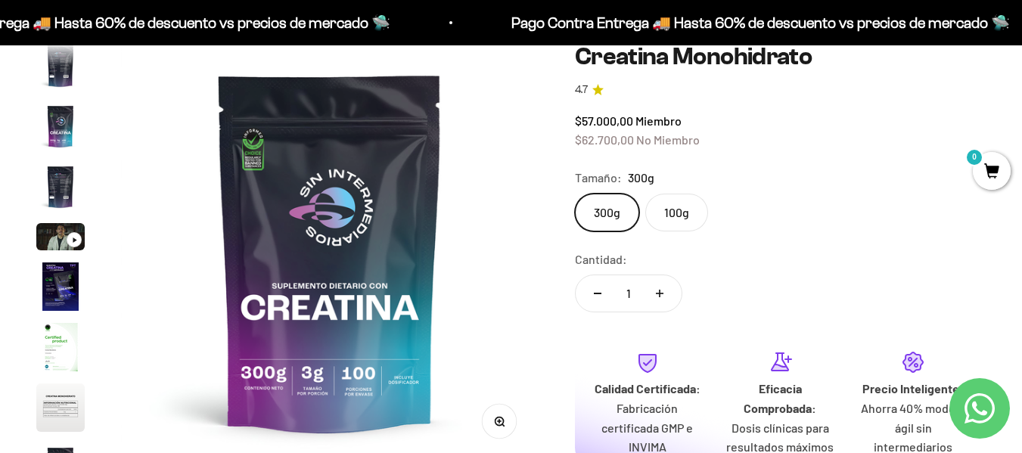
click at [703, 214] on label "100g" at bounding box center [676, 213] width 63 height 38
click at [575, 194] on input "100g" at bounding box center [574, 193] width 1 height 1
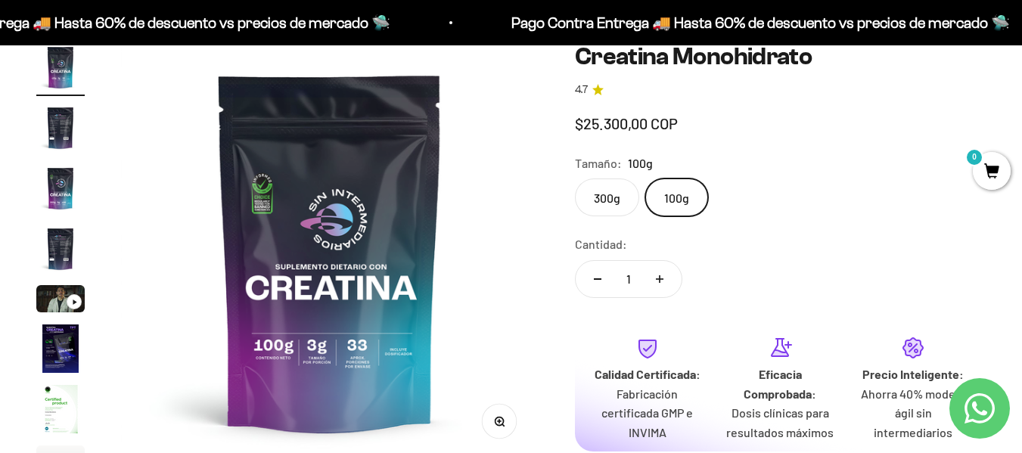
click at [692, 214] on label "100g" at bounding box center [676, 197] width 63 height 38
click at [575, 178] on input "100g" at bounding box center [574, 178] width 1 height 1
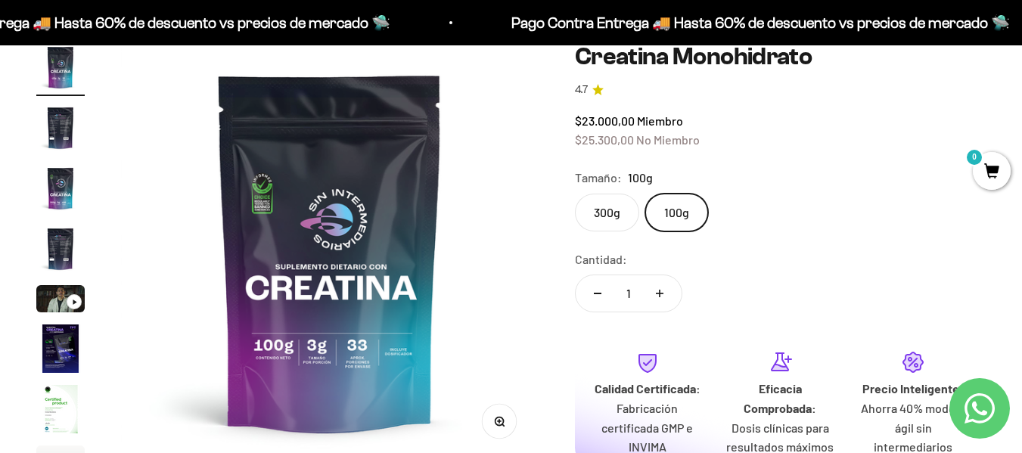
click at [687, 216] on label "100g" at bounding box center [676, 213] width 63 height 38
click at [575, 194] on input "100g" at bounding box center [574, 193] width 1 height 1
click at [607, 219] on label "300g" at bounding box center [607, 213] width 64 height 38
click at [575, 194] on input "300g" at bounding box center [574, 193] width 1 height 1
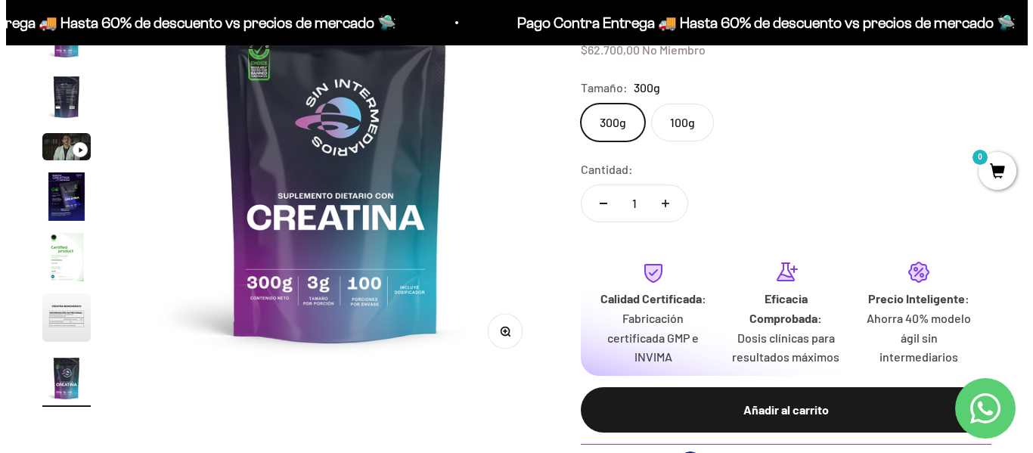
scroll to position [303, 0]
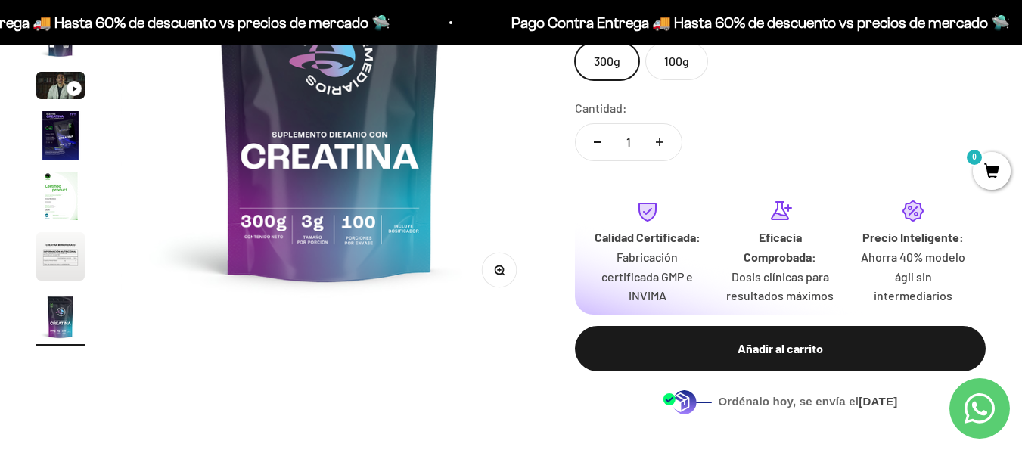
click at [772, 352] on div "Añadir al carrito" at bounding box center [780, 349] width 350 height 20
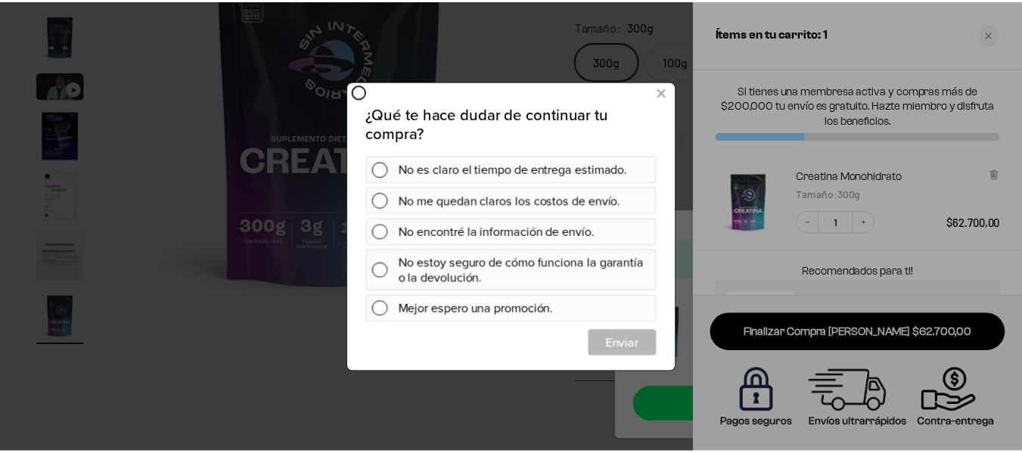
scroll to position [0, 0]
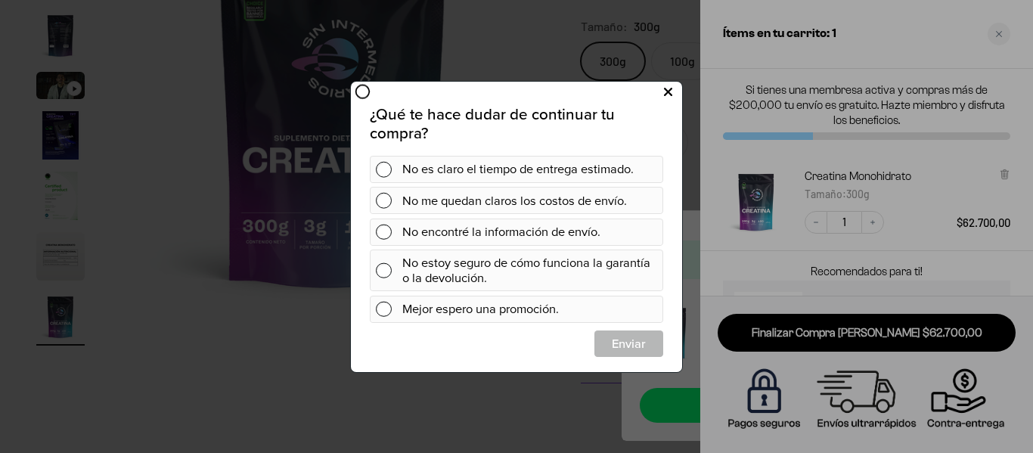
click at [669, 86] on icon at bounding box center [668, 92] width 8 height 20
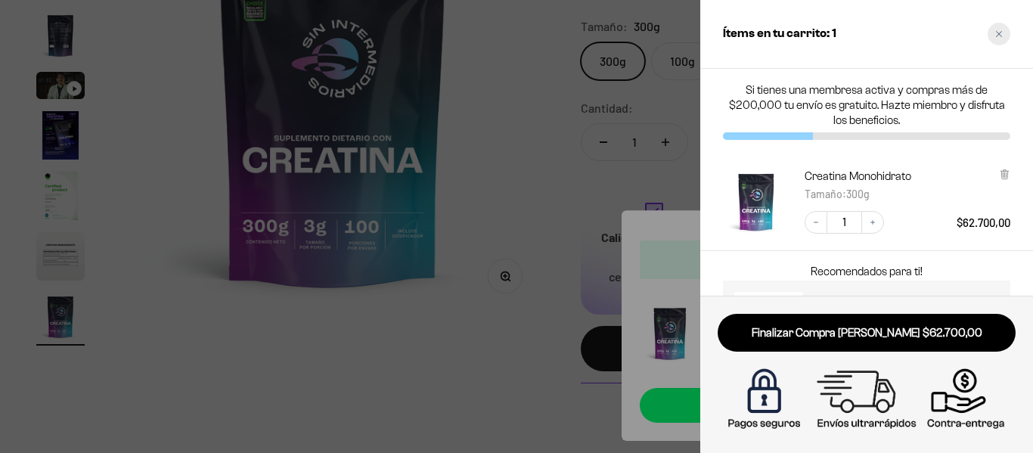
click at [1001, 36] on icon "Close cart" at bounding box center [999, 34] width 6 height 6
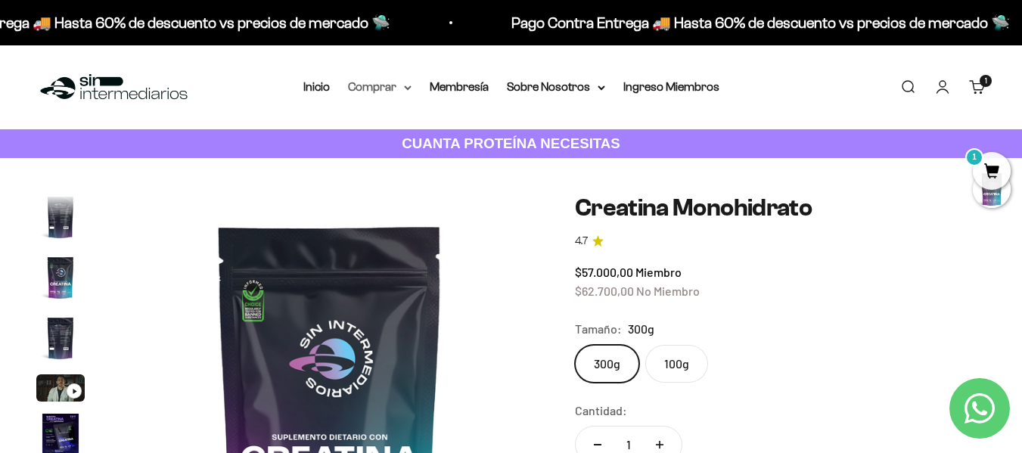
click at [402, 85] on summary "Comprar" at bounding box center [380, 87] width 64 height 20
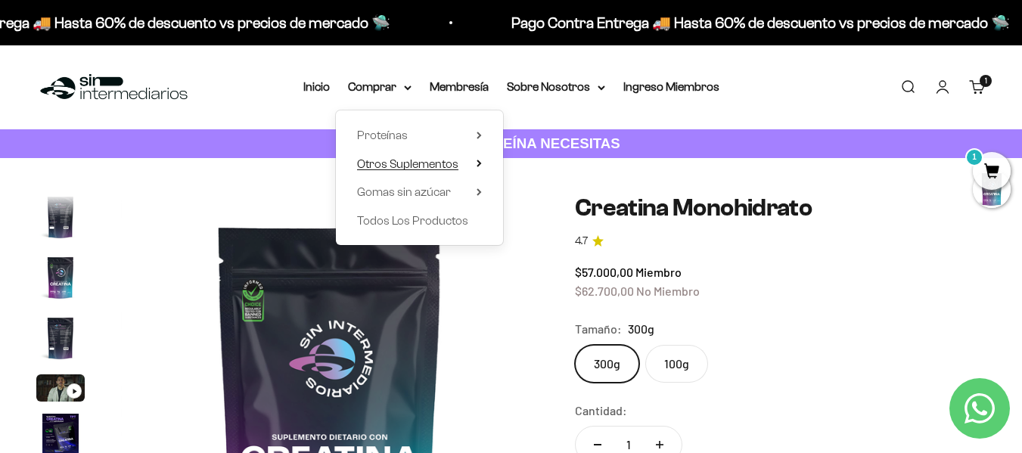
click at [468, 163] on summary "Otros Suplementos" at bounding box center [419, 164] width 125 height 20
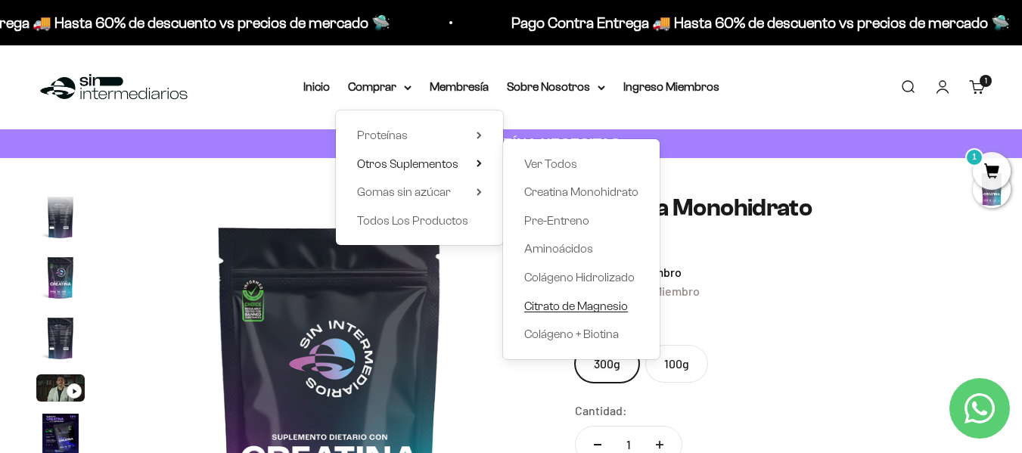
click at [582, 309] on span "Citrato de Magnesio" at bounding box center [576, 305] width 104 height 13
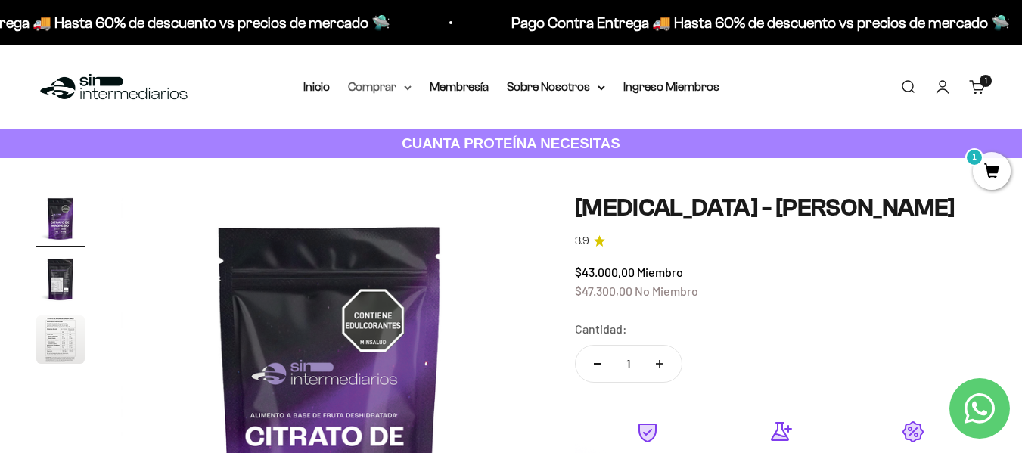
click at [403, 89] on summary "Comprar" at bounding box center [380, 87] width 64 height 20
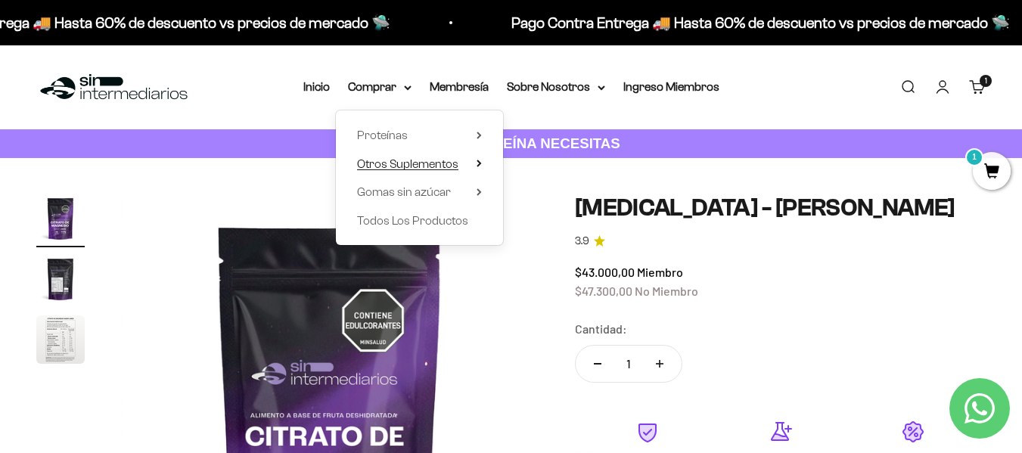
click at [467, 167] on summary "Otros Suplementos" at bounding box center [419, 164] width 125 height 20
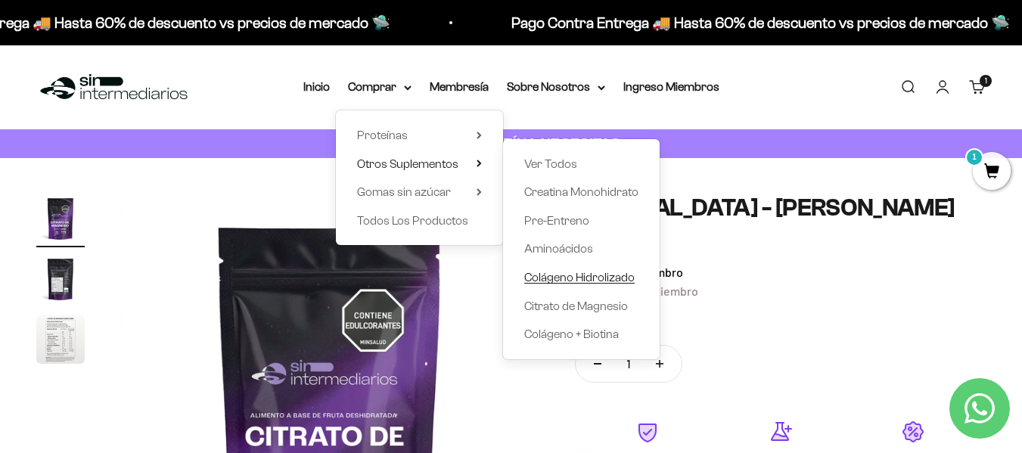
click at [591, 280] on span "Colágeno Hidrolizado" at bounding box center [579, 277] width 110 height 13
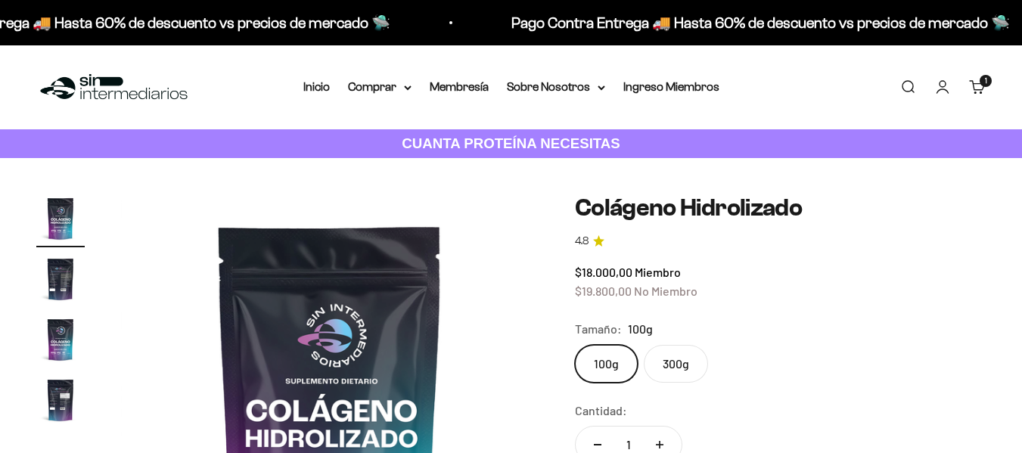
scroll to position [151, 0]
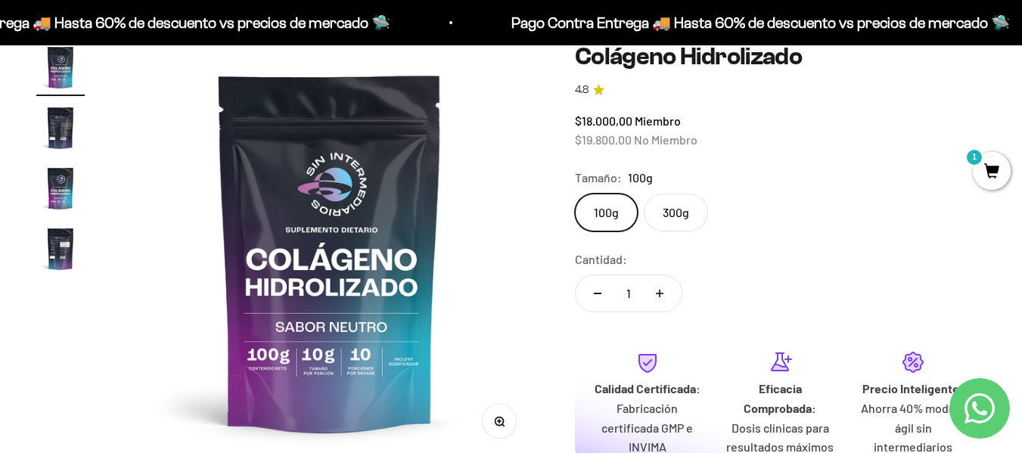
click at [678, 201] on label "300g" at bounding box center [676, 213] width 64 height 38
click at [575, 194] on input "300g" at bounding box center [574, 193] width 1 height 1
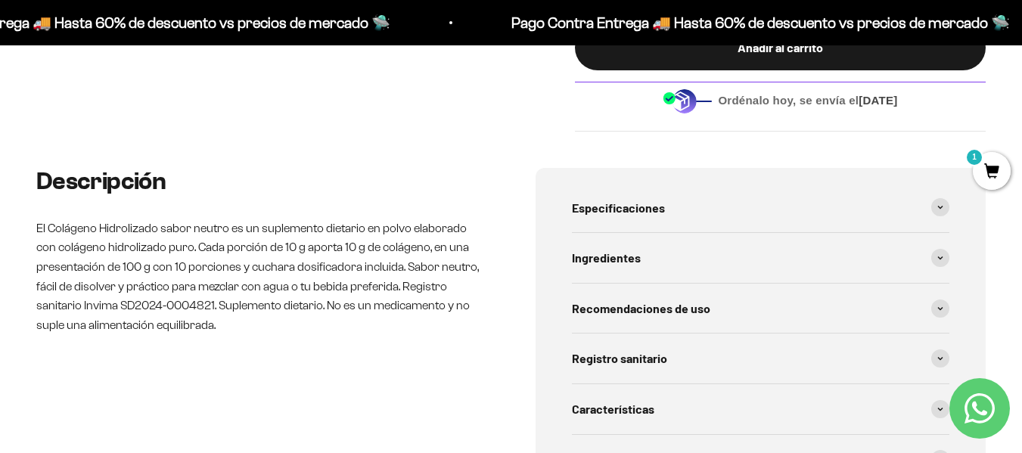
scroll to position [605, 0]
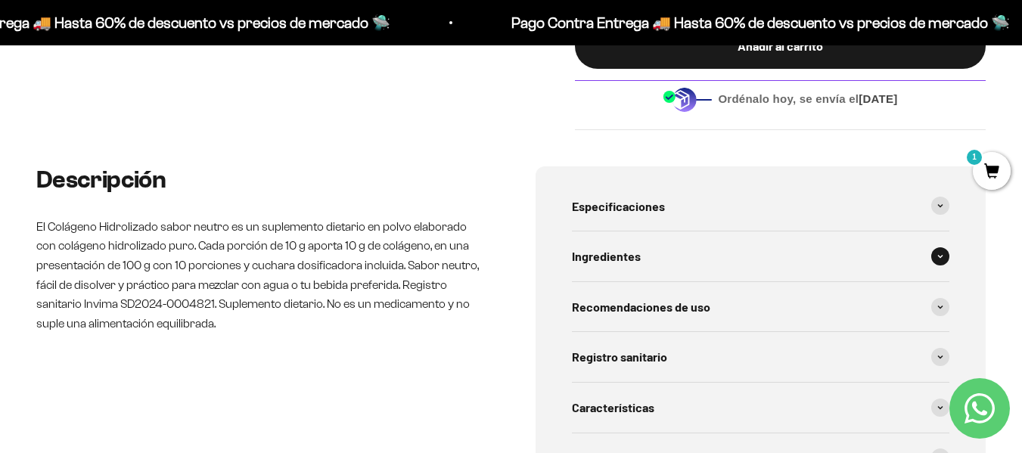
click at [733, 260] on div "Ingredientes" at bounding box center [761, 256] width 378 height 50
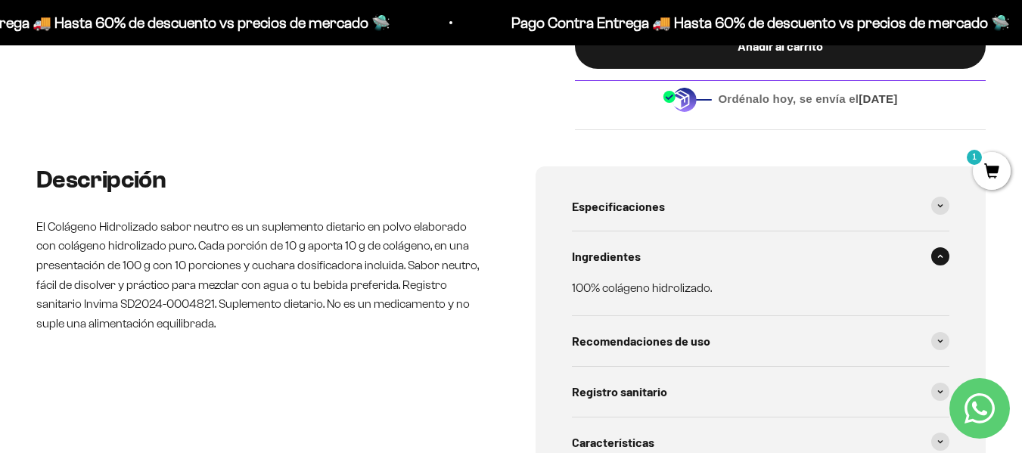
scroll to position [681, 0]
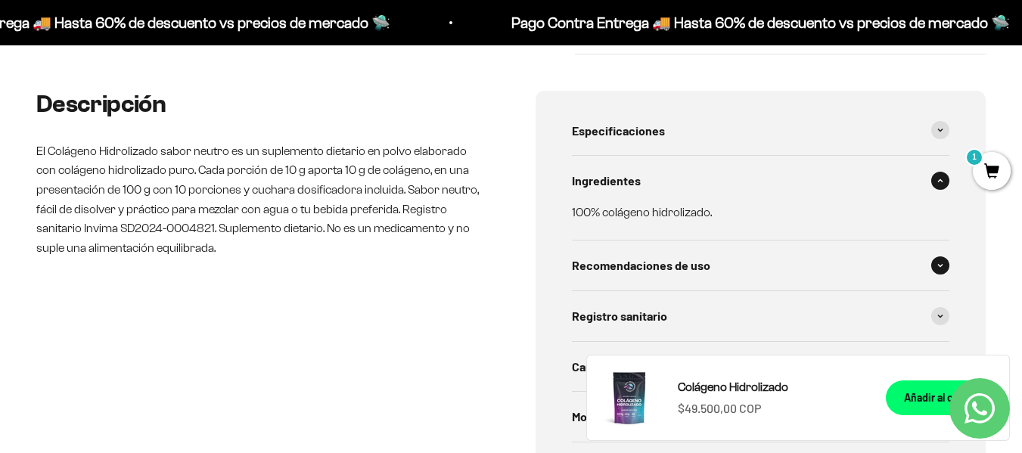
click at [689, 259] on span "Recomendaciones de uso" at bounding box center [641, 266] width 138 height 20
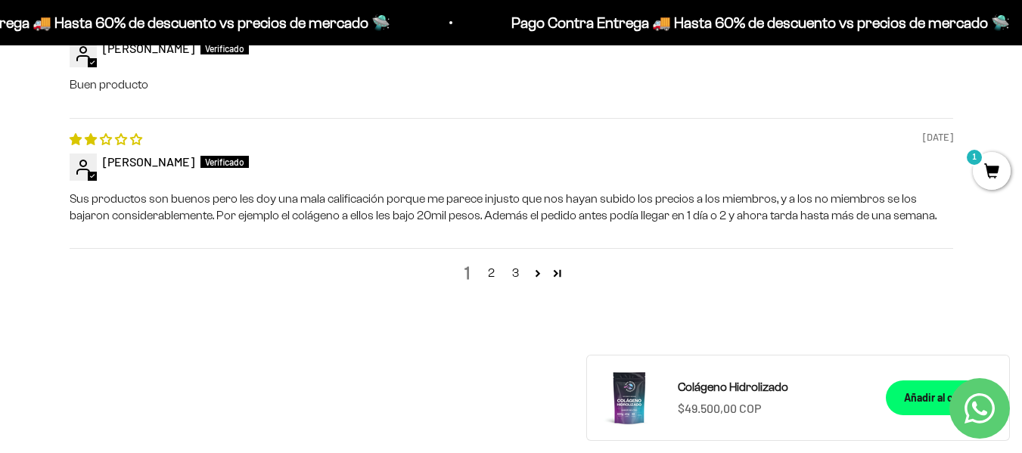
scroll to position [2042, 0]
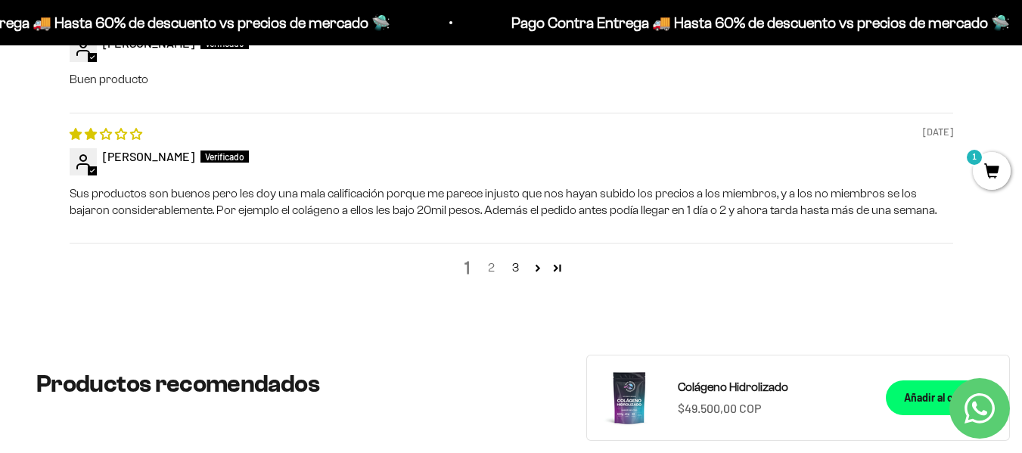
click at [491, 264] on link "2" at bounding box center [491, 268] width 24 height 18
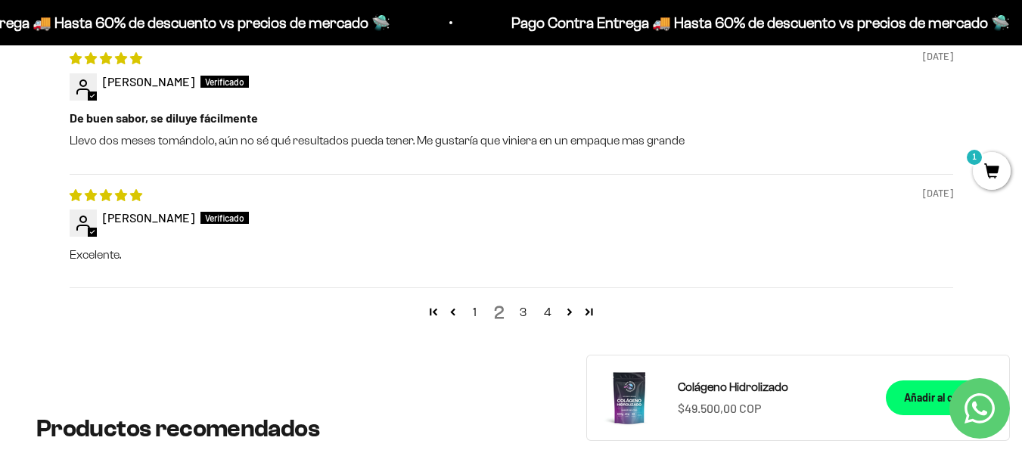
scroll to position [2005, 0]
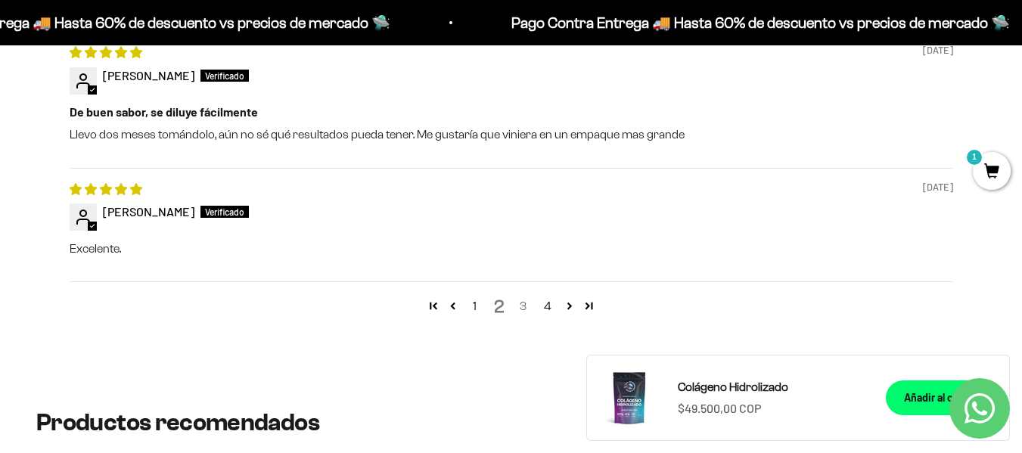
click at [523, 306] on link "3" at bounding box center [523, 306] width 24 height 18
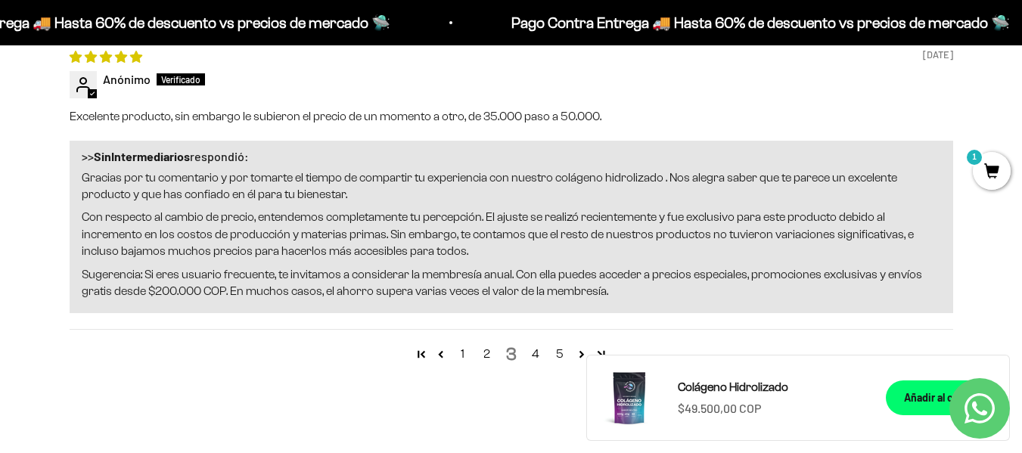
scroll to position [2307, 0]
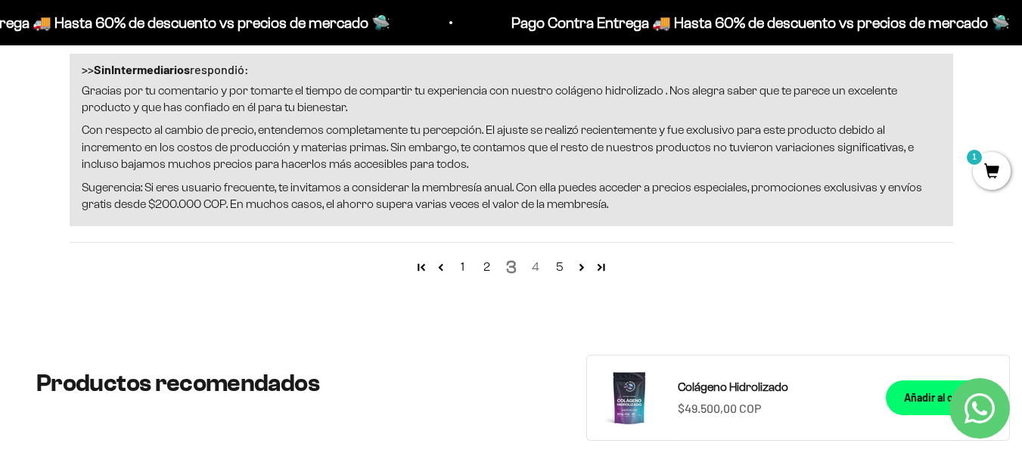
click at [535, 270] on link "4" at bounding box center [535, 267] width 24 height 18
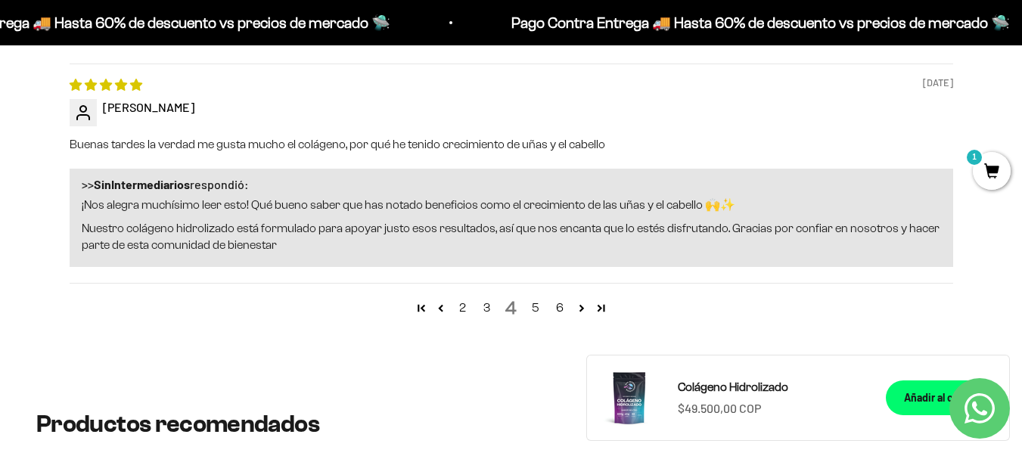
scroll to position [2383, 0]
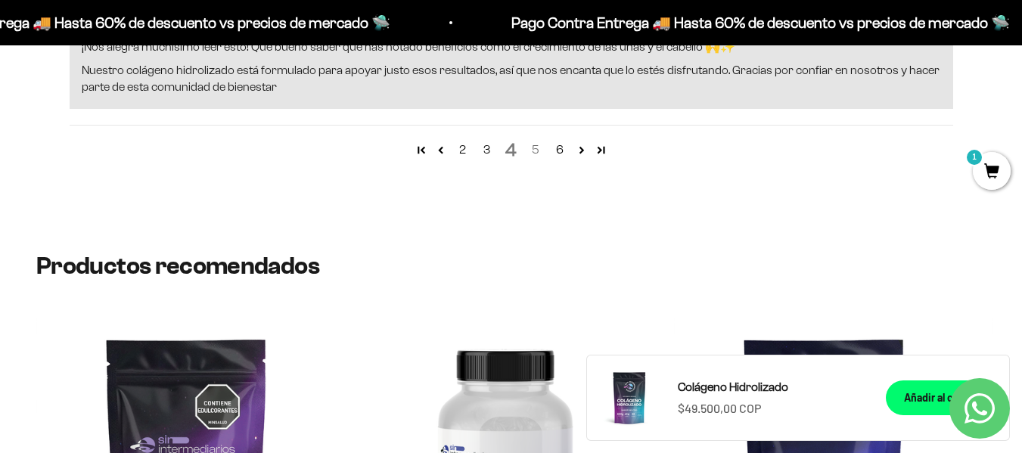
click at [534, 145] on link "5" at bounding box center [535, 150] width 24 height 18
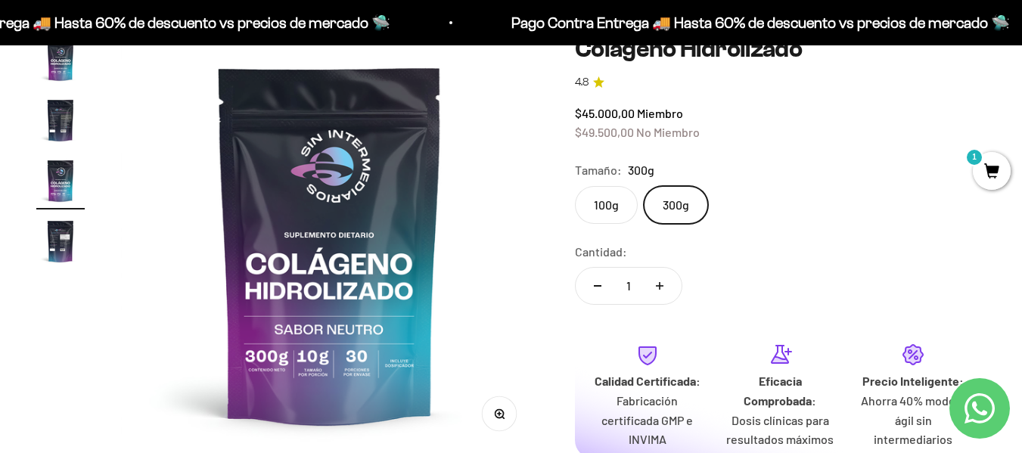
scroll to position [151, 0]
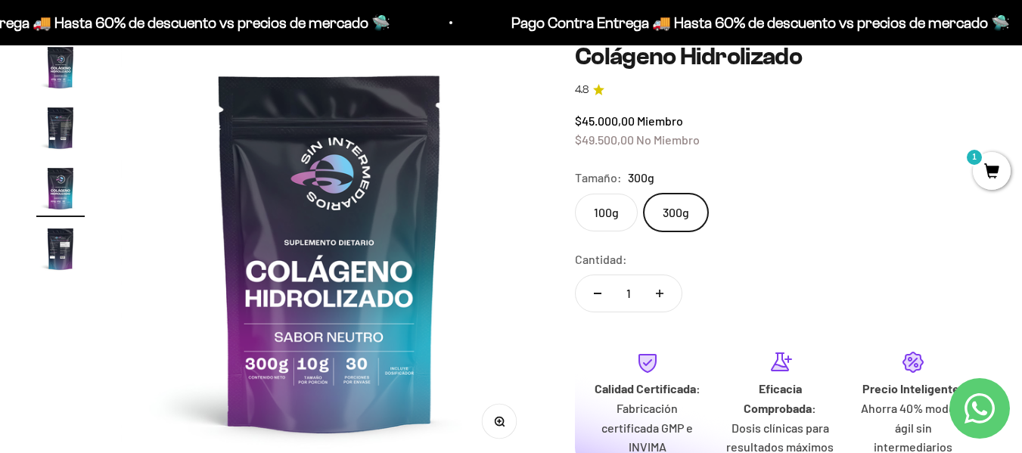
click at [613, 211] on label "100g" at bounding box center [606, 213] width 63 height 38
click at [575, 194] on input "100g" at bounding box center [574, 193] width 1 height 1
click at [663, 218] on label "300g" at bounding box center [676, 213] width 64 height 38
click at [575, 194] on input "300g" at bounding box center [574, 193] width 1 height 1
click at [619, 213] on label "100g" at bounding box center [606, 213] width 63 height 38
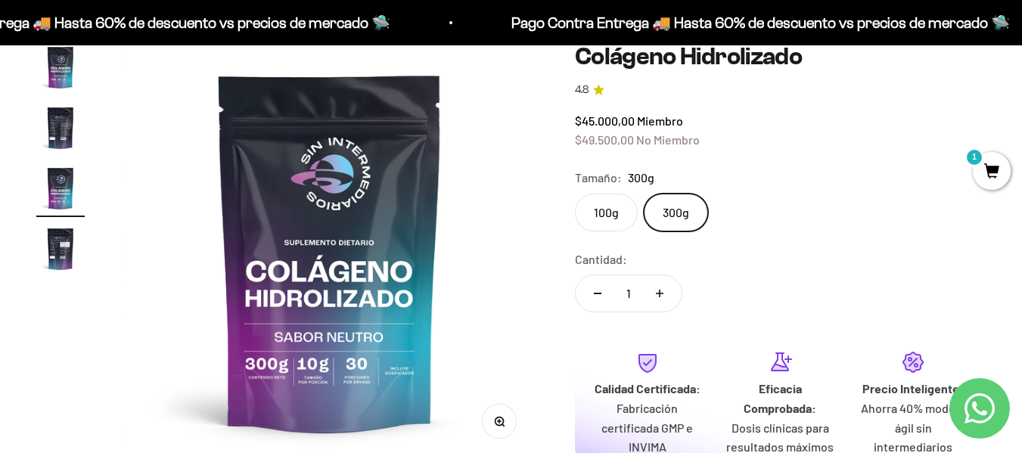
click at [575, 194] on input "100g" at bounding box center [574, 193] width 1 height 1
click at [687, 213] on label "300g" at bounding box center [676, 213] width 64 height 38
click at [575, 194] on input "300g" at bounding box center [574, 193] width 1 height 1
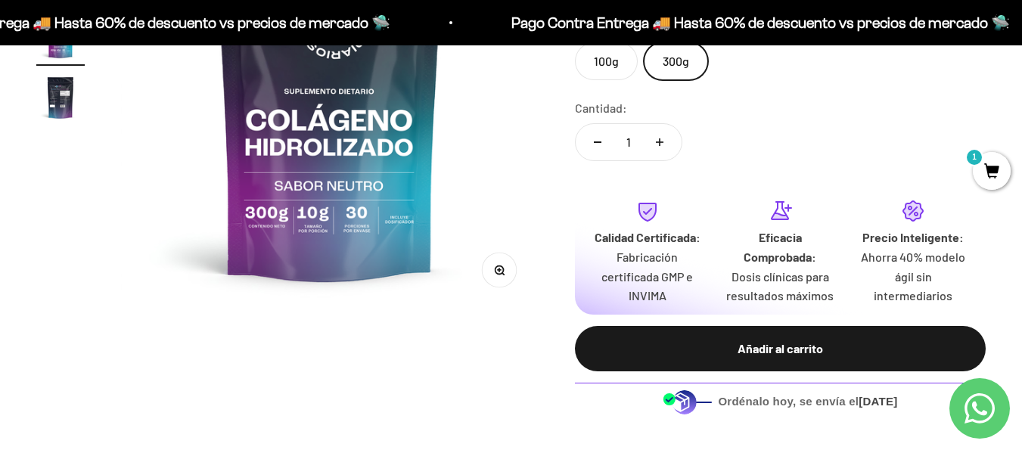
scroll to position [227, 0]
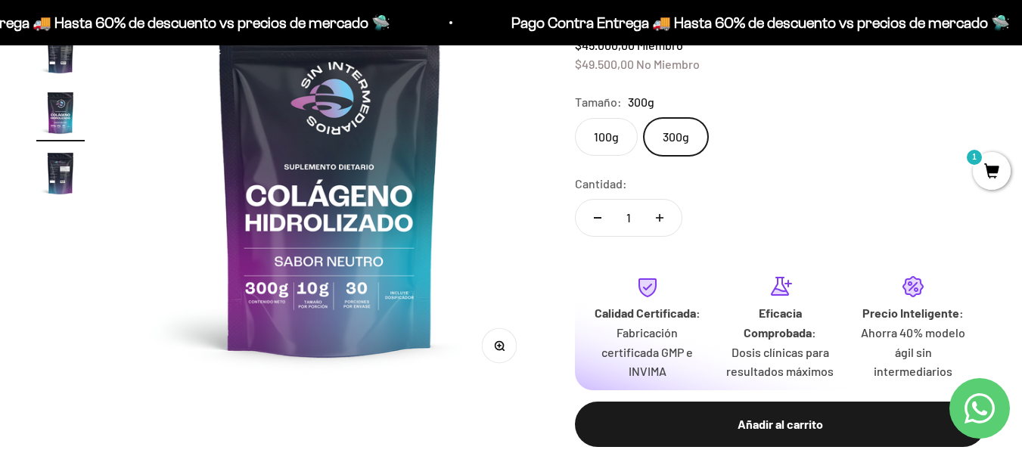
click at [602, 135] on label "100g" at bounding box center [606, 137] width 63 height 38
click at [575, 118] on input "100g" at bounding box center [574, 117] width 1 height 1
click at [338, 197] on img at bounding box center [329, 175] width 417 height 417
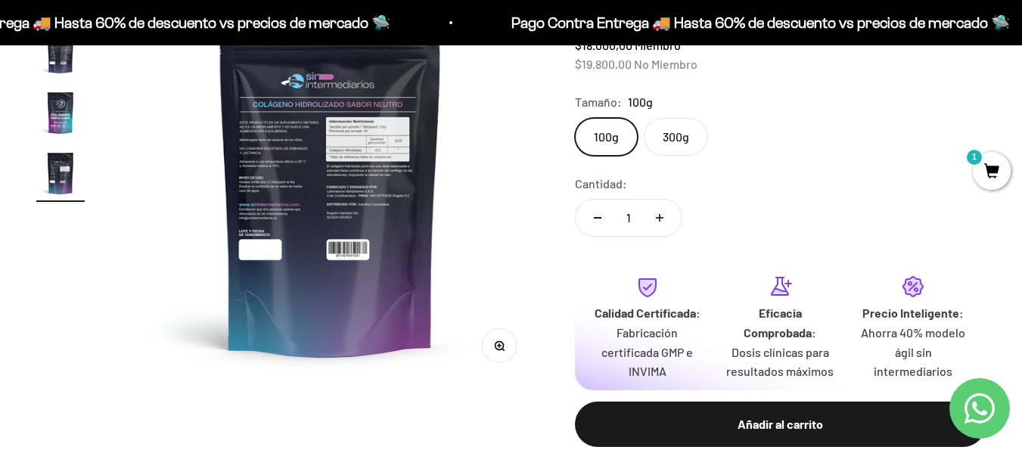
click at [296, 208] on img at bounding box center [330, 175] width 417 height 417
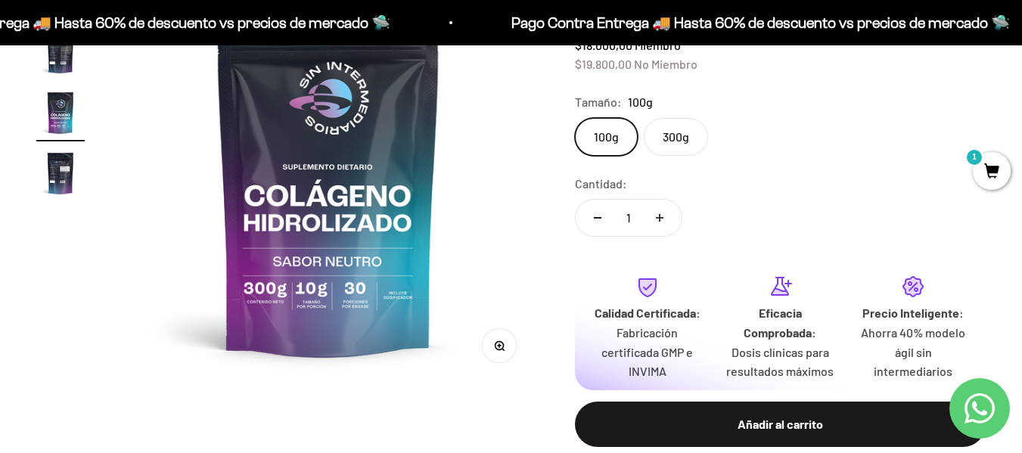
scroll to position [0, 853]
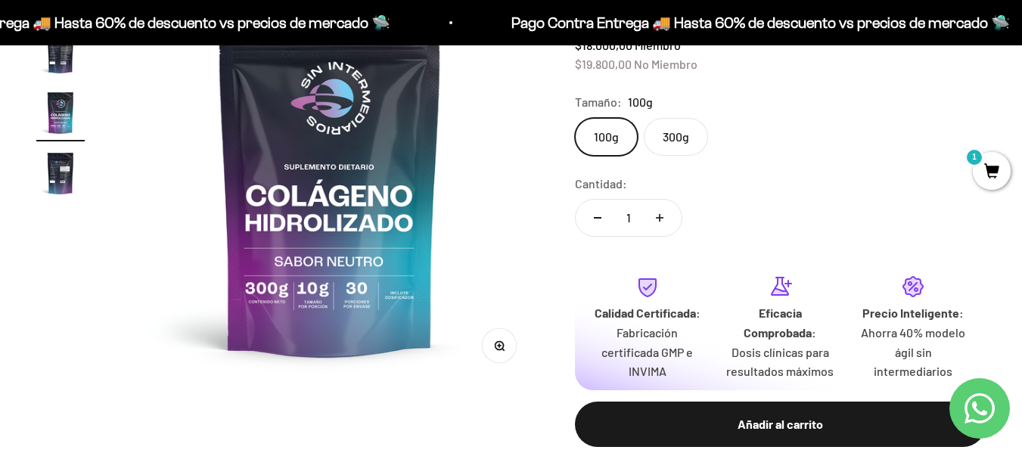
click at [663, 141] on label "300g" at bounding box center [676, 137] width 64 height 38
click at [575, 118] on input "300g" at bounding box center [574, 117] width 1 height 1
click at [609, 147] on label "100g" at bounding box center [606, 137] width 63 height 38
click at [575, 118] on input "100g" at bounding box center [574, 117] width 1 height 1
click at [693, 138] on label "300g" at bounding box center [676, 137] width 64 height 38
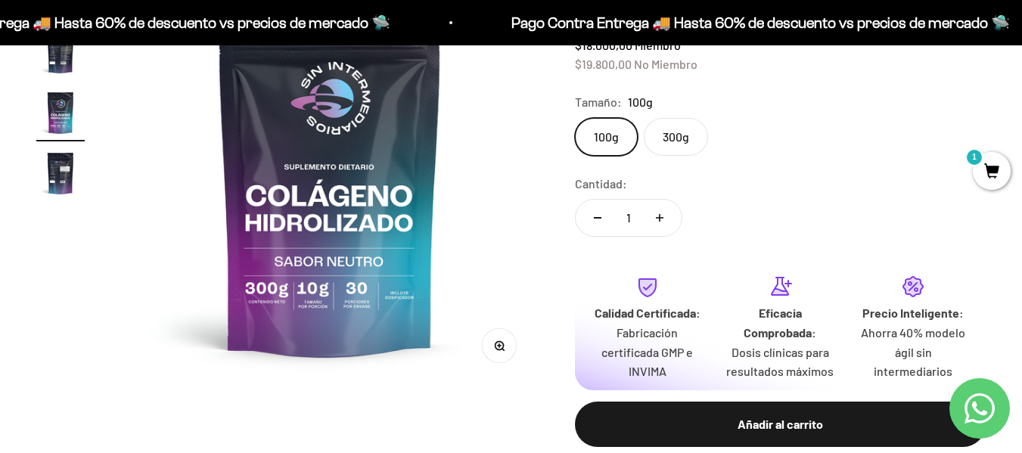
click at [575, 118] on input "300g" at bounding box center [574, 117] width 1 height 1
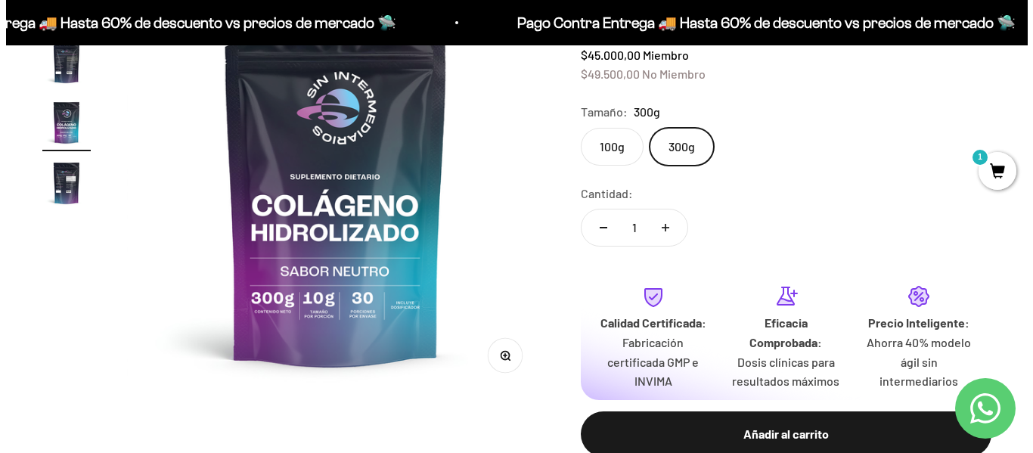
scroll to position [303, 0]
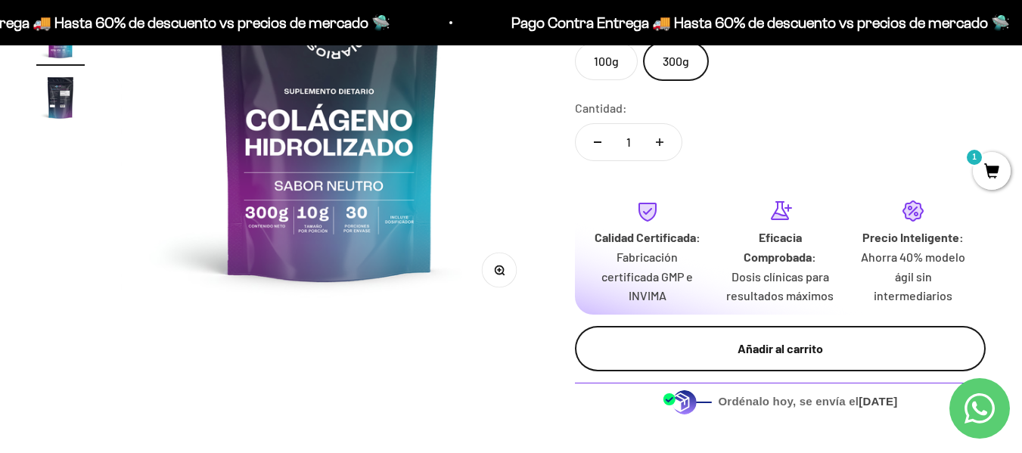
click at [802, 348] on div "Añadir al carrito" at bounding box center [780, 349] width 350 height 20
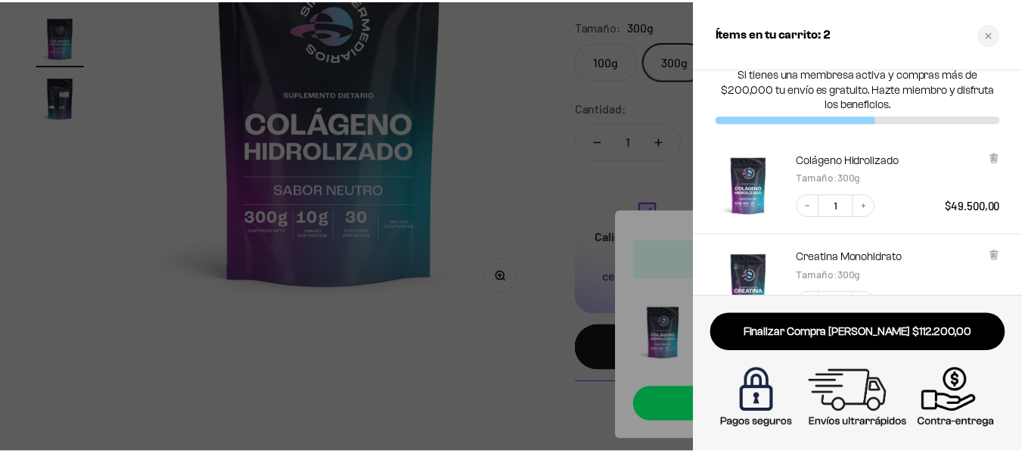
scroll to position [0, 0]
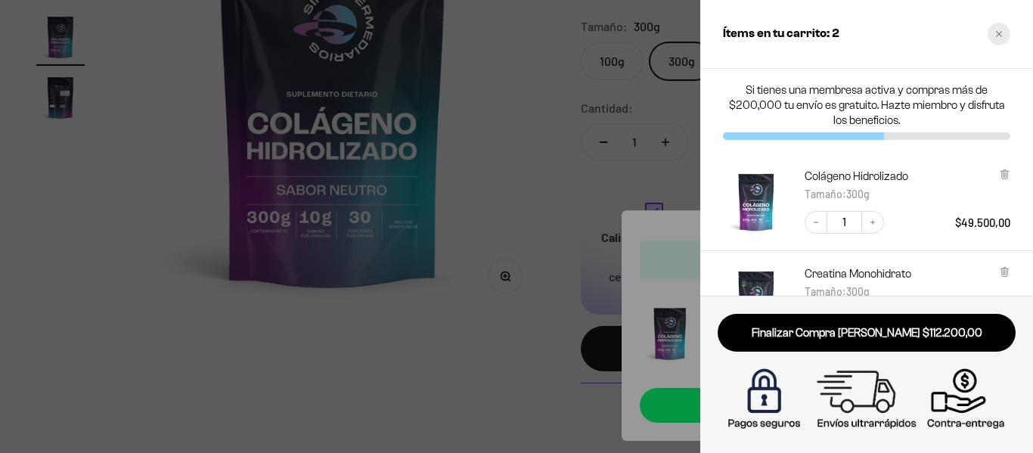
click at [1001, 29] on div "Close cart" at bounding box center [999, 34] width 23 height 23
